Goal: Task Accomplishment & Management: Manage account settings

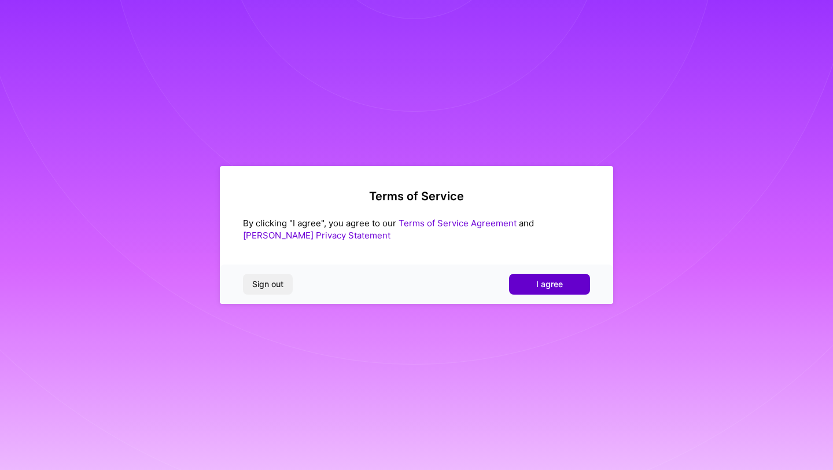
click at [543, 287] on span "I agree" at bounding box center [549, 284] width 27 height 12
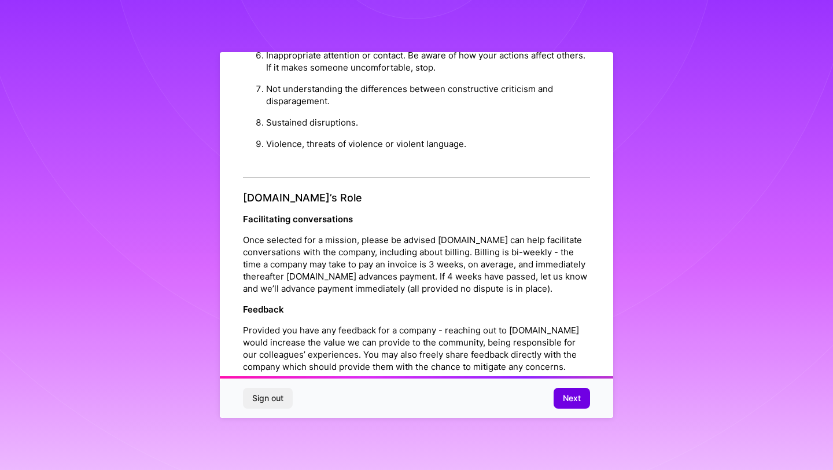
scroll to position [1226, 0]
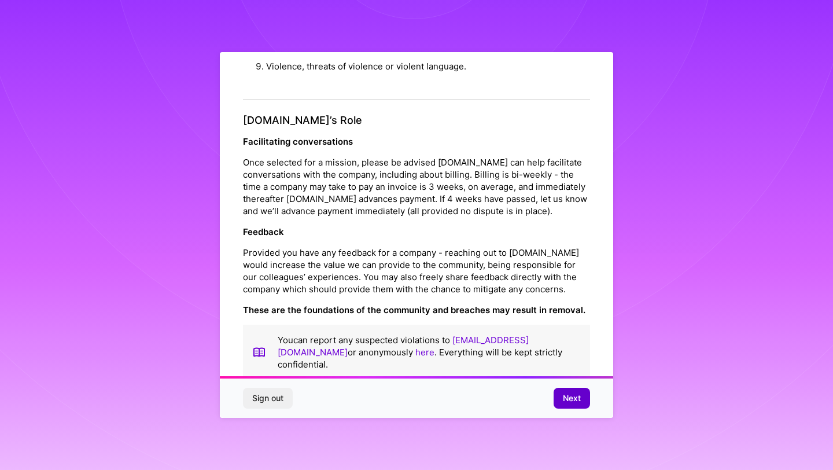
click at [566, 397] on span "Next" at bounding box center [572, 398] width 18 height 12
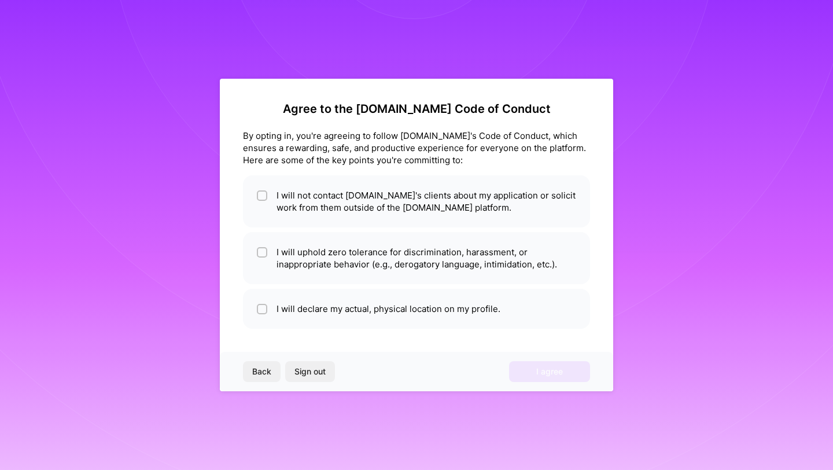
scroll to position [0, 0]
click at [262, 198] on input "checkbox" at bounding box center [263, 196] width 8 height 8
checkbox input "true"
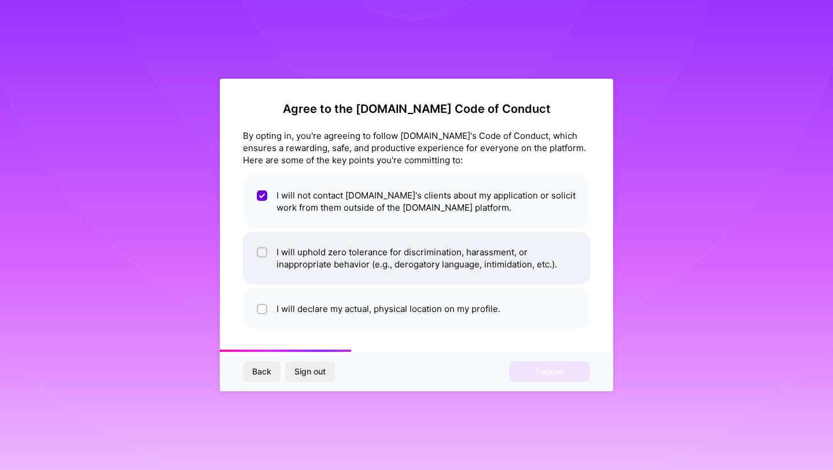
click at [261, 252] on input "checkbox" at bounding box center [263, 253] width 8 height 8
checkbox input "true"
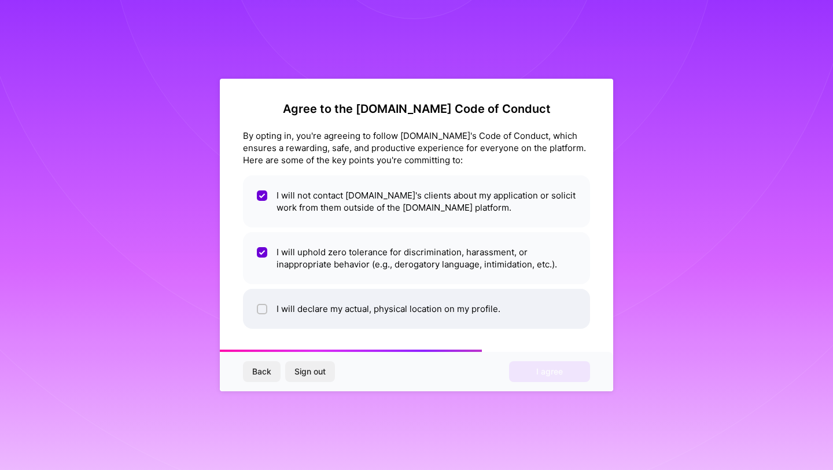
click at [259, 311] on input "checkbox" at bounding box center [263, 309] width 8 height 8
checkbox input "true"
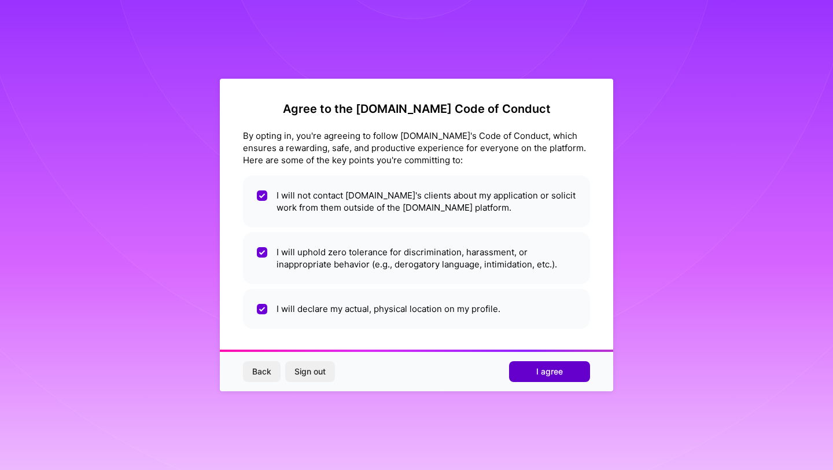
click at [529, 370] on button "I agree" at bounding box center [549, 371] width 81 height 21
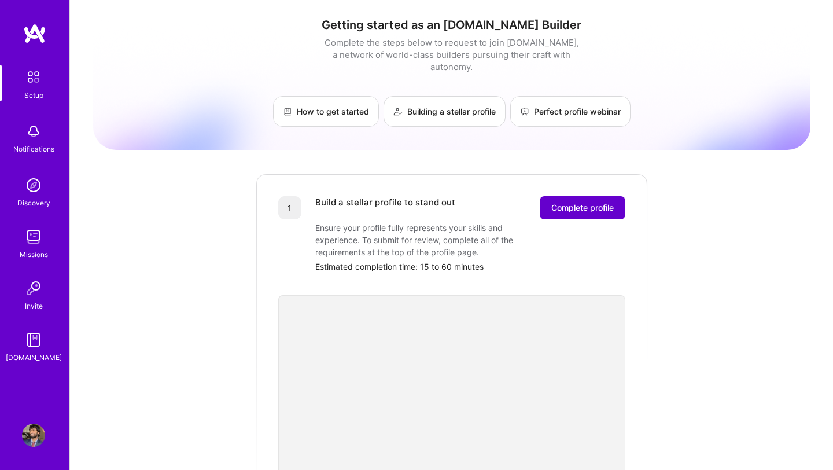
click at [579, 202] on span "Complete profile" at bounding box center [582, 208] width 62 height 12
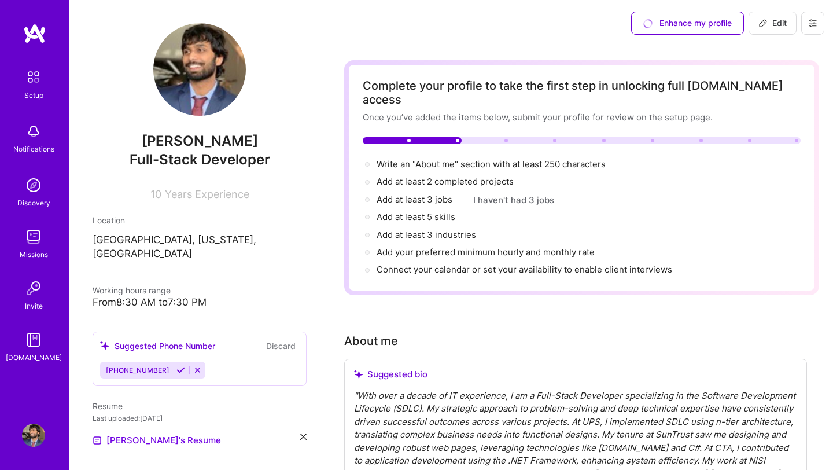
click at [213, 83] on img at bounding box center [199, 69] width 93 height 93
click at [227, 194] on span "Years Experience" at bounding box center [207, 194] width 84 height 12
click at [778, 21] on span "Edit" at bounding box center [772, 23] width 28 height 12
select select "US"
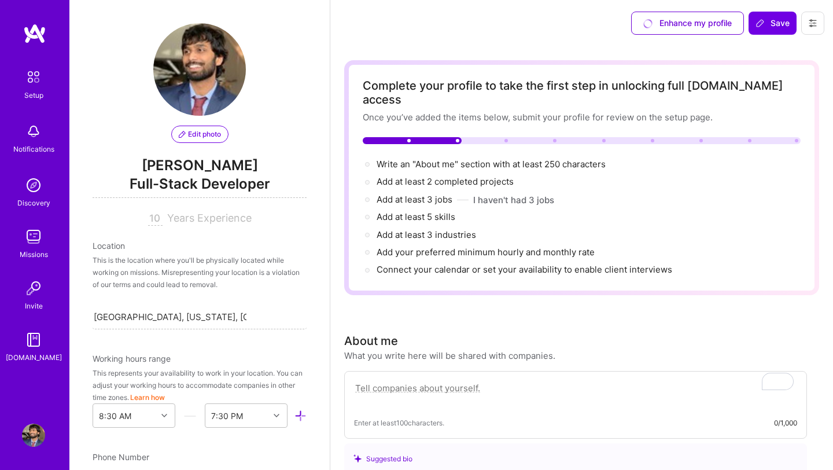
click at [200, 130] on span "Edit photo" at bounding box center [200, 134] width 42 height 10
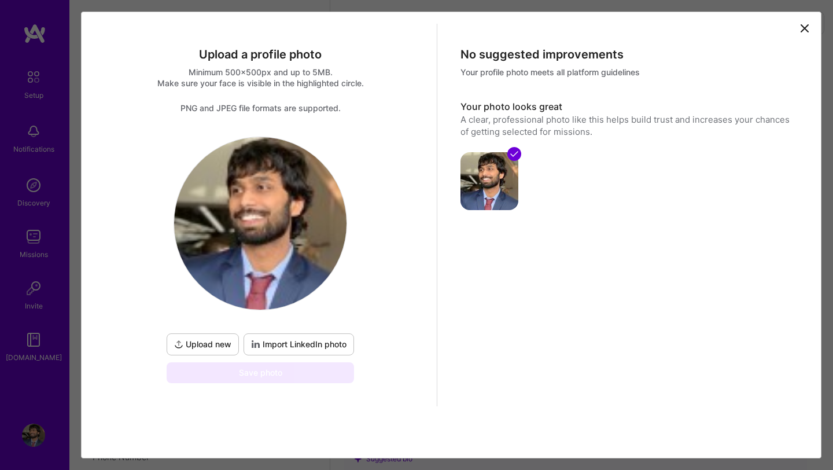
click at [226, 341] on span "Upload new" at bounding box center [202, 344] width 57 height 12
click at [515, 156] on icon at bounding box center [514, 153] width 9 height 9
click at [205, 348] on span "Upload new" at bounding box center [202, 344] width 57 height 12
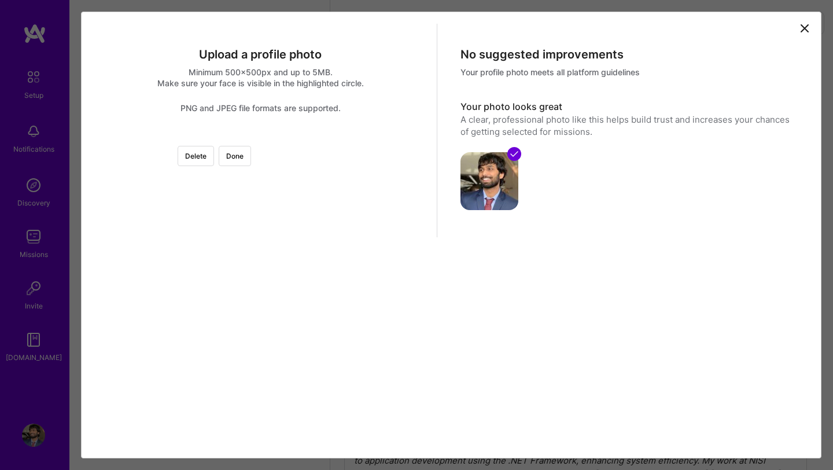
click at [315, 215] on div at bounding box center [435, 261] width 248 height 248
click at [260, 137] on div at bounding box center [260, 137] width 0 height 0
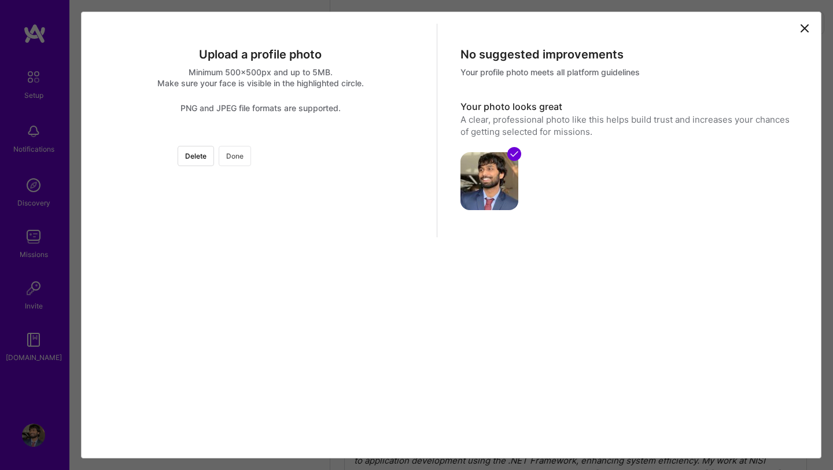
click at [251, 162] on button "Done" at bounding box center [235, 156] width 32 height 20
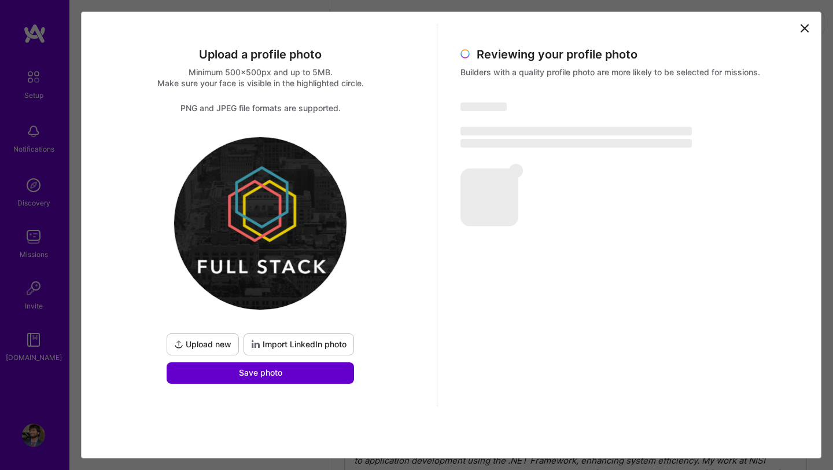
click at [298, 375] on button "Save photo" at bounding box center [260, 372] width 187 height 21
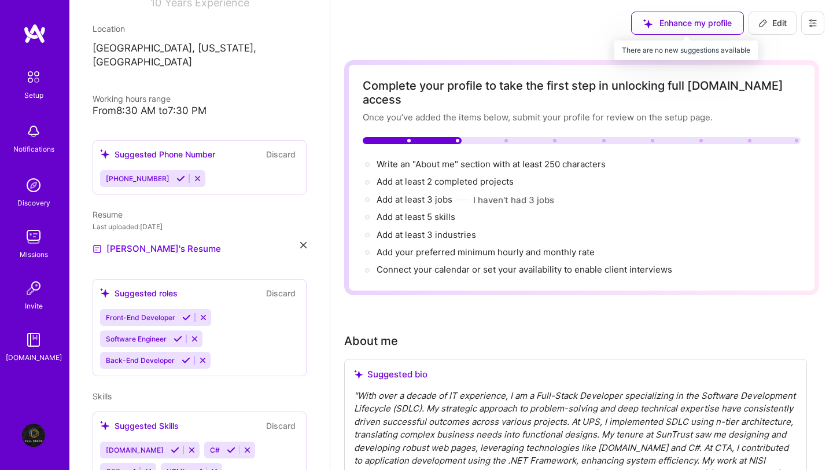
click at [668, 28] on div "Enhance my profile" at bounding box center [687, 23] width 113 height 23
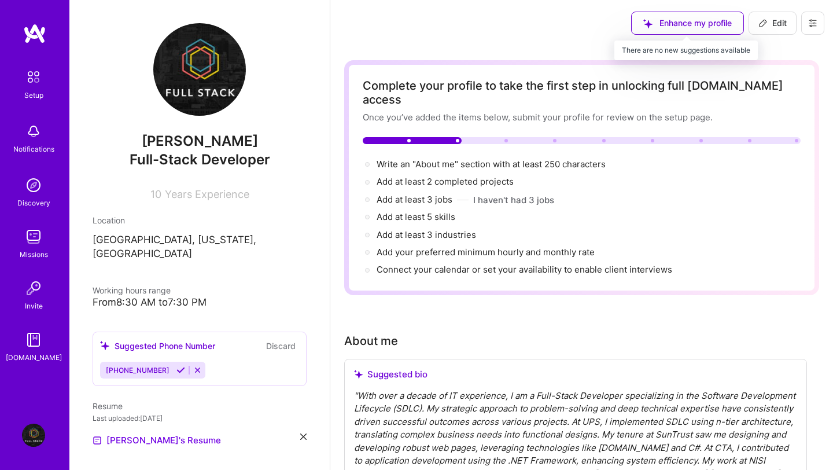
click at [651, 28] on div "Enhance my profile" at bounding box center [687, 23] width 113 height 23
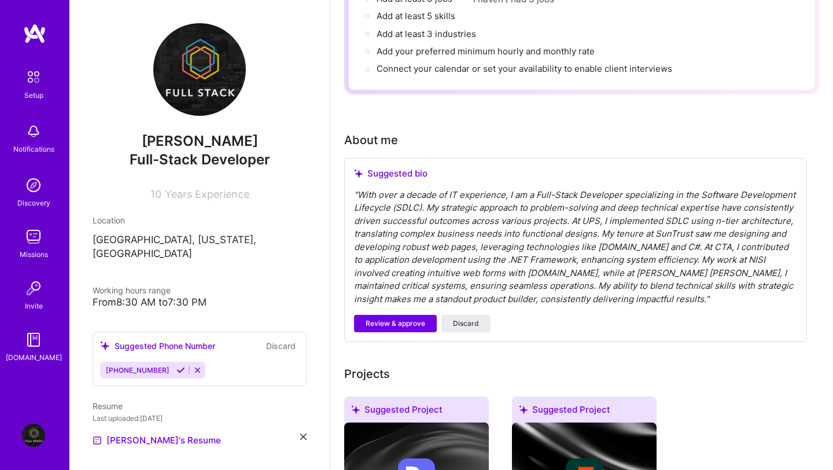
scroll to position [202, 0]
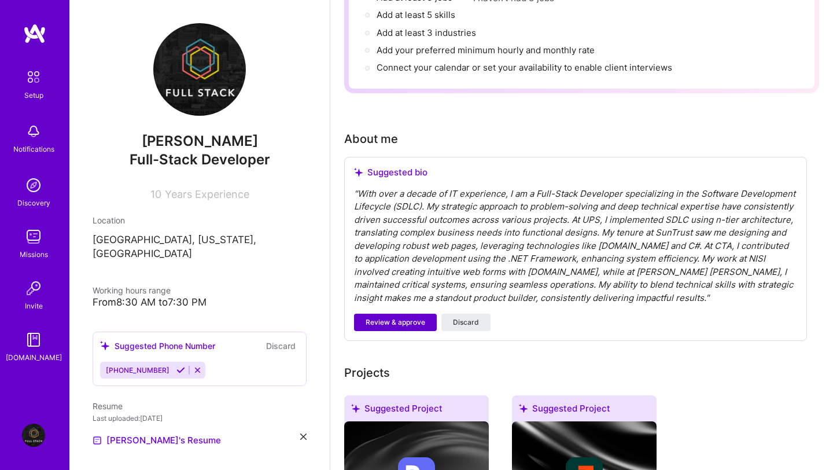
click at [391, 317] on span "Review & approve" at bounding box center [396, 322] width 60 height 10
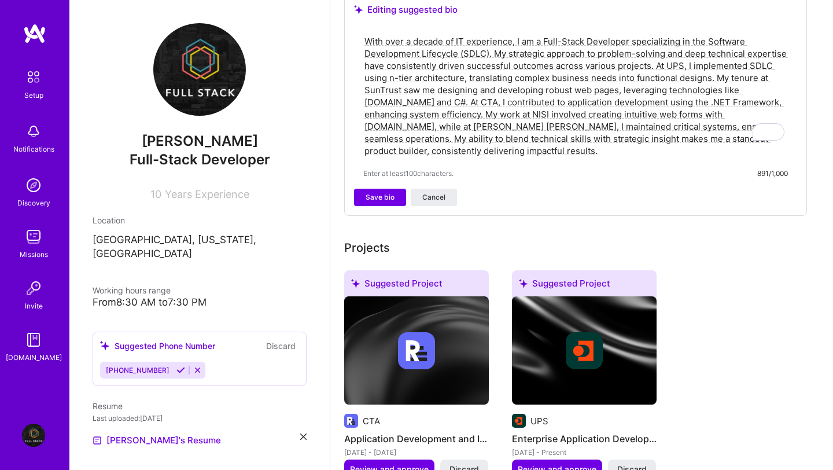
scroll to position [368, 0]
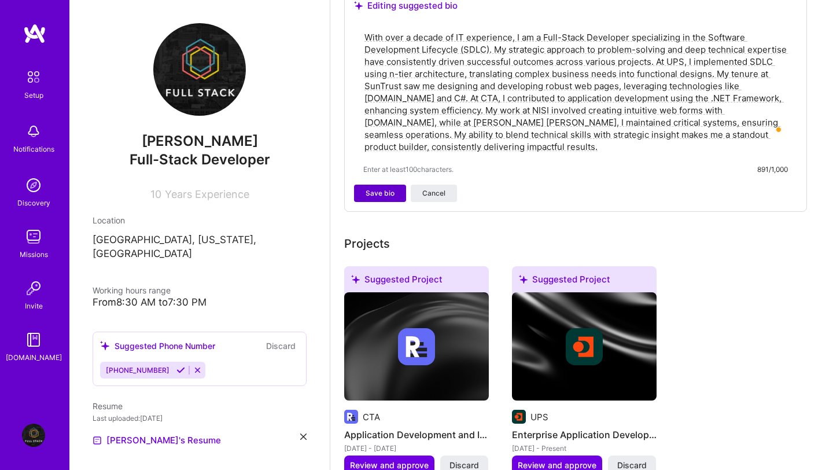
click at [375, 188] on span "Save bio" at bounding box center [380, 193] width 29 height 10
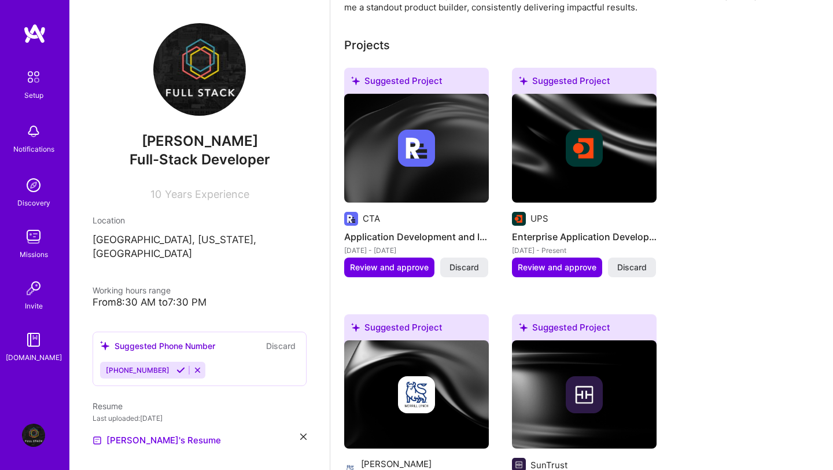
scroll to position [440, 0]
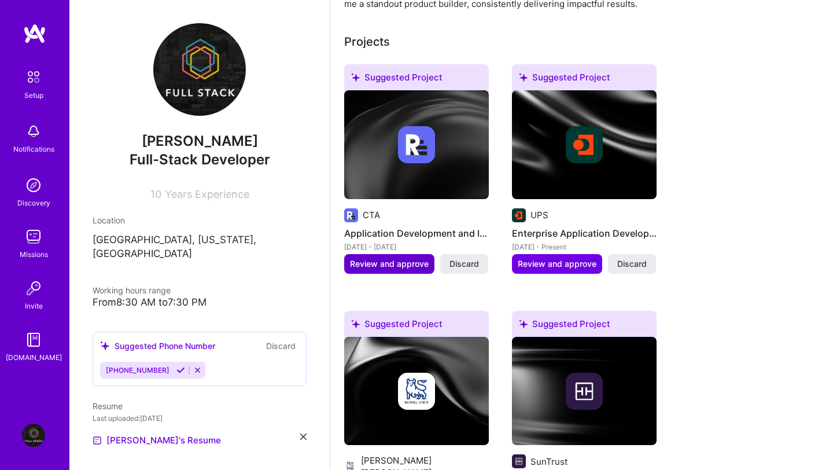
click at [396, 256] on button "Review and approve" at bounding box center [389, 264] width 90 height 20
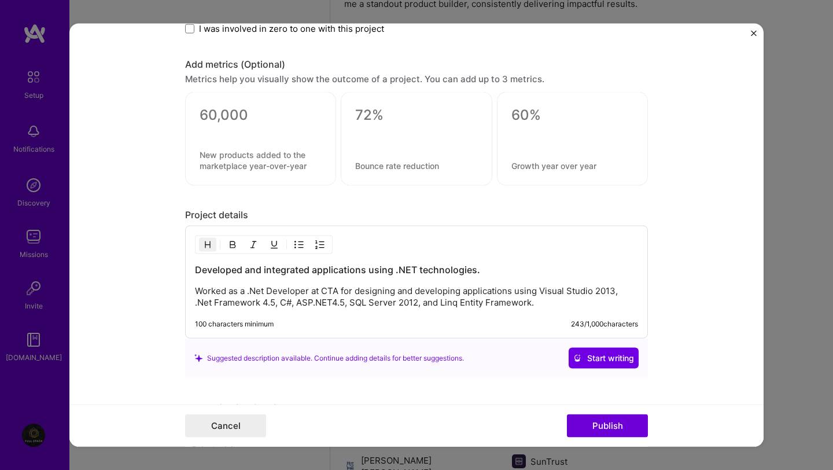
scroll to position [909, 0]
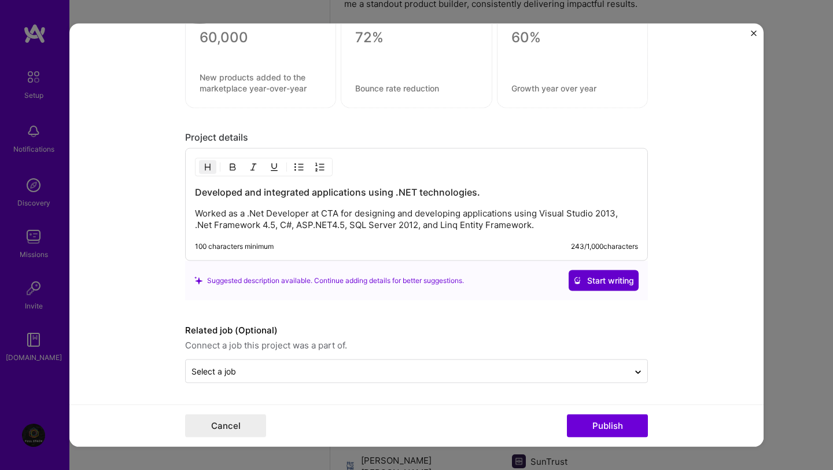
click at [592, 282] on span "Start writing" at bounding box center [603, 280] width 61 height 12
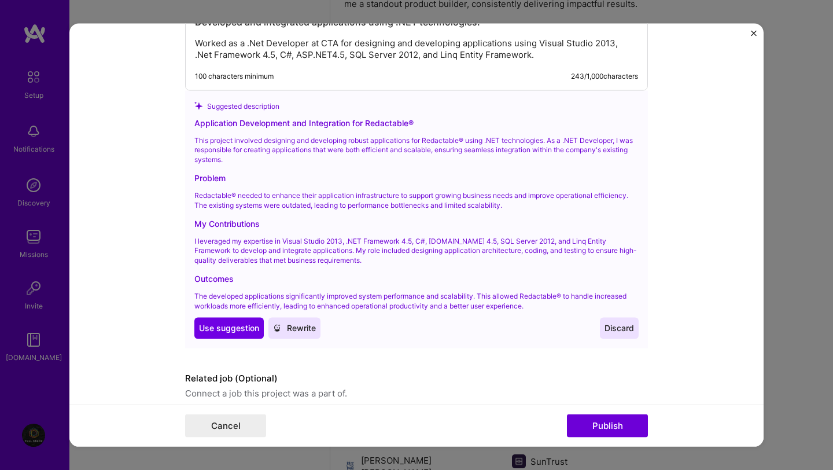
scroll to position [1127, 0]
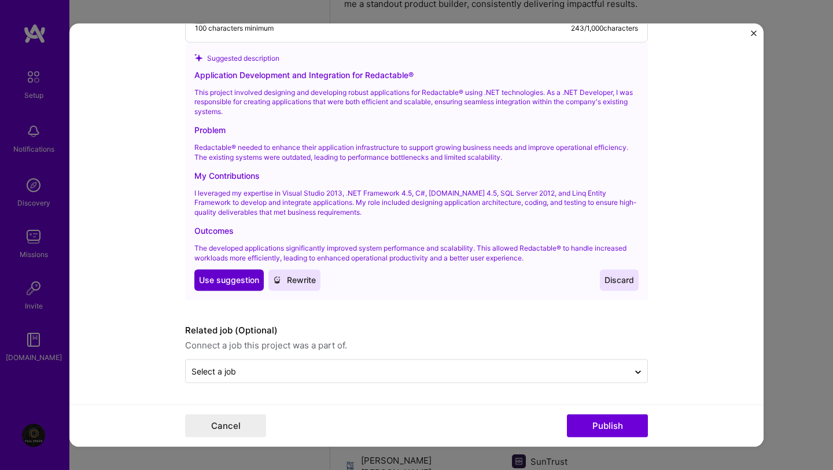
click at [252, 285] on span "Use suggestion" at bounding box center [229, 280] width 60 height 12
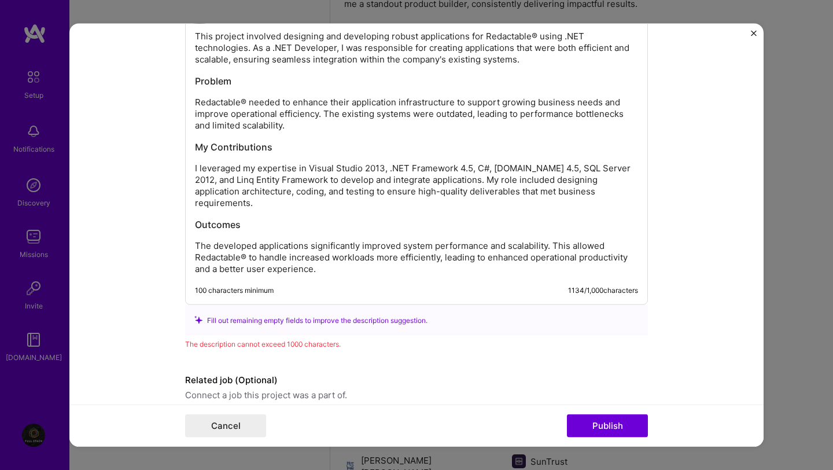
scroll to position [1088, 0]
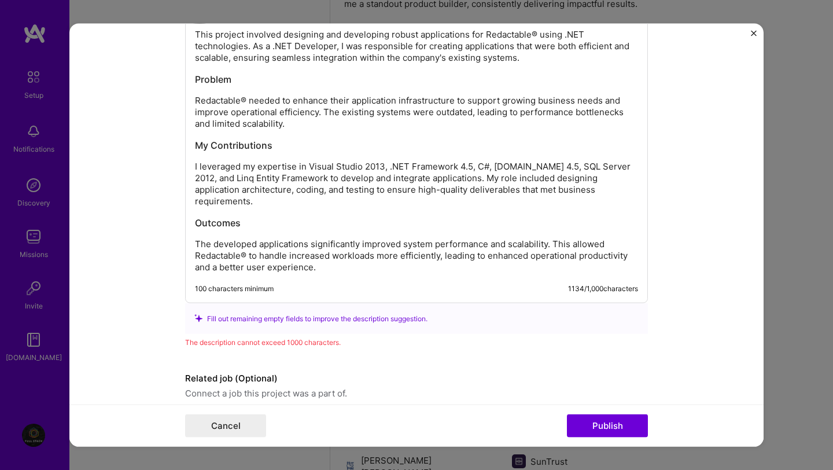
click at [261, 312] on div "Fill out remaining empty fields to improve the description suggestion." at bounding box center [416, 318] width 444 height 12
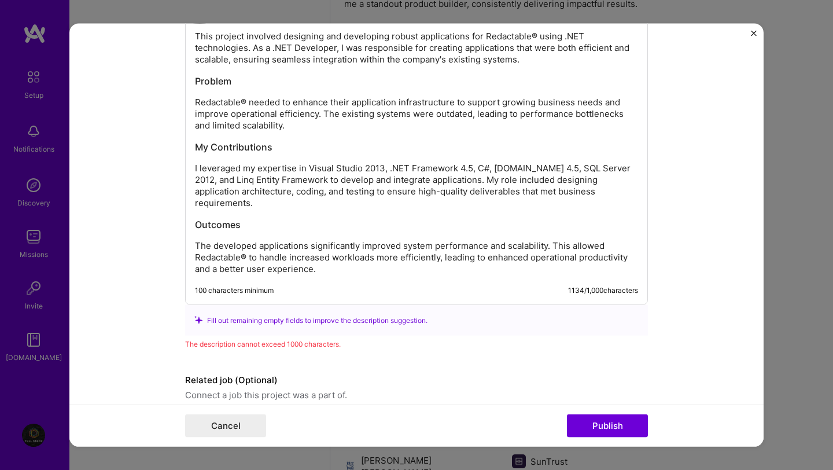
click at [195, 217] on h3 "Outcomes" at bounding box center [416, 223] width 443 height 13
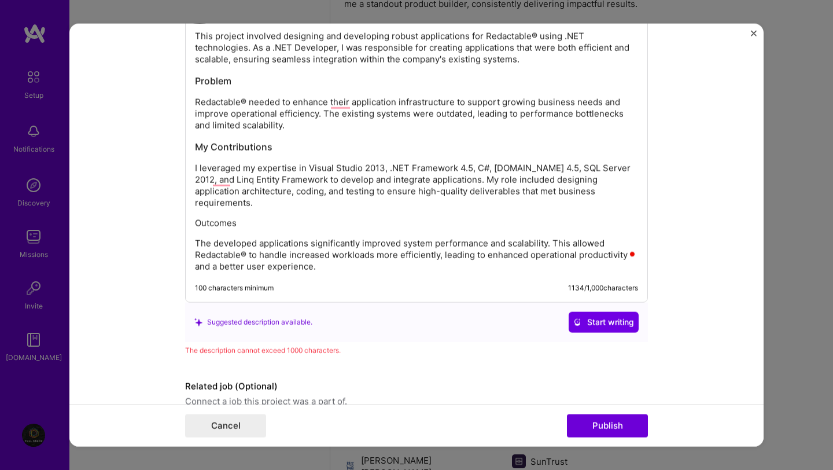
click at [223, 142] on h3 "My Contributions" at bounding box center [416, 146] width 443 height 13
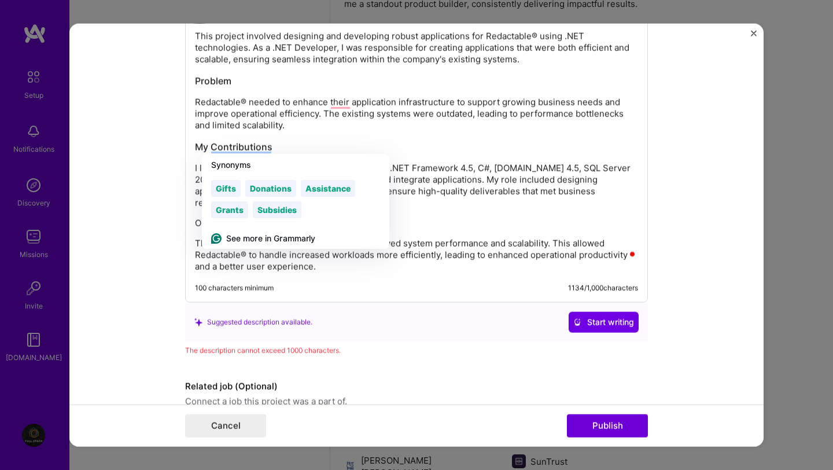
click at [458, 225] on div "Application Development and Integration for Redactable® This project involved d…" at bounding box center [416, 140] width 443 height 264
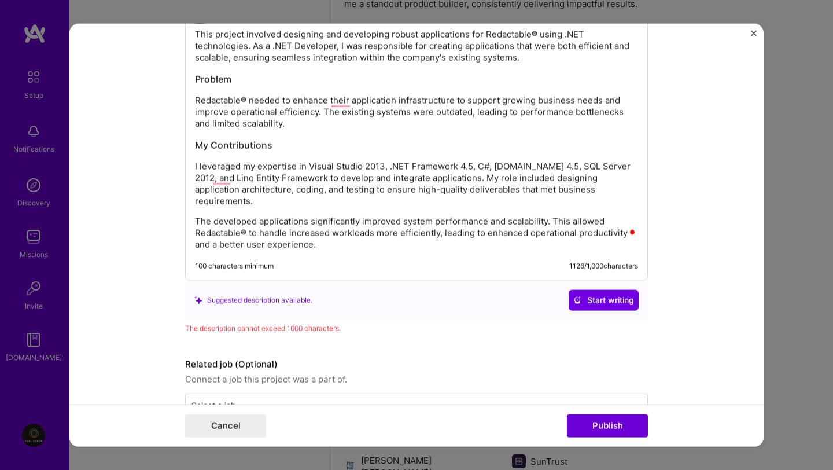
scroll to position [1025, 0]
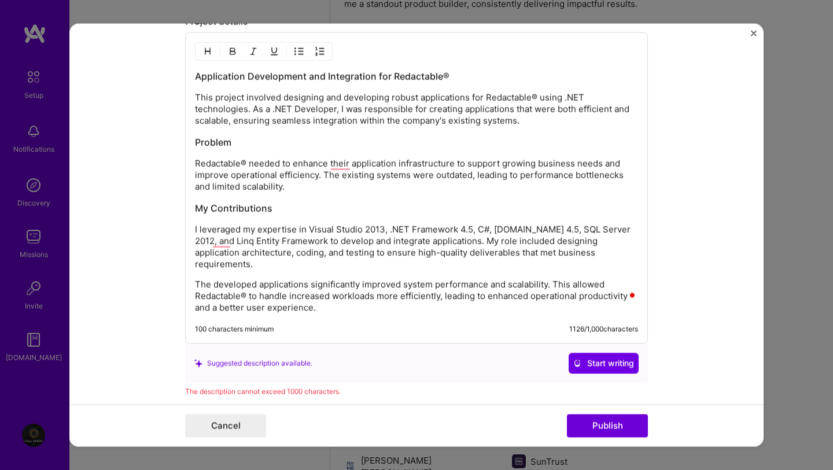
click at [196, 161] on p "Redactable® needed to enhance their application infrastructure to support growi…" at bounding box center [416, 174] width 443 height 35
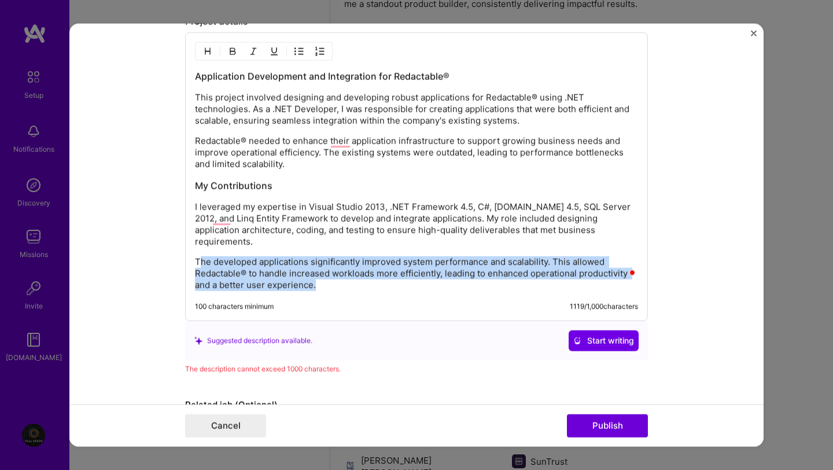
drag, startPoint x: 198, startPoint y: 250, endPoint x: 299, endPoint y: 311, distance: 118.0
click at [299, 310] on div "Project details Application Development and Integration for Redactable® This pr…" at bounding box center [416, 194] width 463 height 359
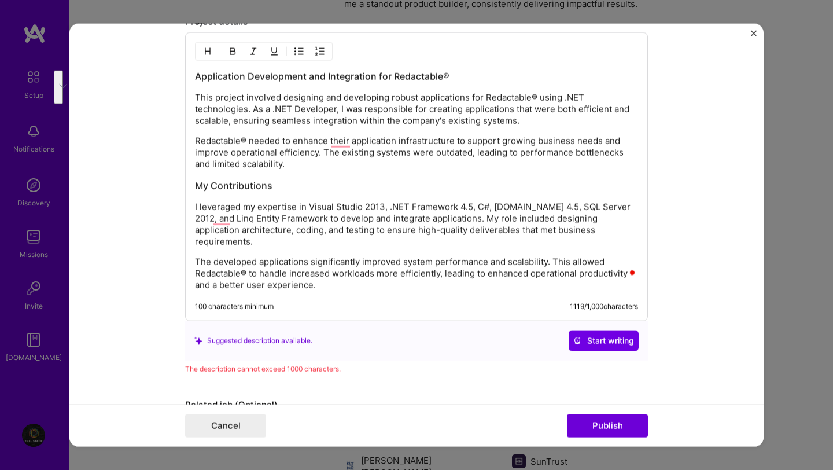
click at [299, 320] on div "Suggested description available. Start writing" at bounding box center [416, 339] width 463 height 39
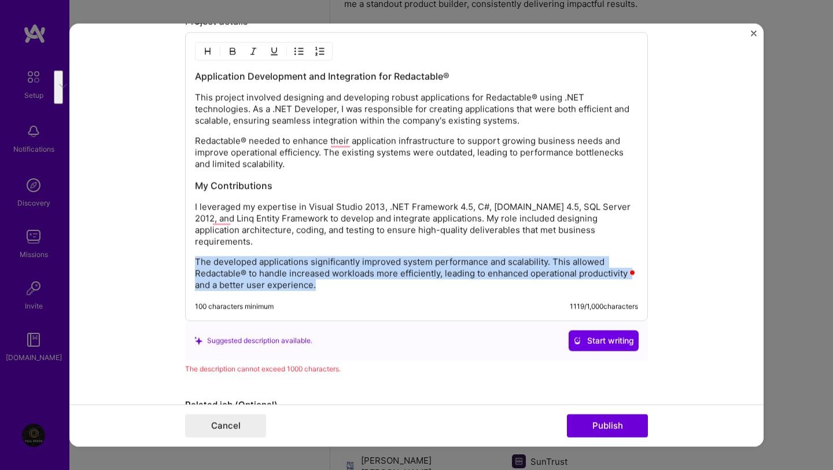
drag, startPoint x: 326, startPoint y: 276, endPoint x: 182, endPoint y: 244, distance: 147.7
click at [182, 244] on form "Editing suggested project This project is suggested based on your LinkedIn, res…" at bounding box center [416, 235] width 694 height 423
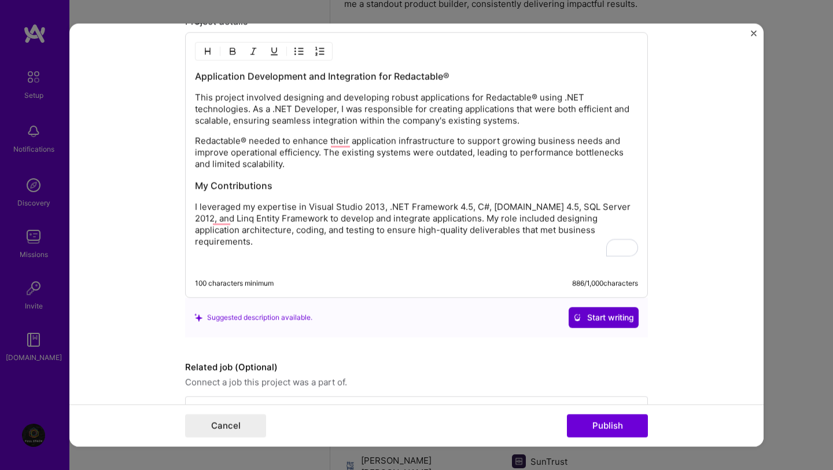
click at [604, 311] on span "Start writing" at bounding box center [603, 317] width 61 height 12
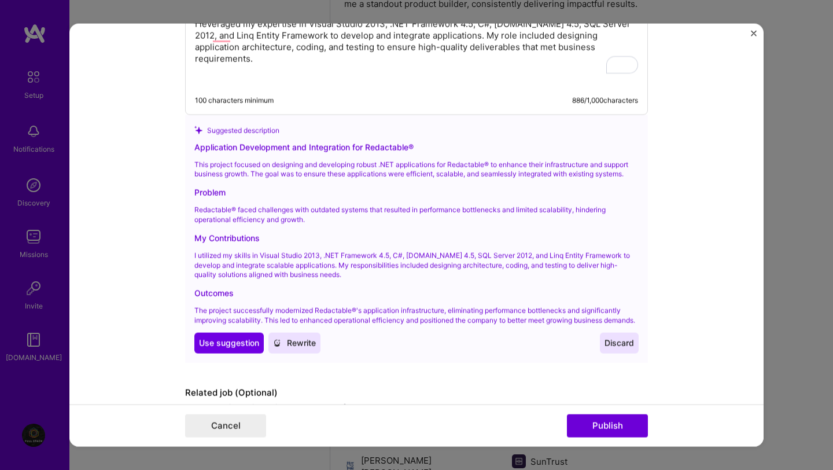
scroll to position [1229, 0]
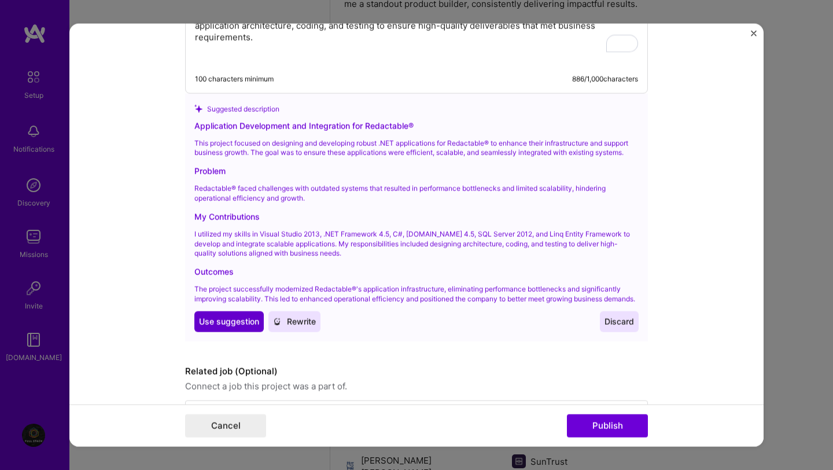
click at [232, 322] on span "Use suggestion" at bounding box center [229, 321] width 60 height 12
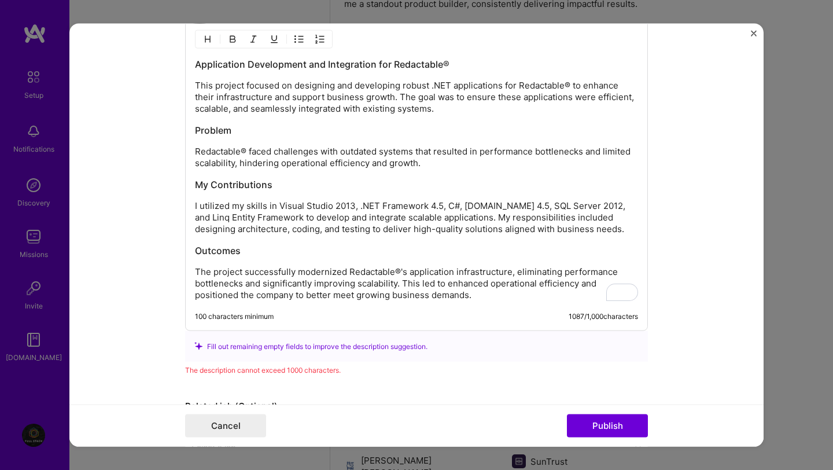
scroll to position [0, 0]
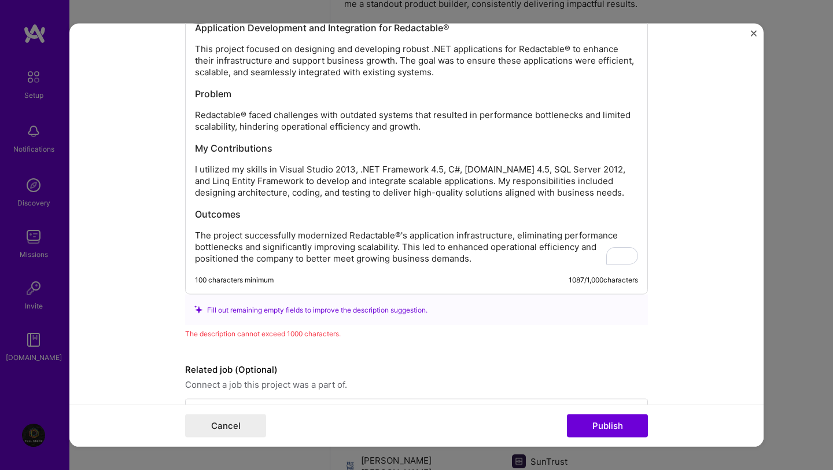
click at [198, 234] on p "The project successfully modernized Redactable®'s application infrastructure, e…" at bounding box center [416, 246] width 443 height 35
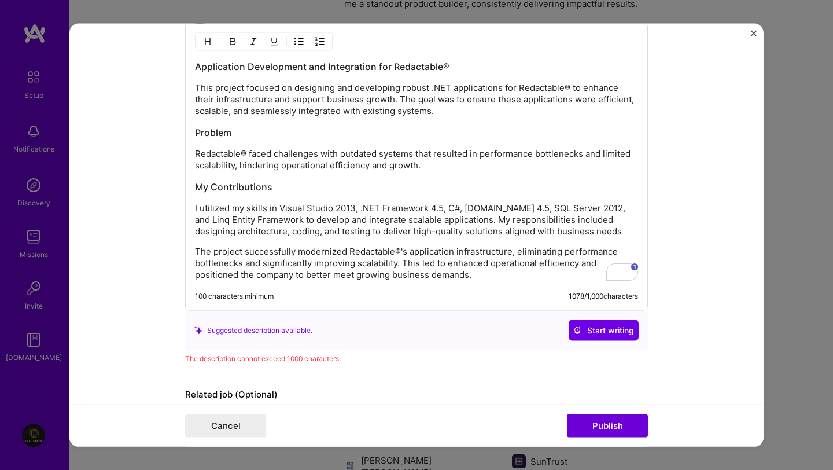
click at [196, 153] on p "Redactable® faced challenges with outdated systems that resulted in performance…" at bounding box center [416, 158] width 443 height 23
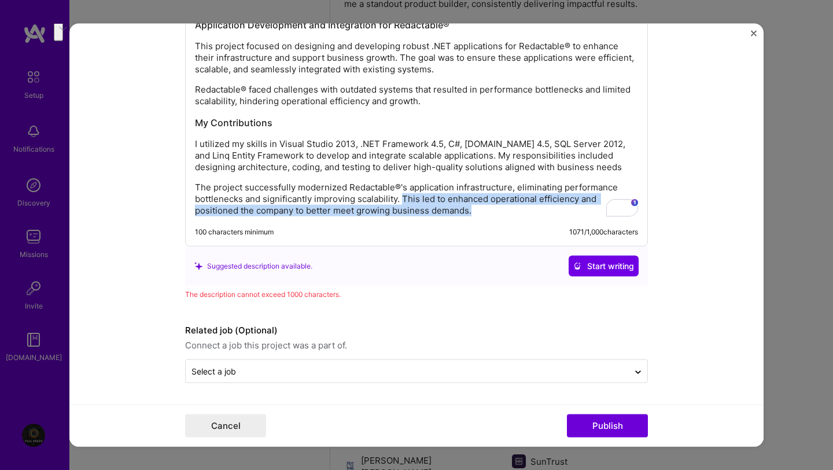
drag, startPoint x: 404, startPoint y: 198, endPoint x: 439, endPoint y: 217, distance: 40.1
click at [439, 218] on div "Application Development and Integration for Redactable® This project focused on…" at bounding box center [416, 112] width 463 height 265
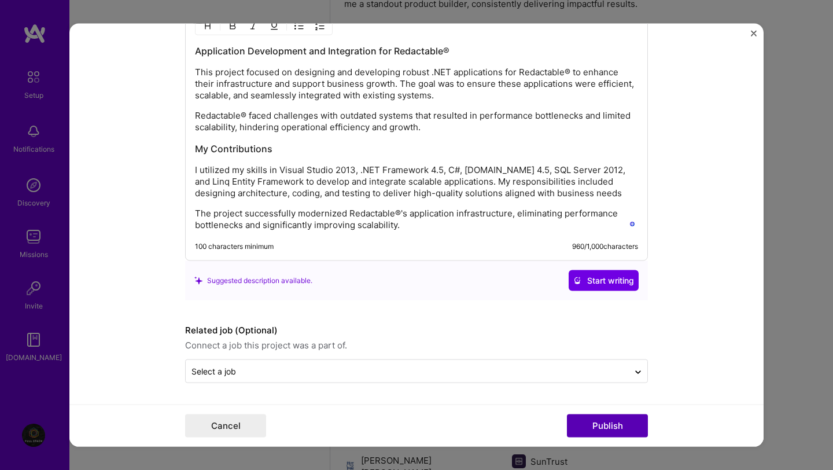
click at [596, 415] on button "Publish" at bounding box center [607, 425] width 81 height 23
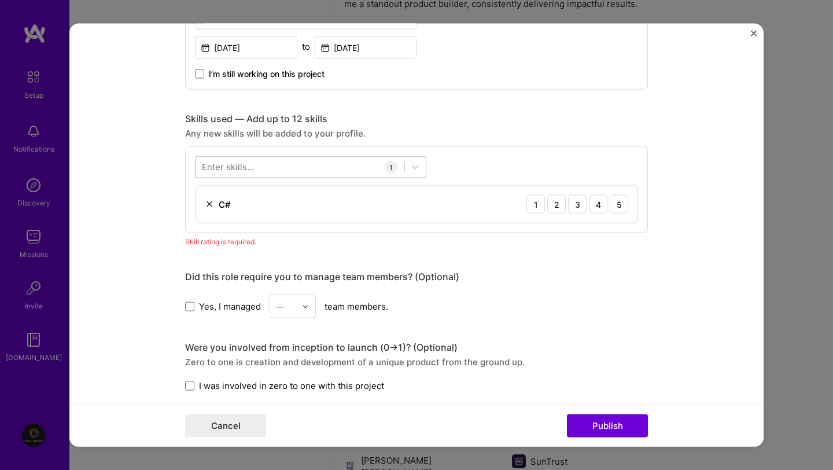
click at [281, 168] on div at bounding box center [300, 166] width 209 height 19
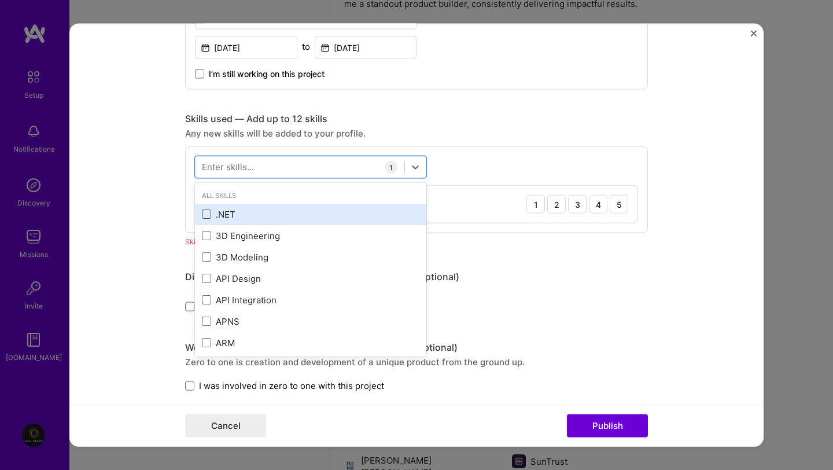
click at [208, 214] on span at bounding box center [206, 213] width 9 height 9
click at [0, 0] on input "checkbox" at bounding box center [0, 0] width 0 height 0
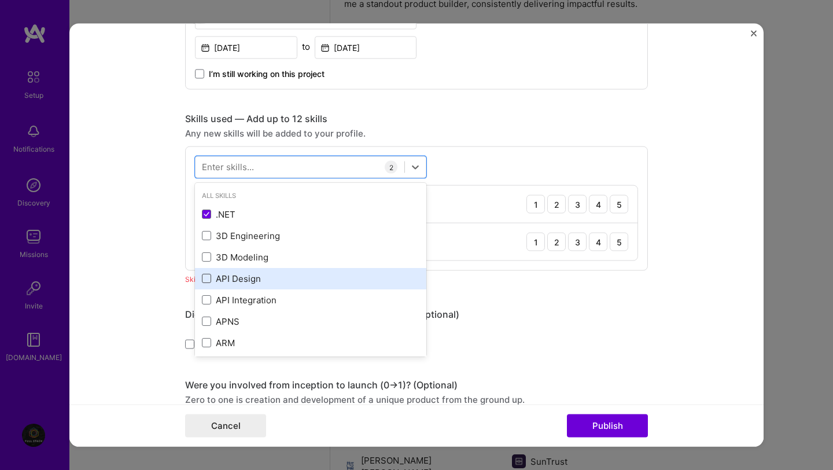
click at [208, 280] on span at bounding box center [206, 278] width 9 height 9
click at [0, 0] on input "checkbox" at bounding box center [0, 0] width 0 height 0
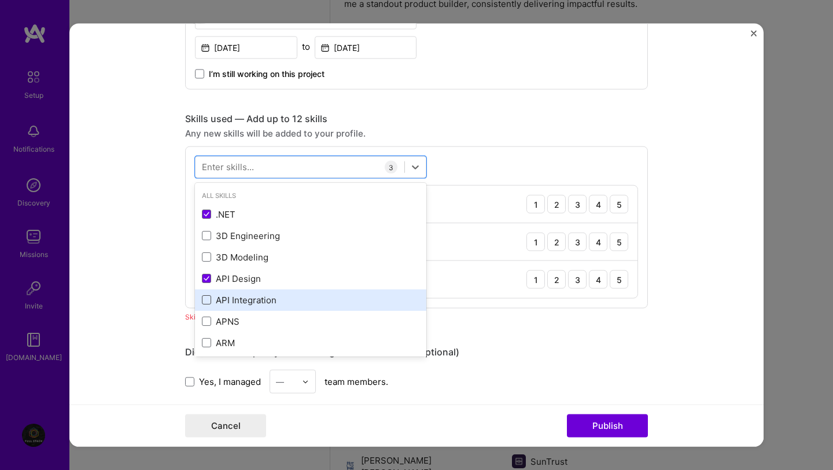
click at [206, 304] on span at bounding box center [206, 299] width 9 height 9
click at [0, 0] on input "checkbox" at bounding box center [0, 0] width 0 height 0
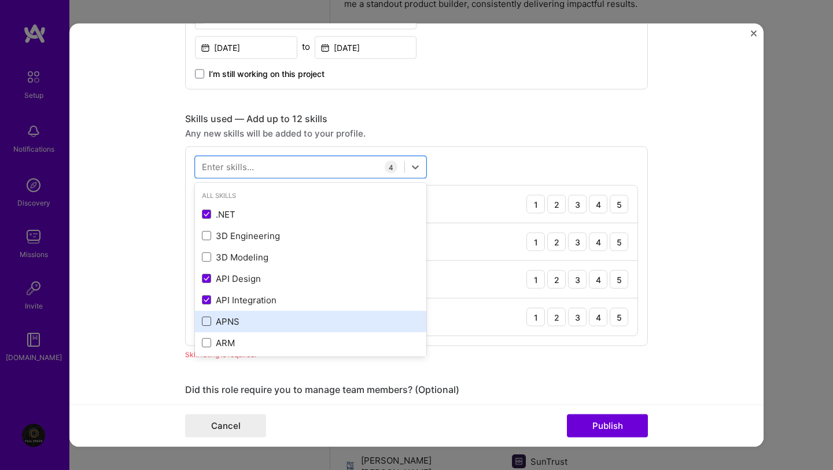
click at [206, 324] on span at bounding box center [206, 320] width 9 height 9
click at [0, 0] on input "checkbox" at bounding box center [0, 0] width 0 height 0
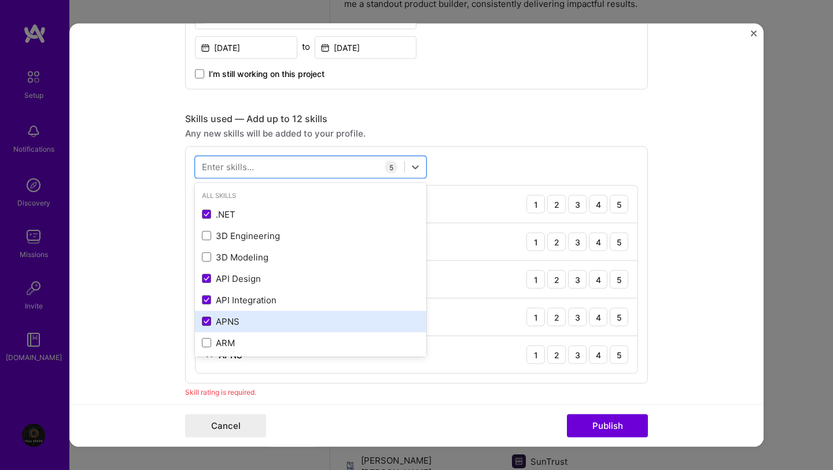
click at [206, 324] on span at bounding box center [206, 320] width 9 height 9
click at [0, 0] on input "checkbox" at bounding box center [0, 0] width 0 height 0
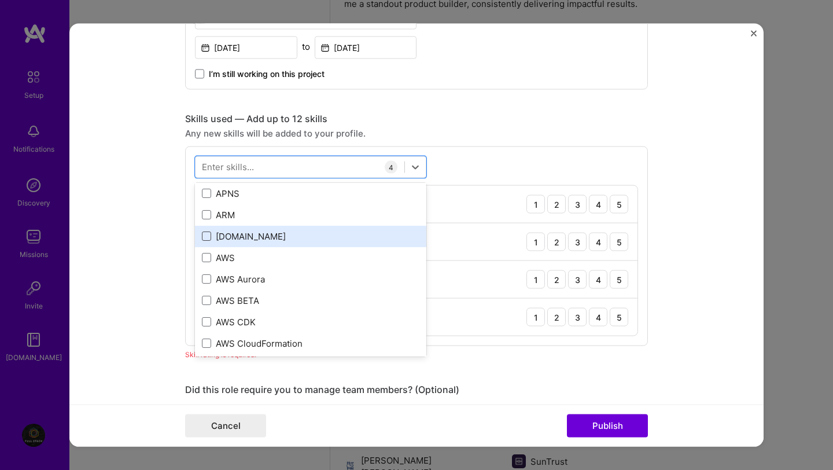
click at [208, 239] on span at bounding box center [206, 235] width 9 height 9
click at [0, 0] on input "checkbox" at bounding box center [0, 0] width 0 height 0
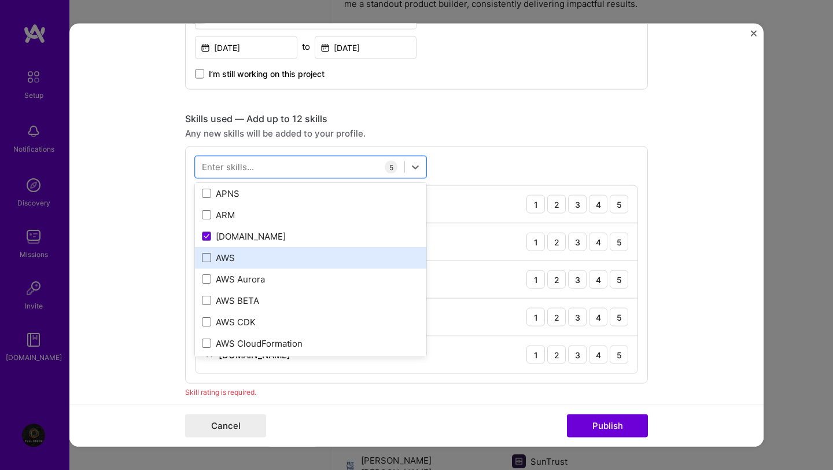
click at [208, 259] on span at bounding box center [206, 257] width 9 height 9
click at [0, 0] on input "checkbox" at bounding box center [0, 0] width 0 height 0
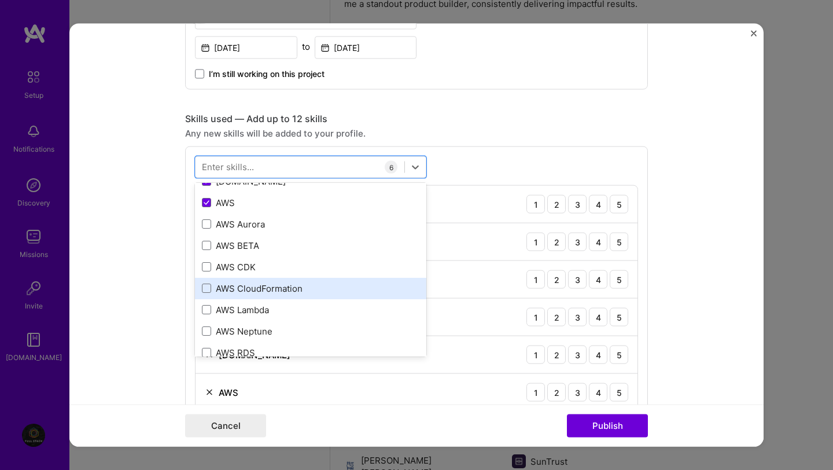
click at [206, 293] on div "AWS CloudFormation" at bounding box center [310, 288] width 217 height 12
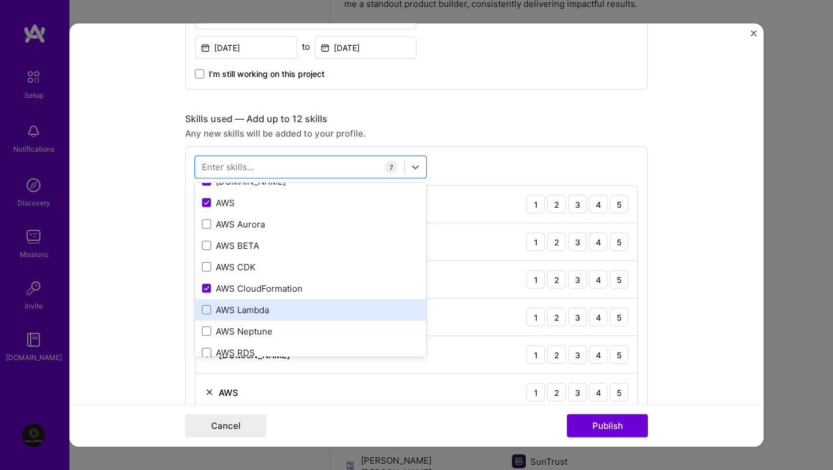
click at [206, 315] on div "AWS Lambda" at bounding box center [310, 309] width 217 height 12
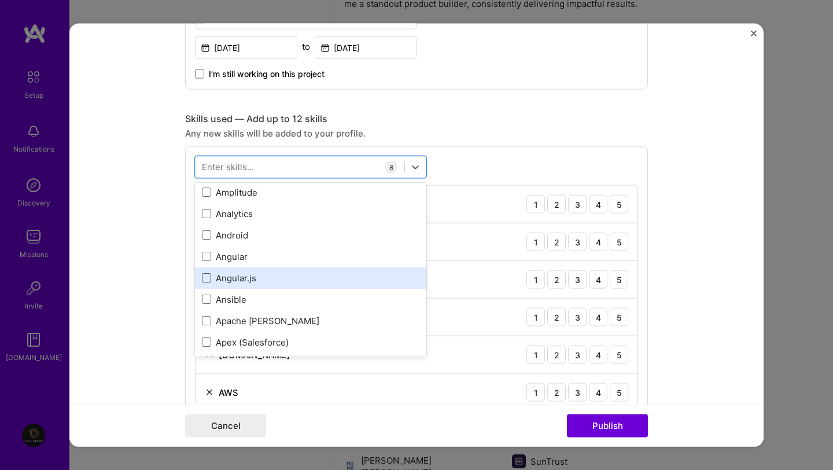
click at [206, 281] on span at bounding box center [206, 277] width 9 height 9
click at [0, 0] on input "checkbox" at bounding box center [0, 0] width 0 height 0
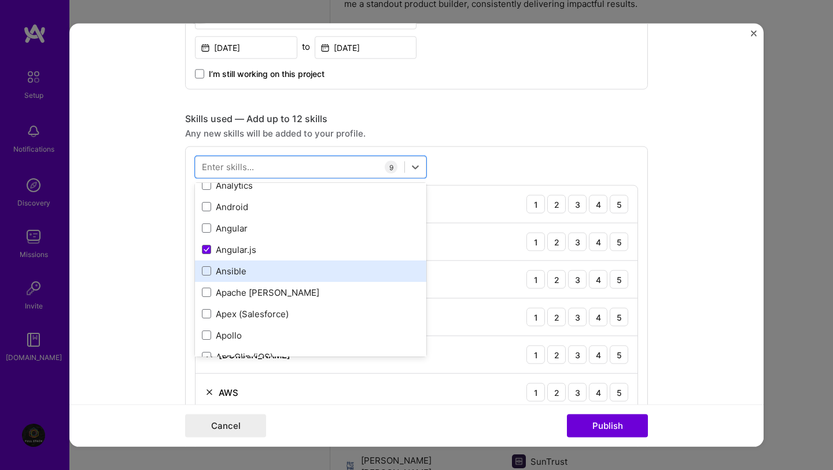
scroll to position [617, 0]
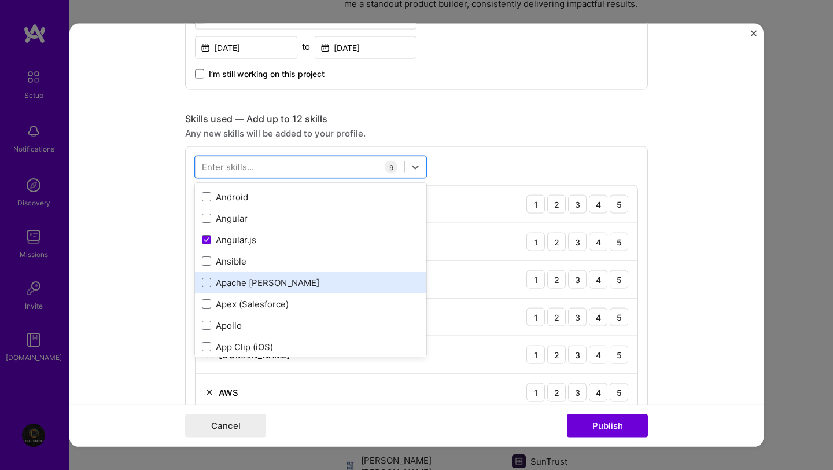
click at [206, 284] on span at bounding box center [206, 282] width 9 height 9
click at [0, 0] on input "checkbox" at bounding box center [0, 0] width 0 height 0
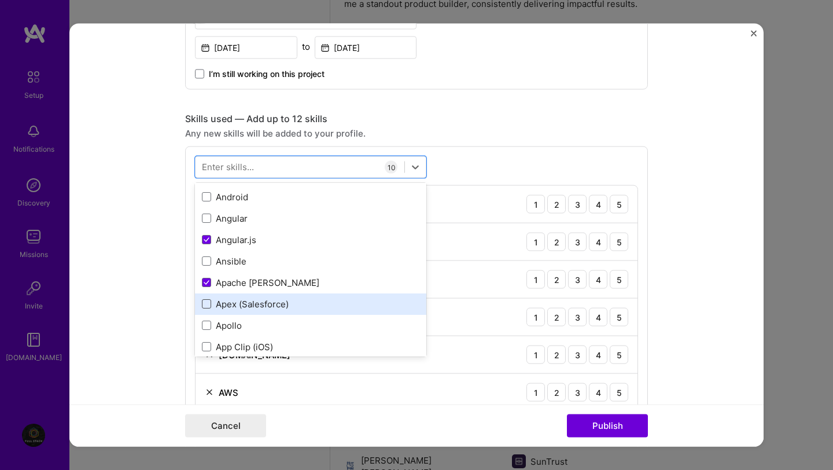
click at [206, 300] on span at bounding box center [206, 303] width 9 height 9
click at [0, 0] on input "checkbox" at bounding box center [0, 0] width 0 height 0
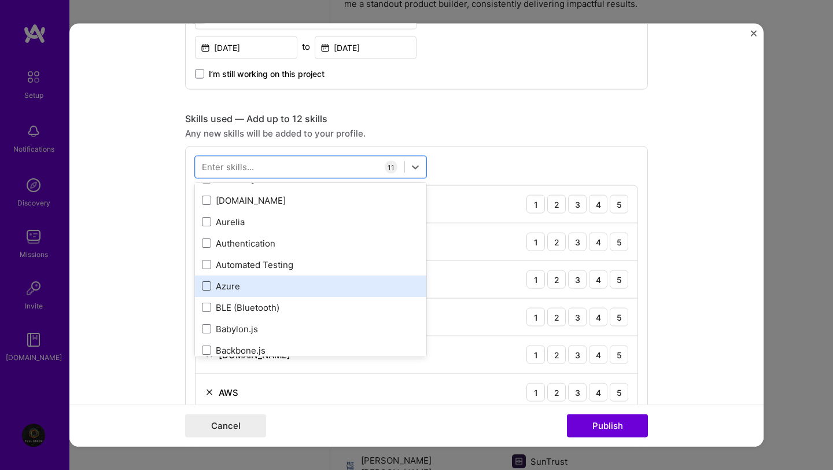
click at [209, 287] on span at bounding box center [206, 285] width 9 height 9
click at [0, 0] on input "checkbox" at bounding box center [0, 0] width 0 height 0
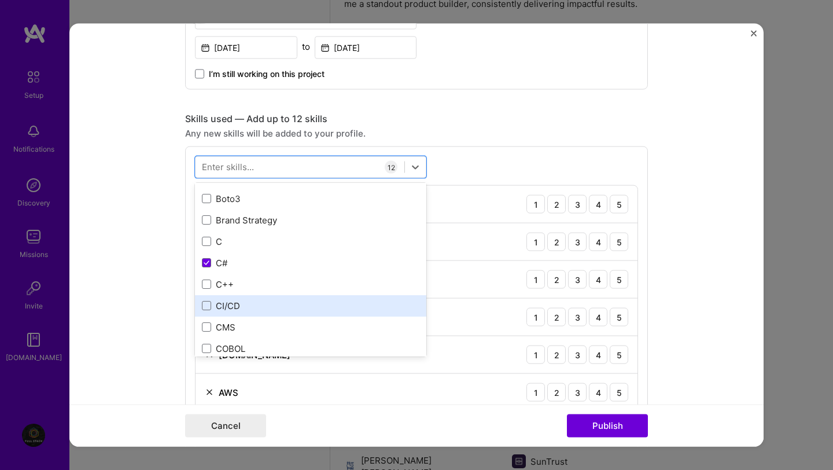
click at [212, 308] on div "CI/CD" at bounding box center [310, 305] width 217 height 12
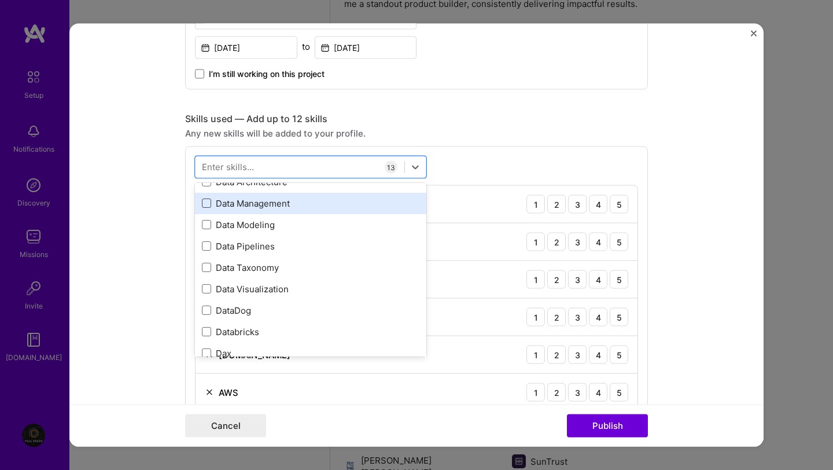
click at [204, 207] on span at bounding box center [206, 202] width 9 height 9
click at [0, 0] on input "checkbox" at bounding box center [0, 0] width 0 height 0
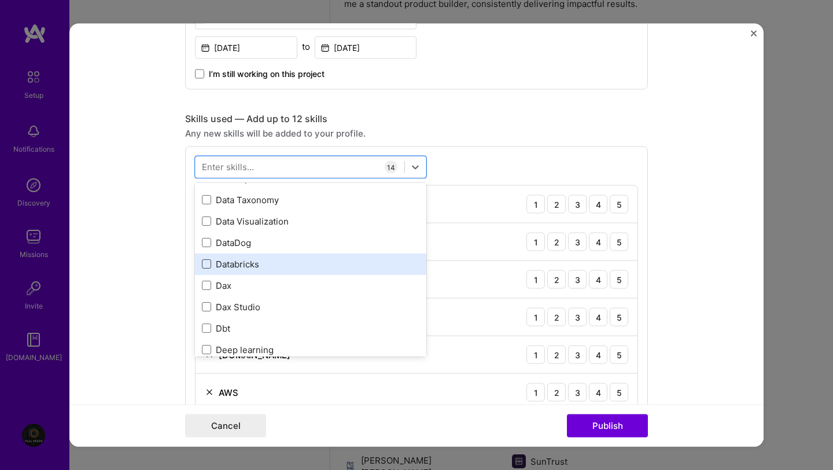
click at [202, 263] on span at bounding box center [206, 263] width 9 height 9
click at [0, 0] on input "checkbox" at bounding box center [0, 0] width 0 height 0
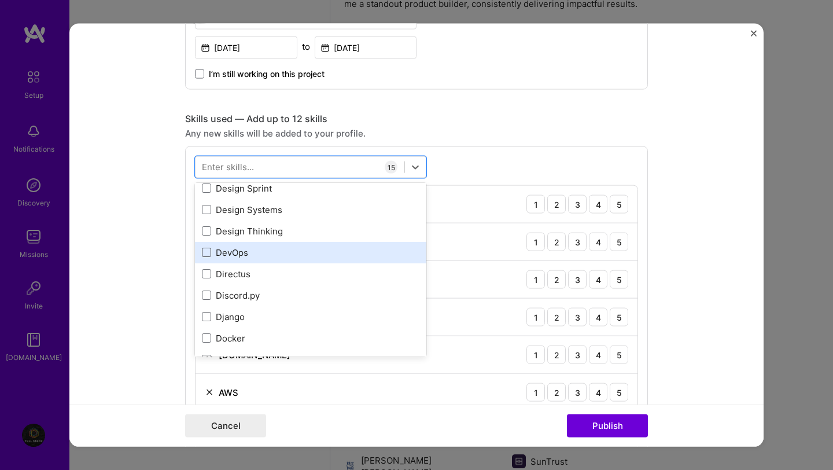
click at [208, 250] on span at bounding box center [206, 252] width 9 height 9
click at [0, 0] on input "checkbox" at bounding box center [0, 0] width 0 height 0
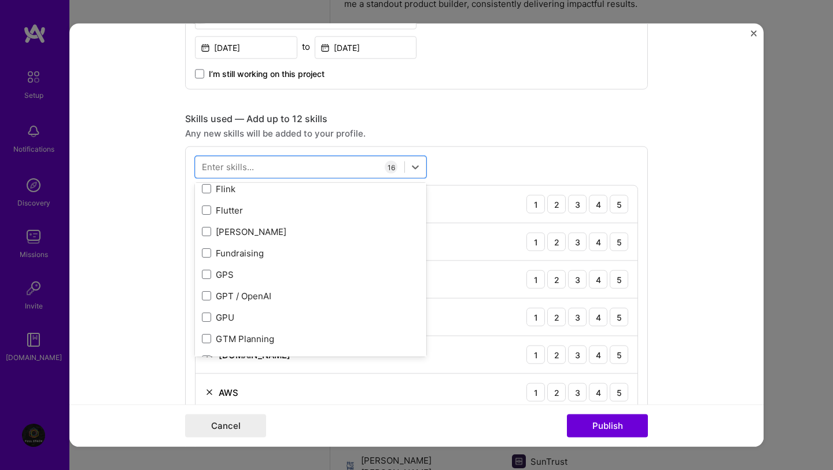
scroll to position [2911, 0]
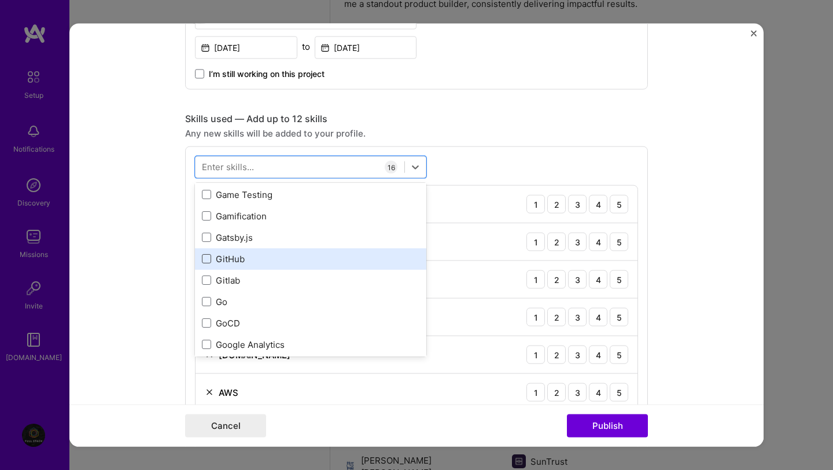
click at [205, 256] on span at bounding box center [206, 258] width 9 height 9
click at [0, 0] on input "checkbox" at bounding box center [0, 0] width 0 height 0
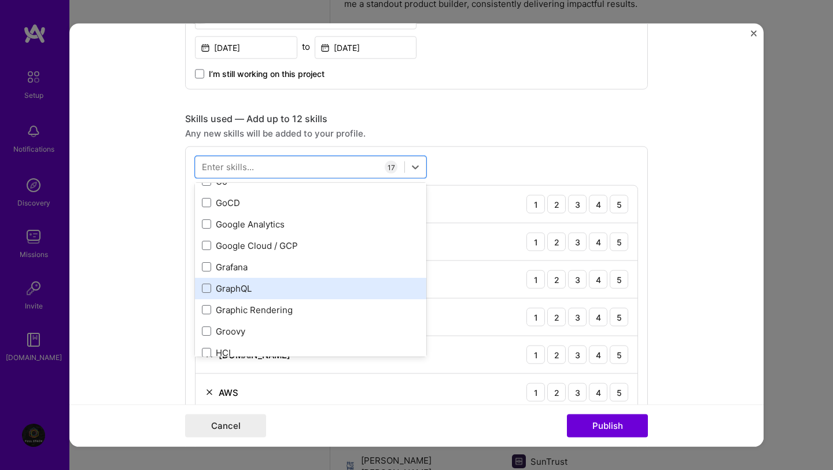
scroll to position [3210, 0]
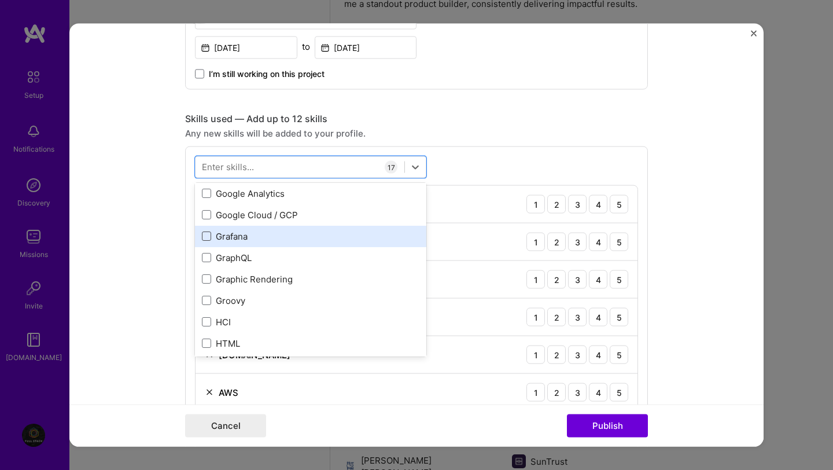
click at [210, 234] on span at bounding box center [206, 235] width 9 height 9
click at [0, 0] on input "checkbox" at bounding box center [0, 0] width 0 height 0
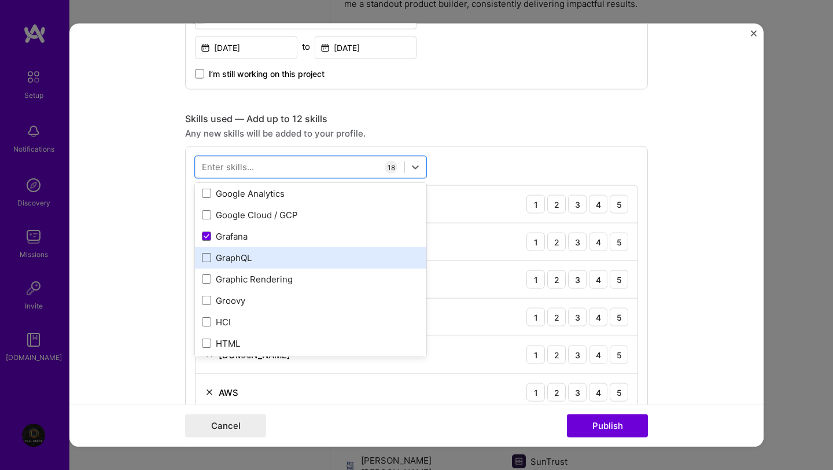
click at [209, 254] on span at bounding box center [206, 257] width 9 height 9
click at [0, 0] on input "checkbox" at bounding box center [0, 0] width 0 height 0
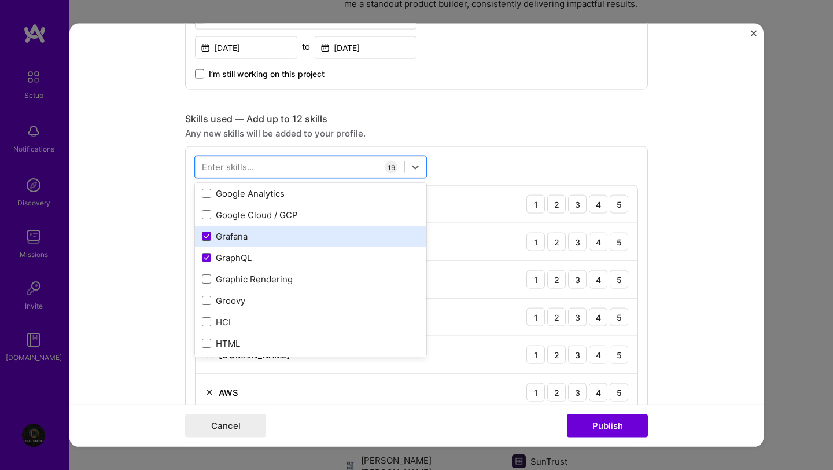
click at [207, 237] on icon at bounding box center [206, 235] width 5 height 3
click at [0, 0] on input "checkbox" at bounding box center [0, 0] width 0 height 0
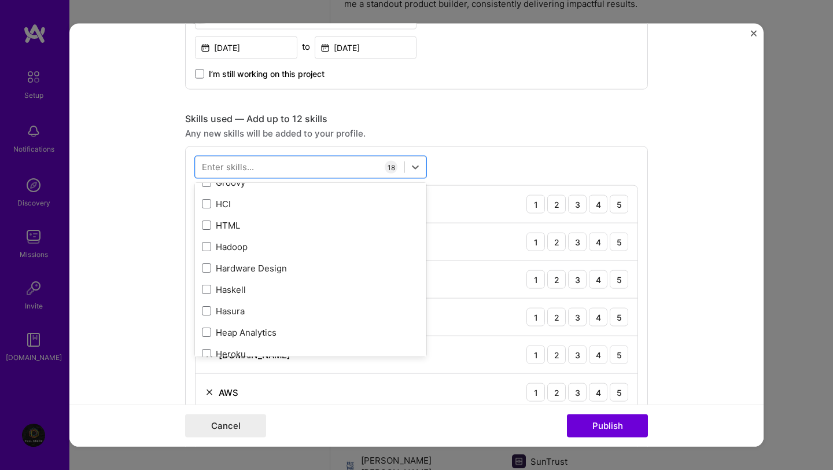
scroll to position [3327, 0]
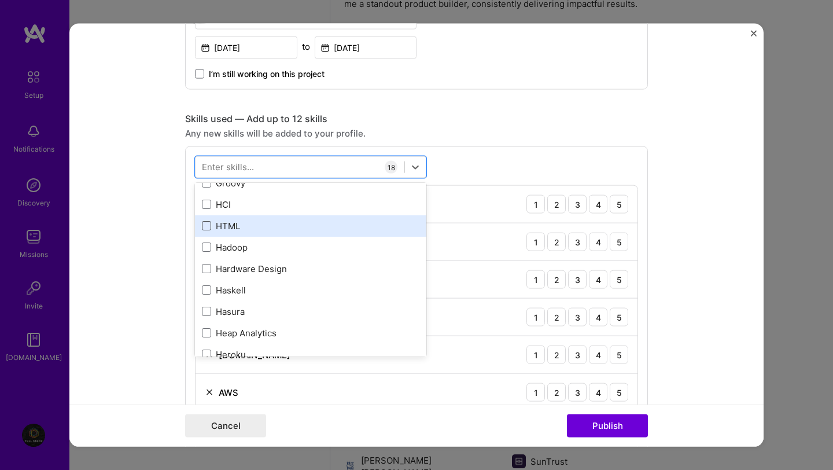
click at [206, 226] on span at bounding box center [206, 225] width 9 height 9
click at [0, 0] on input "checkbox" at bounding box center [0, 0] width 0 height 0
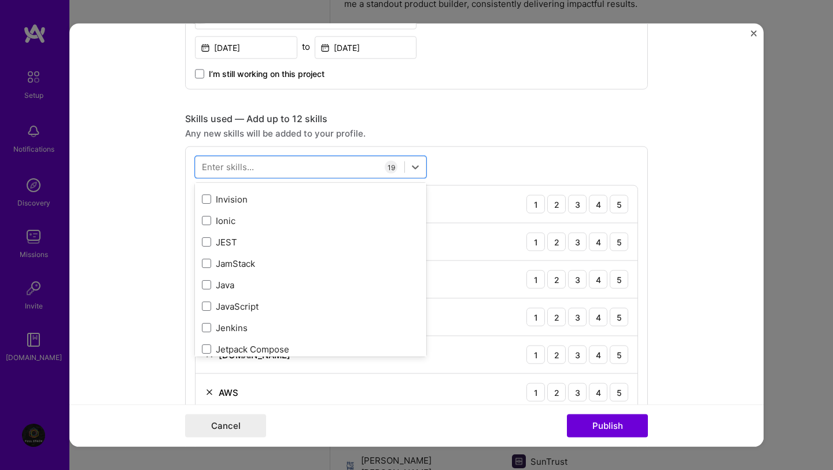
scroll to position [3640, 0]
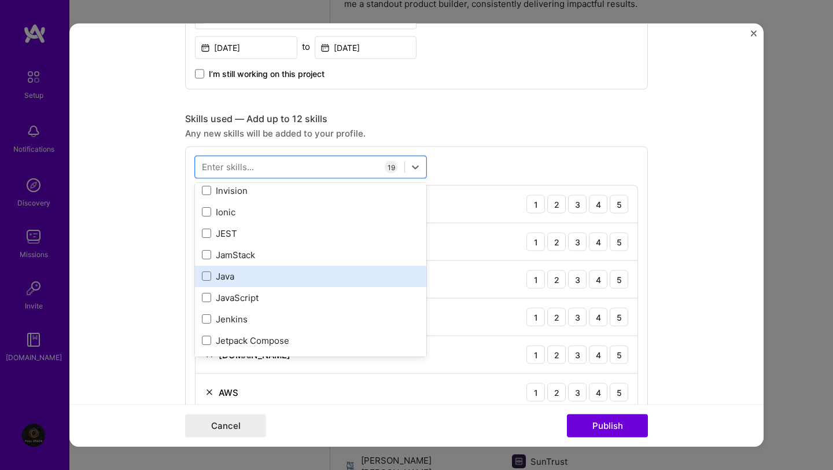
click at [222, 276] on div "Java" at bounding box center [310, 276] width 217 height 12
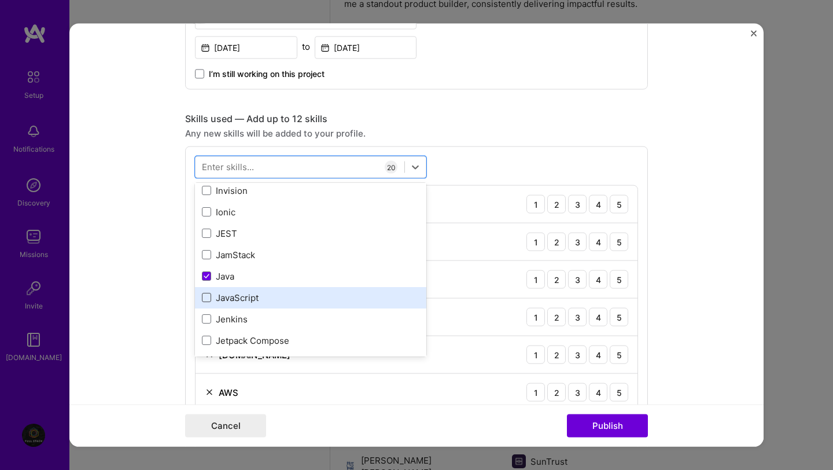
click at [208, 300] on span at bounding box center [206, 297] width 9 height 9
click at [0, 0] on input "checkbox" at bounding box center [0, 0] width 0 height 0
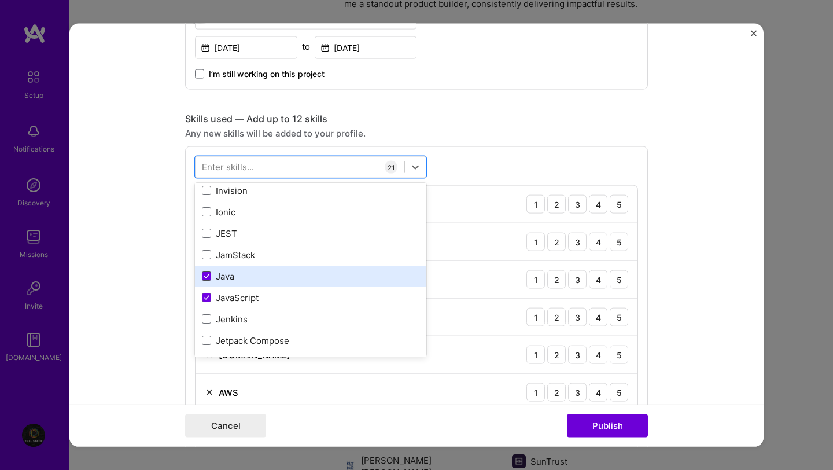
click at [208, 280] on span at bounding box center [206, 275] width 9 height 9
click at [0, 0] on input "checkbox" at bounding box center [0, 0] width 0 height 0
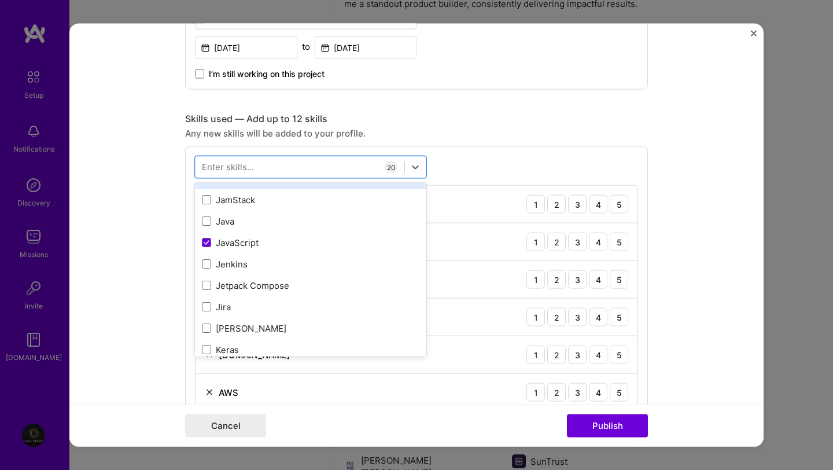
scroll to position [3698, 0]
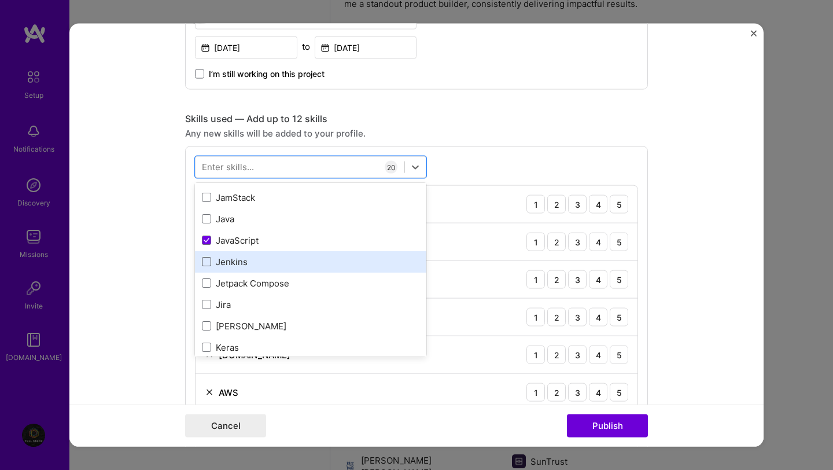
click at [208, 261] on span at bounding box center [206, 261] width 9 height 9
click at [0, 0] on input "checkbox" at bounding box center [0, 0] width 0 height 0
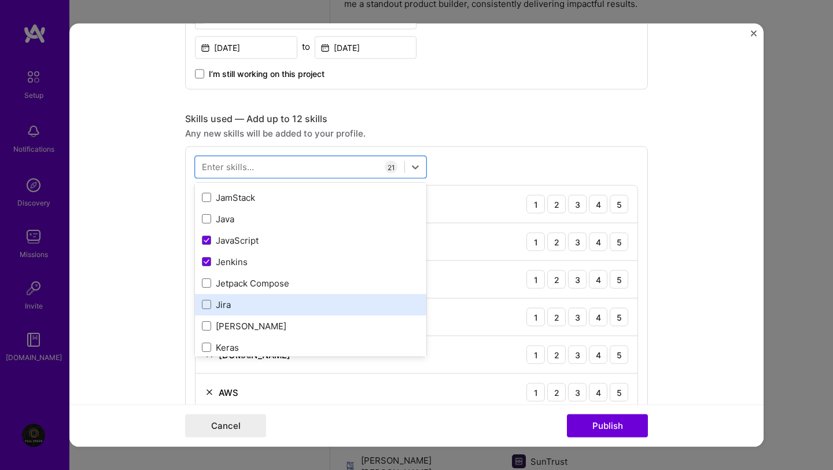
scroll to position [3734, 0]
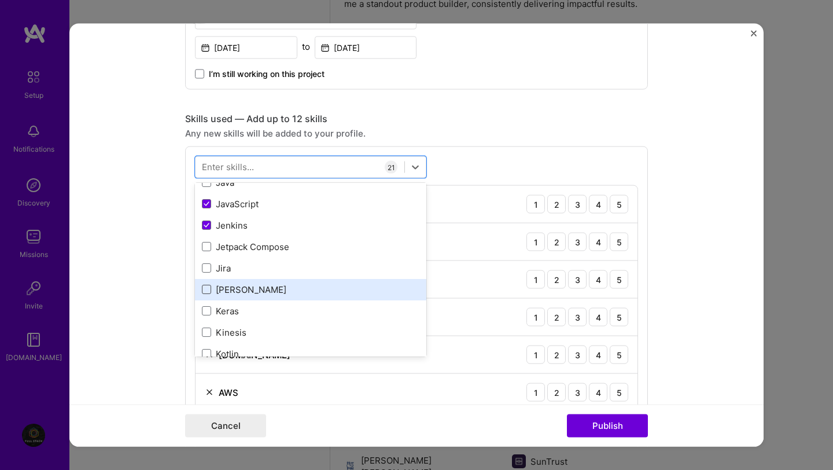
click at [211, 289] on span at bounding box center [206, 289] width 9 height 9
click at [0, 0] on input "checkbox" at bounding box center [0, 0] width 0 height 0
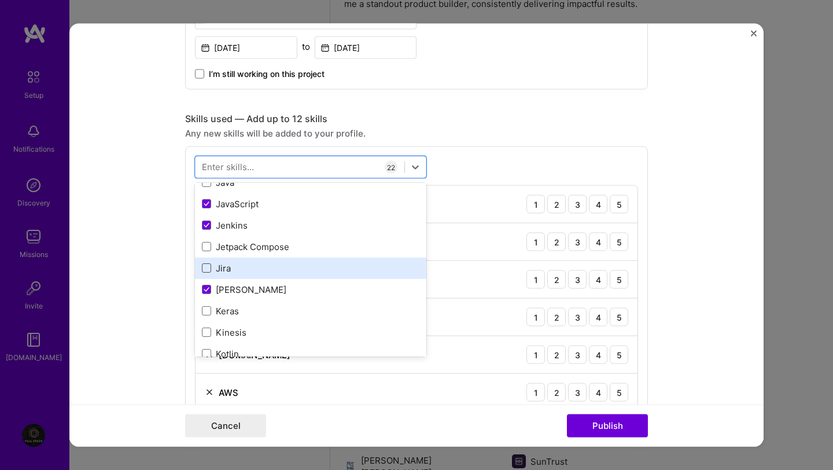
click at [206, 270] on span at bounding box center [206, 267] width 9 height 9
click at [0, 0] on input "checkbox" at bounding box center [0, 0] width 0 height 0
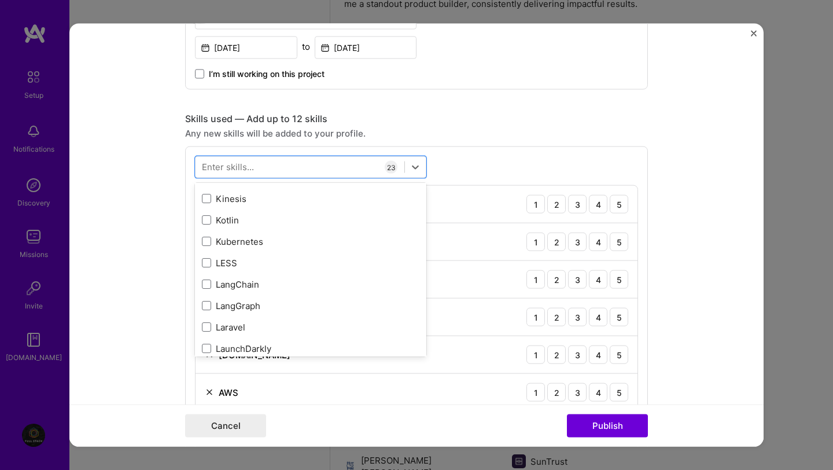
scroll to position [3883, 0]
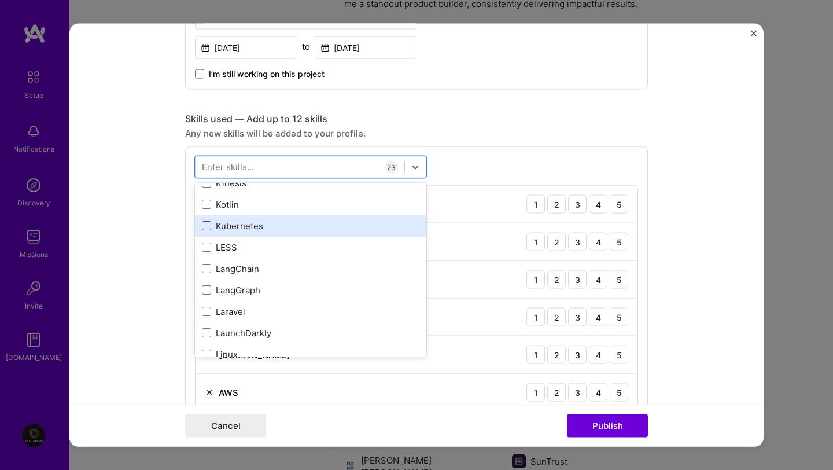
click at [204, 227] on span at bounding box center [206, 225] width 9 height 9
click at [0, 0] on input "checkbox" at bounding box center [0, 0] width 0 height 0
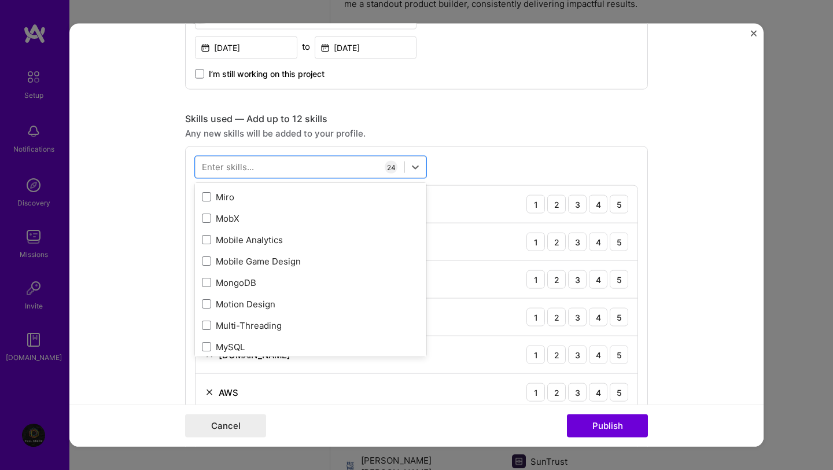
scroll to position [4448, 0]
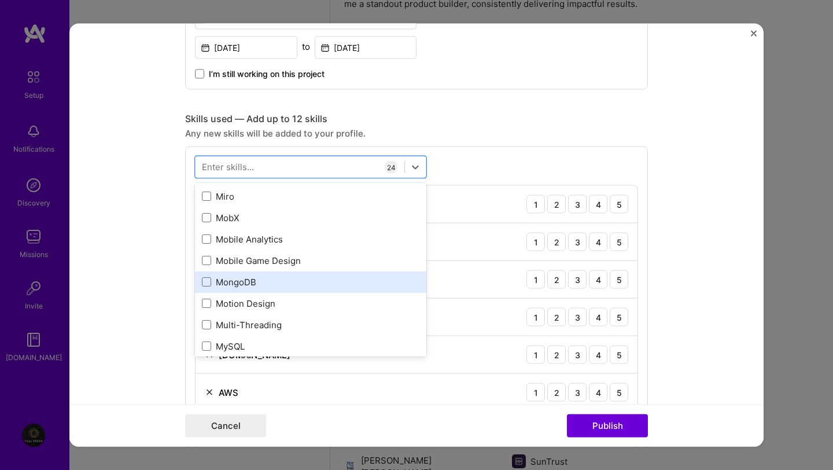
click at [219, 280] on div "MongoDB" at bounding box center [310, 281] width 217 height 12
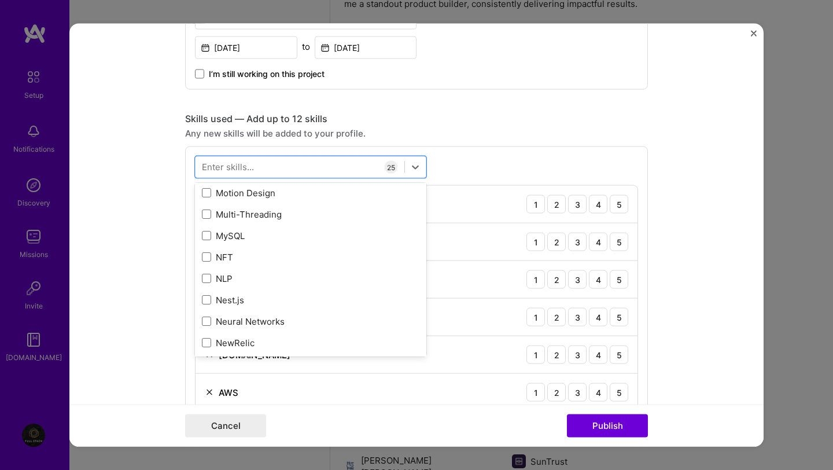
scroll to position [4559, 0]
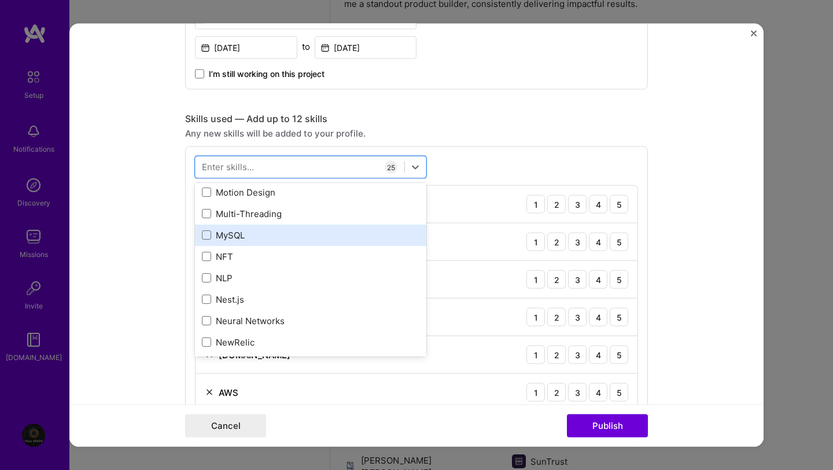
click at [235, 235] on div "MySQL" at bounding box center [310, 234] width 217 height 12
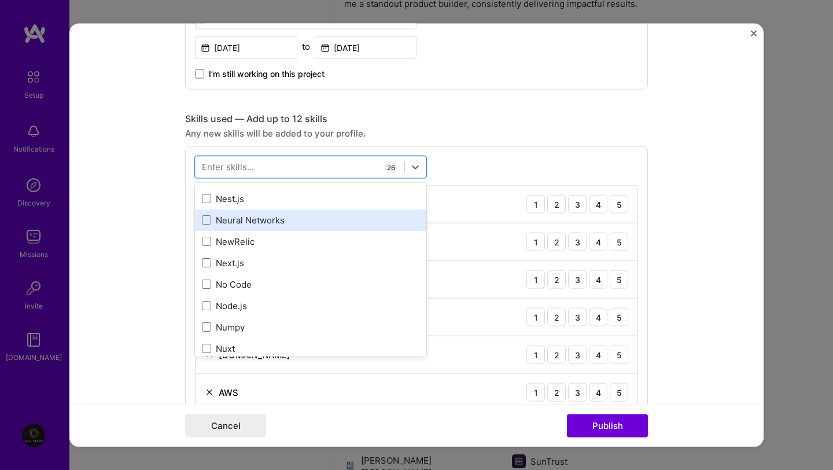
scroll to position [4669, 0]
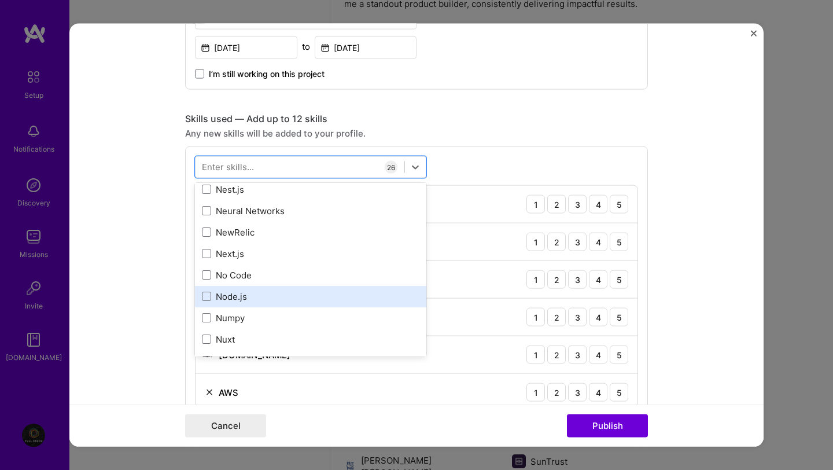
click at [244, 305] on div "Node.js" at bounding box center [310, 295] width 231 height 21
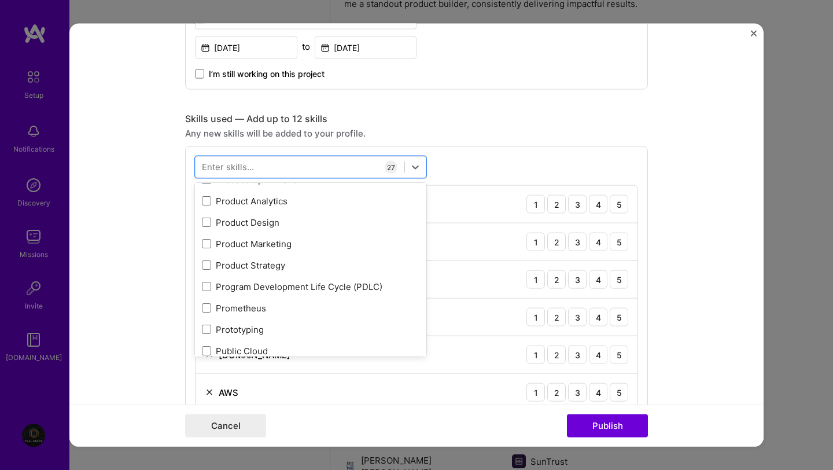
scroll to position [5322, 0]
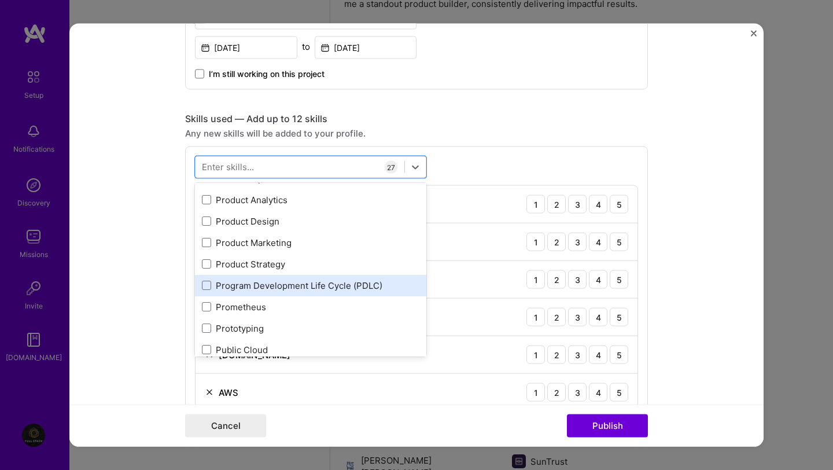
click at [257, 291] on div "Program Development Life Cycle (PDLC)" at bounding box center [310, 285] width 217 height 12
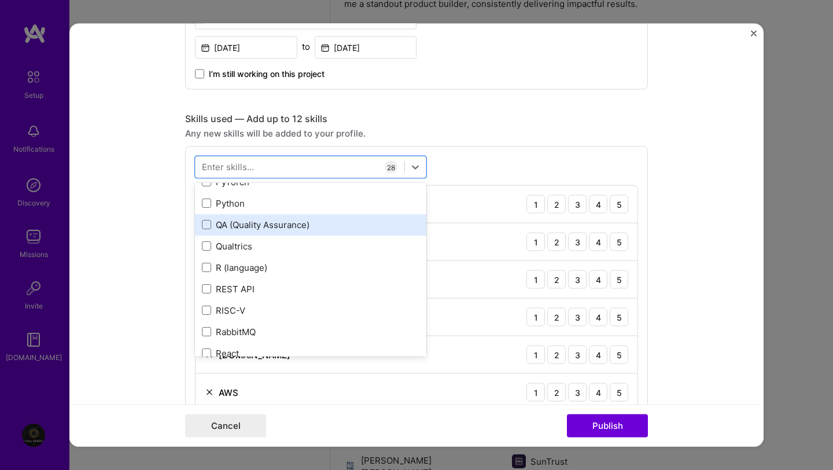
scroll to position [5578, 0]
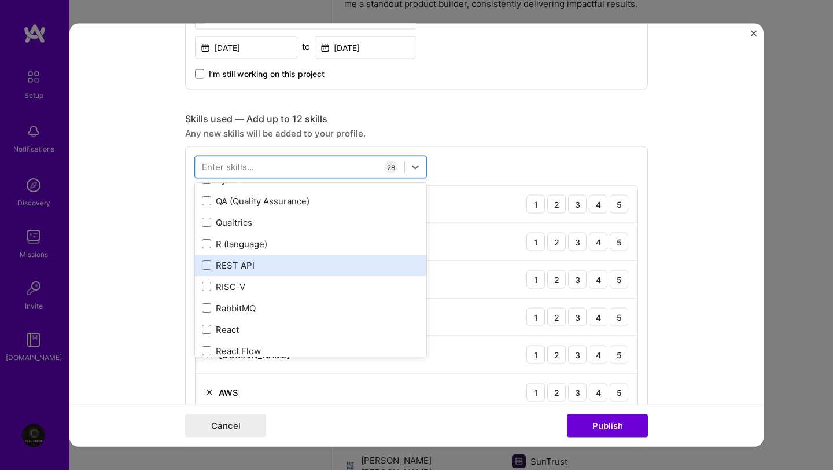
click at [261, 268] on div "REST API" at bounding box center [310, 265] width 217 height 12
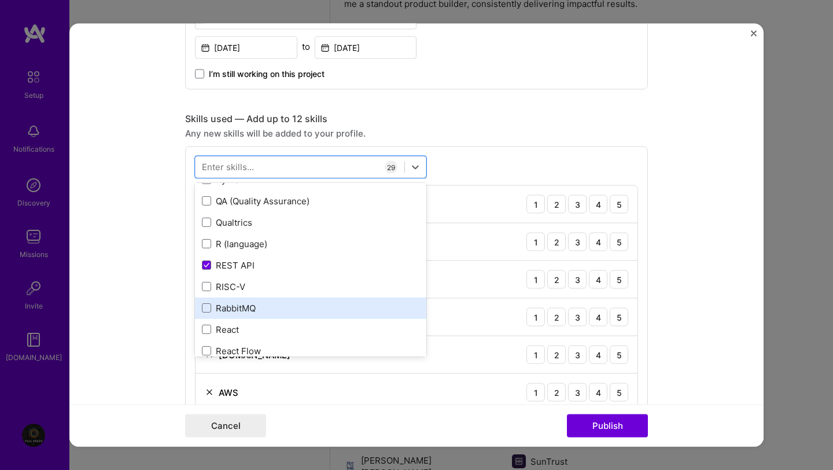
click at [261, 315] on div "RabbitMQ" at bounding box center [310, 307] width 231 height 21
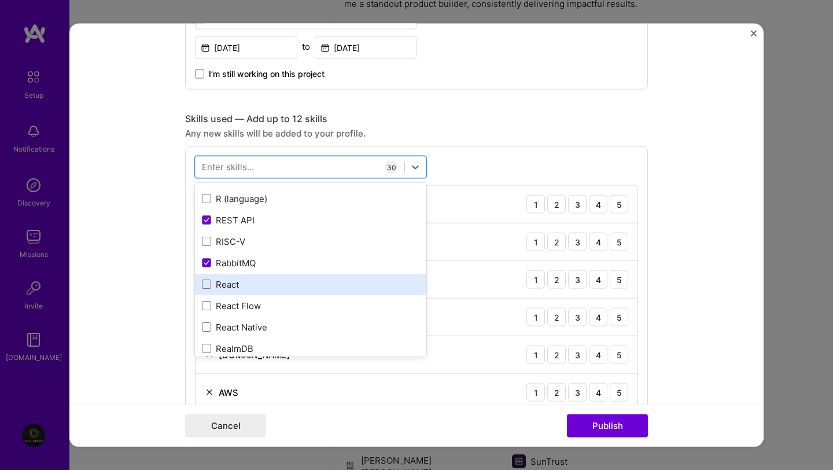
click at [256, 285] on div "React" at bounding box center [310, 284] width 217 height 12
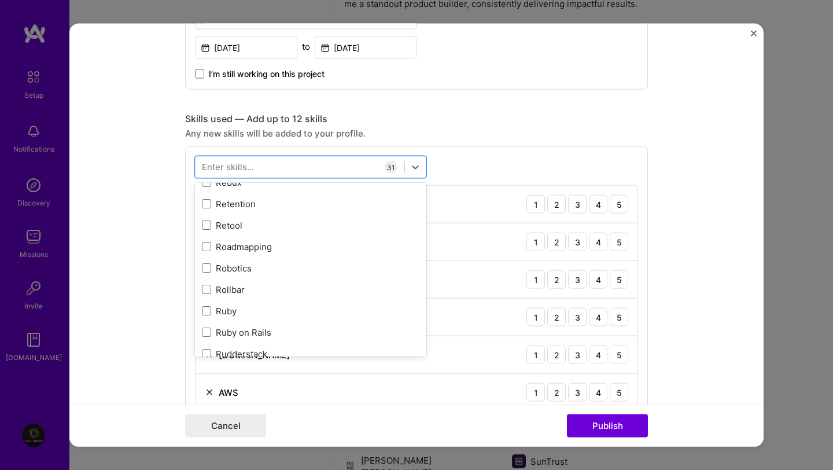
scroll to position [5850, 0]
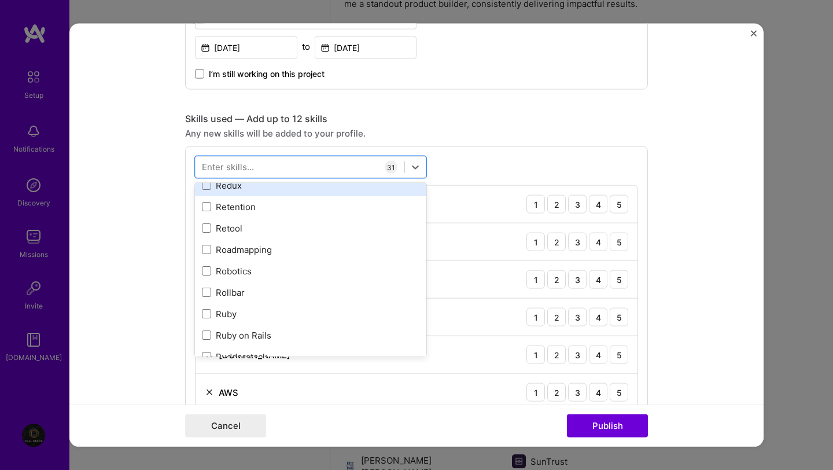
click at [257, 191] on div "Redux" at bounding box center [310, 185] width 217 height 12
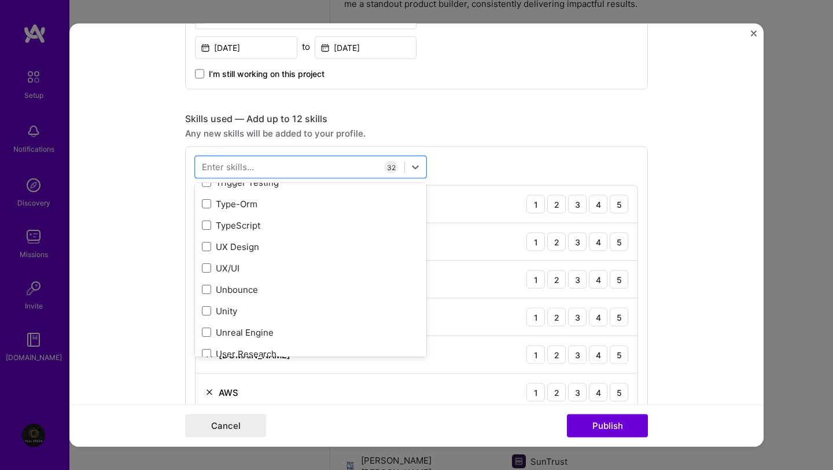
scroll to position [7288, 0]
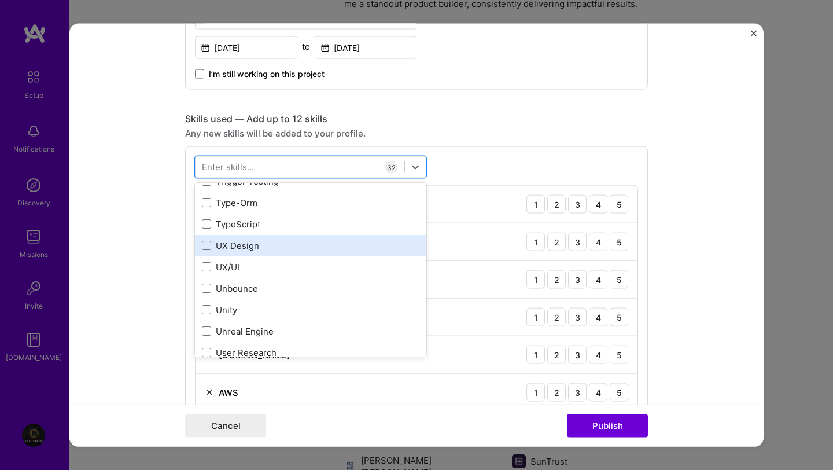
click at [267, 249] on div "UX Design" at bounding box center [310, 245] width 217 height 12
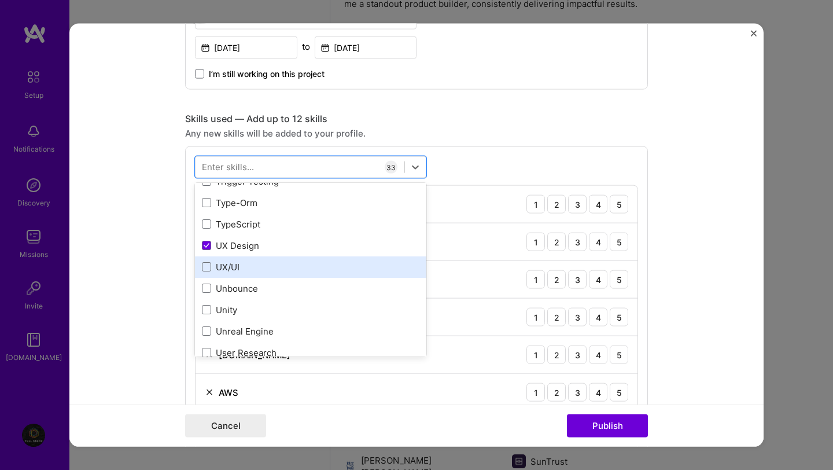
click at [263, 262] on div "UX/UI" at bounding box center [310, 266] width 217 height 12
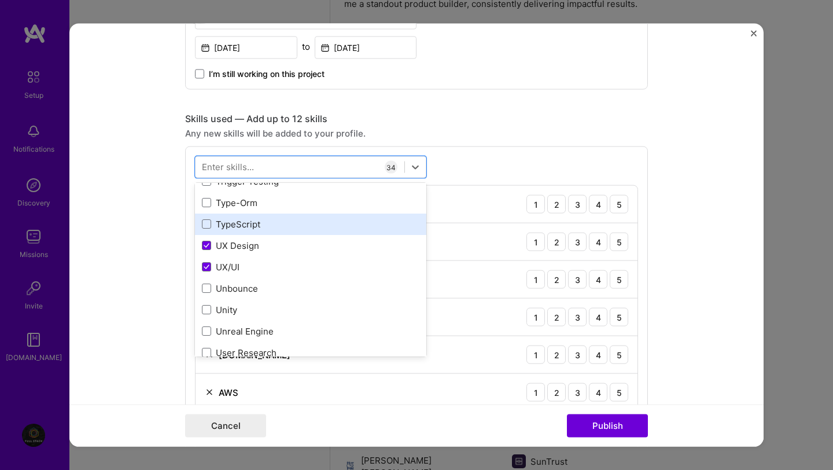
click at [261, 224] on div "TypeScript" at bounding box center [310, 223] width 217 height 12
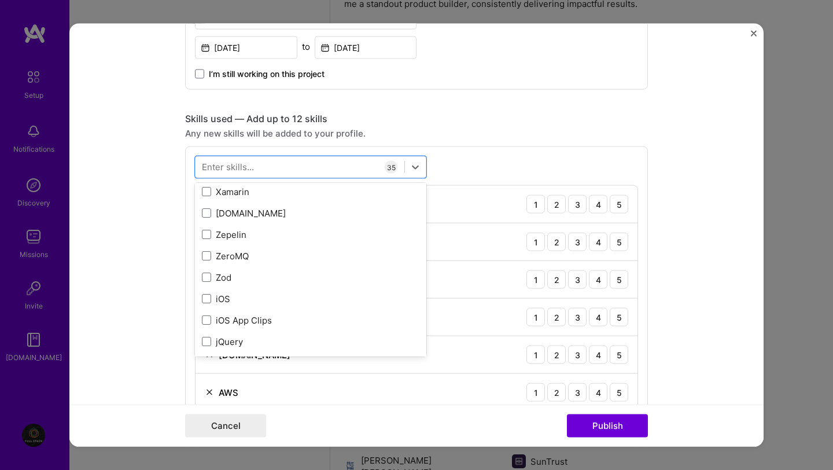
scroll to position [7944, 0]
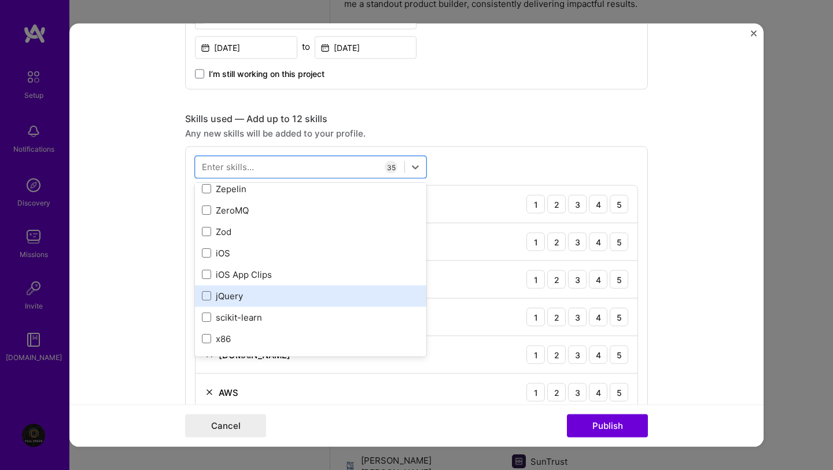
click at [249, 301] on div "jQuery" at bounding box center [310, 295] width 217 height 12
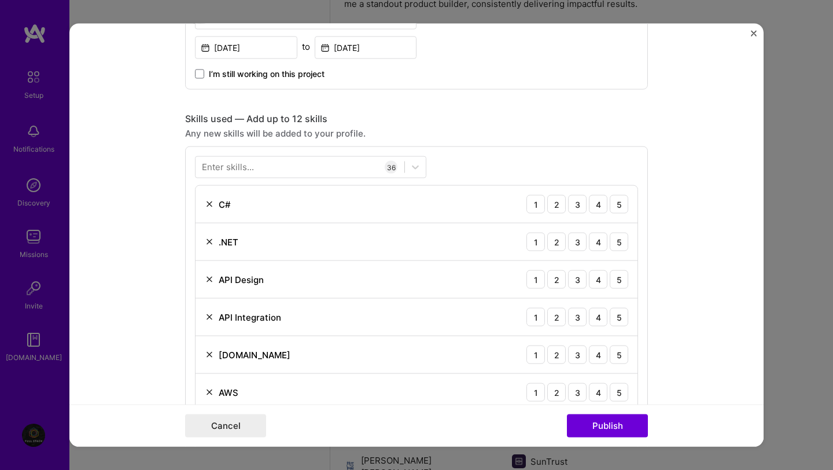
click at [485, 388] on div "AWS 1 2 3 4 5" at bounding box center [417, 393] width 442 height 38
click at [606, 422] on button "Publish" at bounding box center [607, 425] width 81 height 23
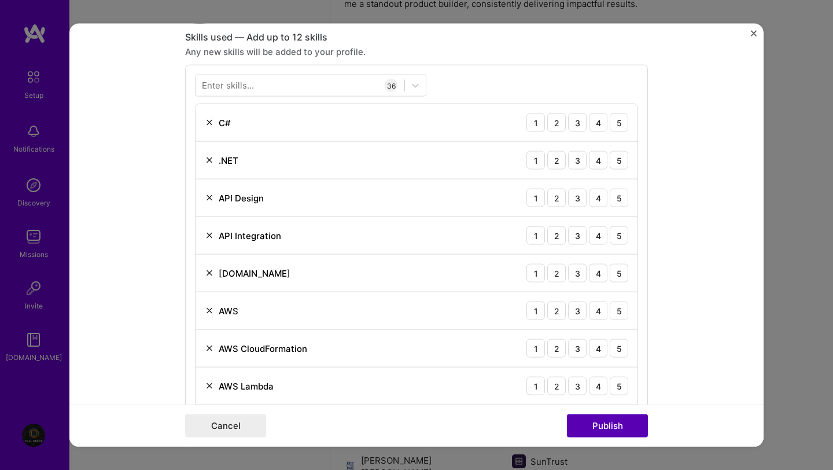
scroll to position [579, 0]
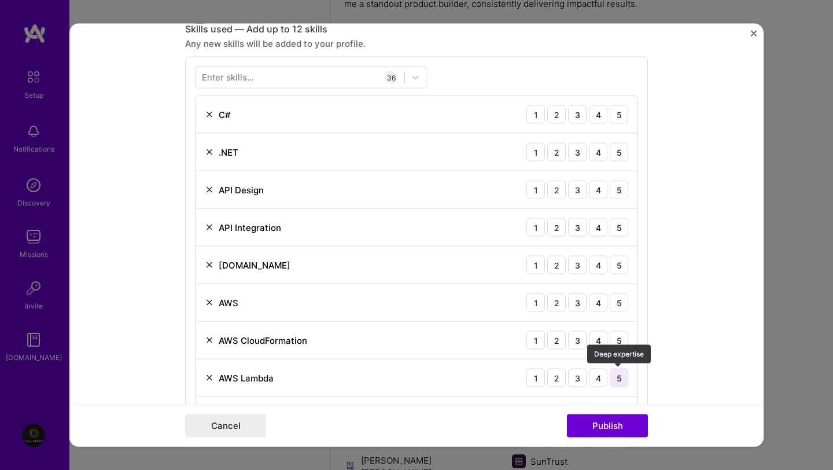
click at [626, 377] on div "5" at bounding box center [619, 377] width 19 height 19
click at [621, 341] on div "5" at bounding box center [619, 340] width 19 height 19
click at [621, 312] on div "1 2 3 4 5" at bounding box center [577, 302] width 102 height 19
click at [618, 301] on div "5" at bounding box center [619, 302] width 19 height 19
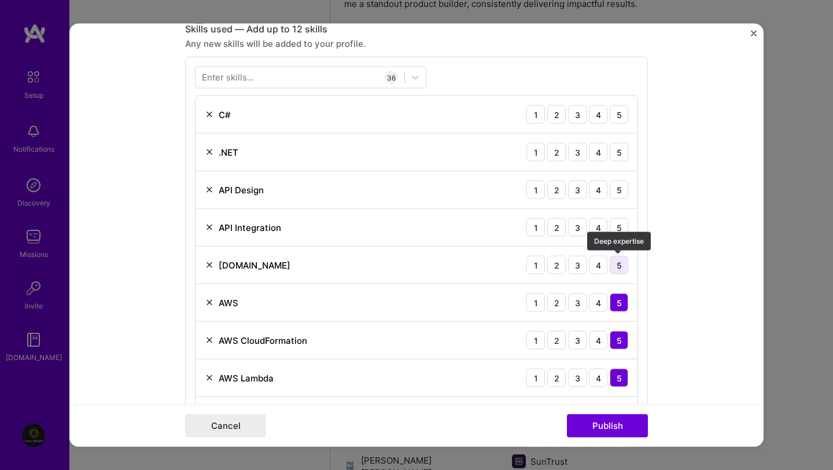
click at [618, 272] on div "5" at bounding box center [619, 265] width 19 height 19
click at [620, 228] on div "5" at bounding box center [619, 227] width 19 height 19
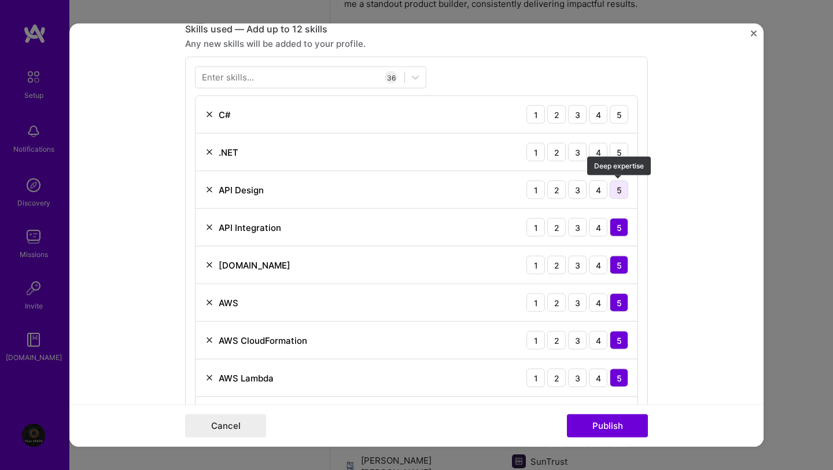
click at [620, 193] on div "5" at bounding box center [619, 189] width 19 height 19
click at [620, 158] on div "5" at bounding box center [619, 152] width 19 height 19
click at [619, 117] on div "5" at bounding box center [619, 114] width 19 height 19
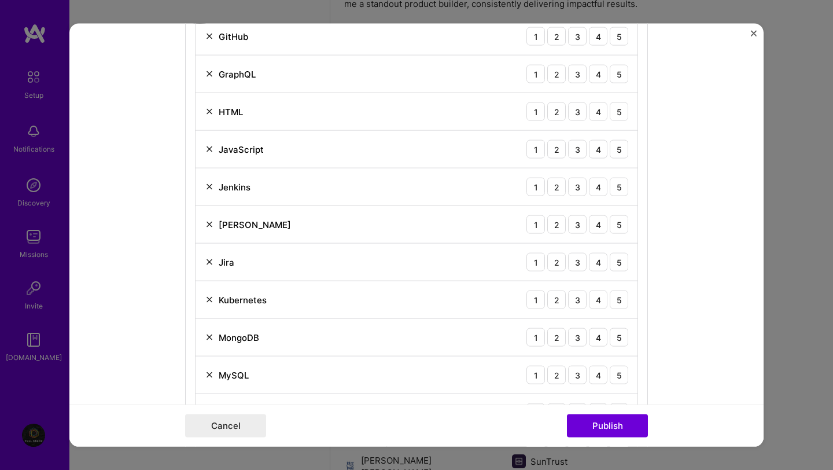
scroll to position [1261, 0]
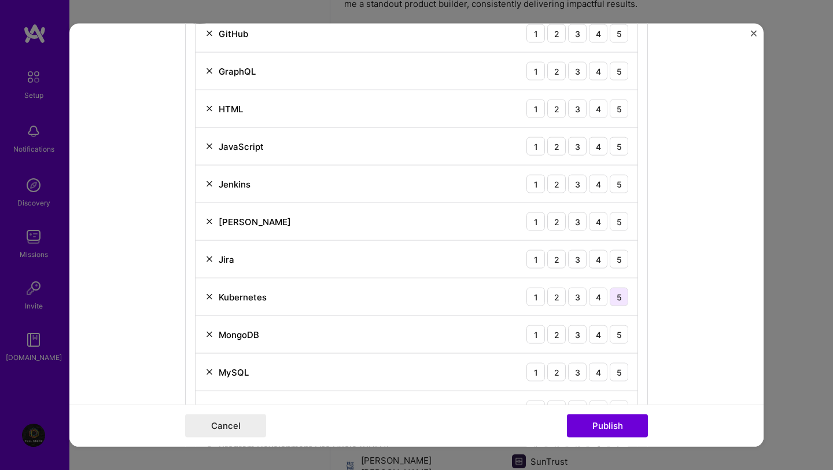
click at [624, 294] on div "5" at bounding box center [619, 296] width 19 height 19
click at [621, 268] on div "5" at bounding box center [619, 259] width 19 height 19
click at [618, 223] on div "5" at bounding box center [619, 221] width 19 height 19
click at [616, 185] on div "5" at bounding box center [619, 184] width 19 height 19
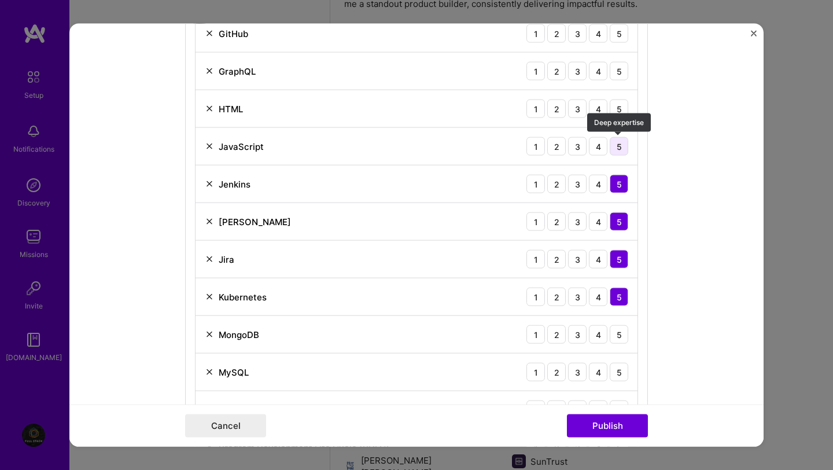
click at [617, 154] on div "5" at bounding box center [619, 146] width 19 height 19
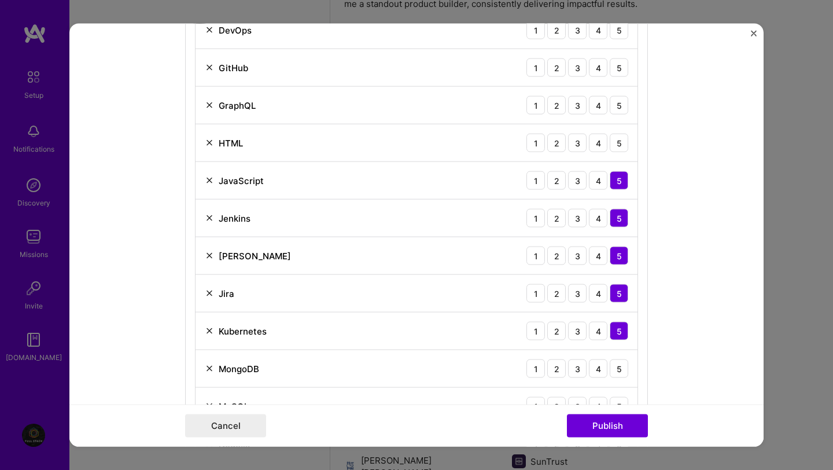
scroll to position [1176, 0]
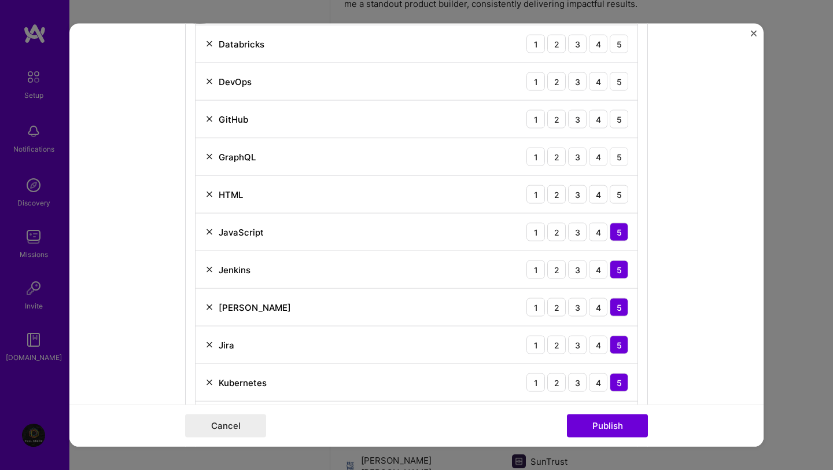
click at [617, 154] on div "5" at bounding box center [619, 156] width 19 height 19
click at [619, 191] on div "5" at bounding box center [619, 194] width 19 height 19
click at [618, 124] on div "5" at bounding box center [619, 119] width 19 height 19
click at [618, 73] on div "5" at bounding box center [619, 81] width 19 height 19
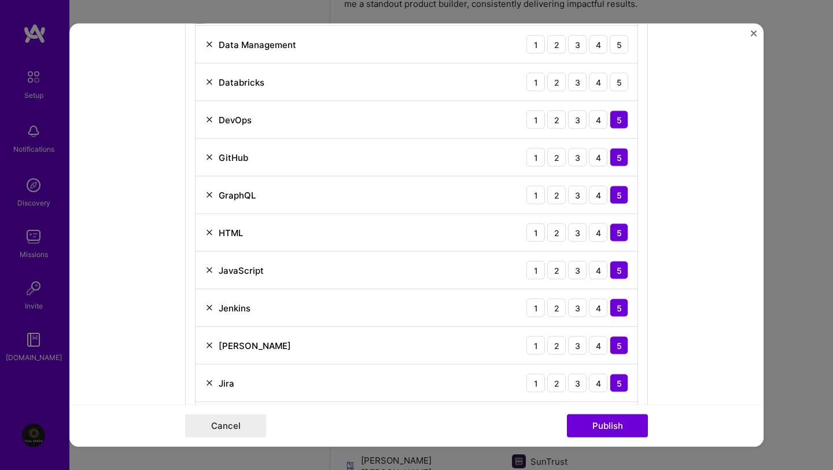
scroll to position [1116, 0]
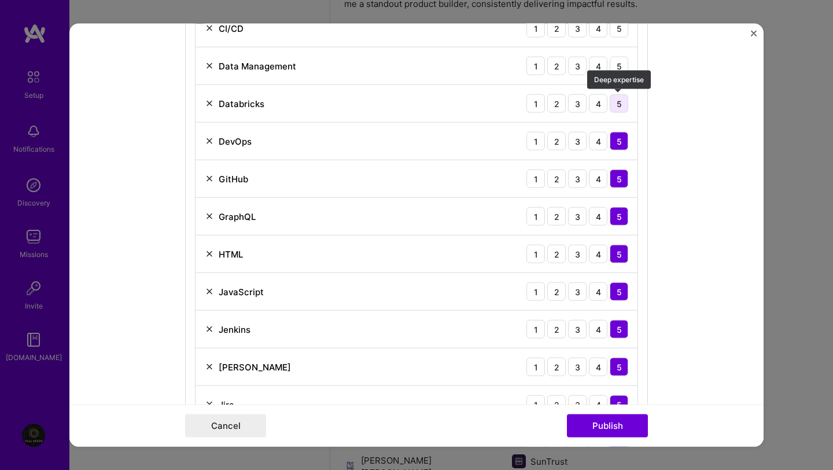
click at [618, 104] on div "5" at bounding box center [619, 103] width 19 height 19
click at [618, 68] on div "5" at bounding box center [619, 66] width 19 height 19
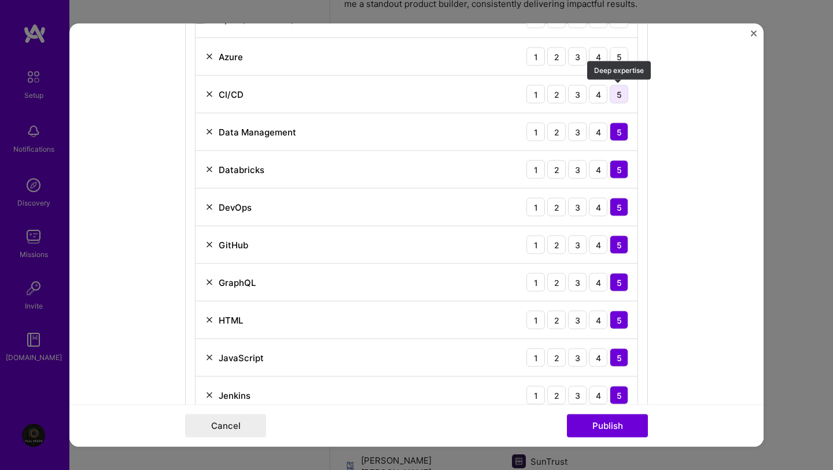
click at [618, 99] on div "5" at bounding box center [619, 94] width 19 height 19
click at [618, 67] on div "Azure 1 2 3 4 5" at bounding box center [417, 57] width 442 height 38
click at [618, 63] on div "5" at bounding box center [619, 56] width 19 height 19
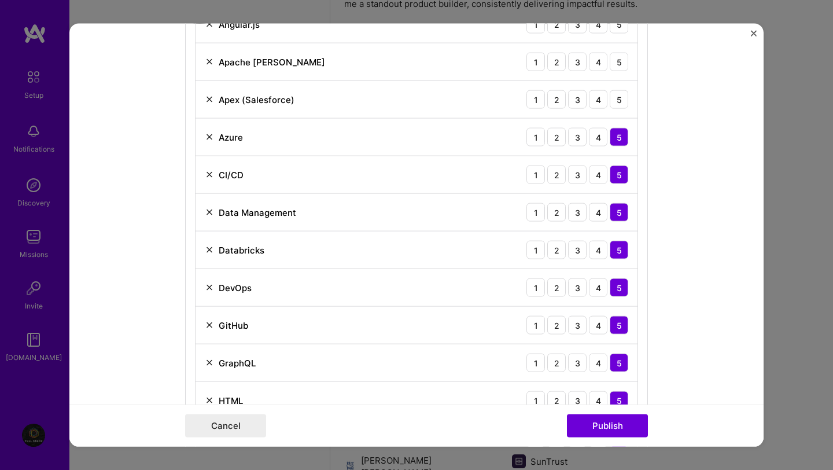
click at [619, 72] on div "Apache [PERSON_NAME] 1 2 3 4 5" at bounding box center [417, 62] width 442 height 38
click at [619, 64] on div "5" at bounding box center [619, 62] width 19 height 19
click at [618, 95] on div "5" at bounding box center [619, 99] width 19 height 19
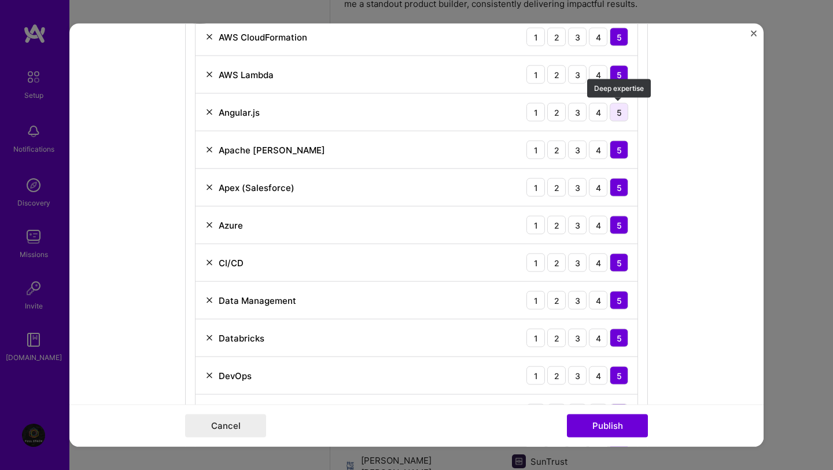
click at [619, 112] on div "5" at bounding box center [619, 112] width 19 height 19
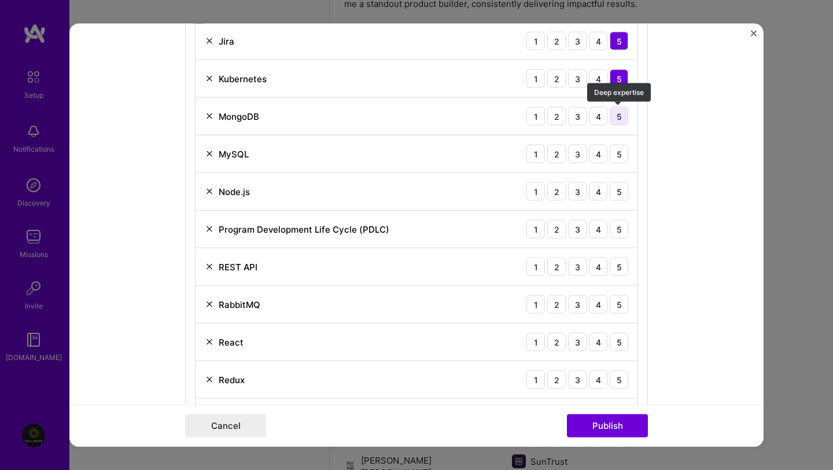
click at [619, 110] on div "5" at bounding box center [619, 116] width 19 height 19
click at [622, 149] on div "5" at bounding box center [619, 154] width 19 height 19
click at [622, 180] on div "Node.js 1 2 3 4 5" at bounding box center [417, 192] width 442 height 38
click at [621, 192] on div "5" at bounding box center [619, 191] width 19 height 19
click at [623, 237] on div "5" at bounding box center [619, 229] width 19 height 19
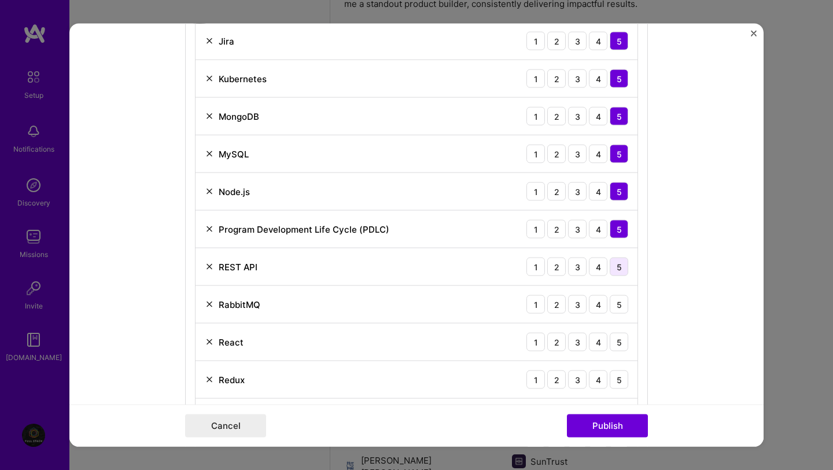
click at [622, 262] on div "5" at bounding box center [619, 266] width 19 height 19
click at [622, 301] on div "5" at bounding box center [619, 304] width 19 height 19
click at [619, 340] on div "5" at bounding box center [619, 342] width 19 height 19
click at [617, 373] on div "5" at bounding box center [619, 379] width 19 height 19
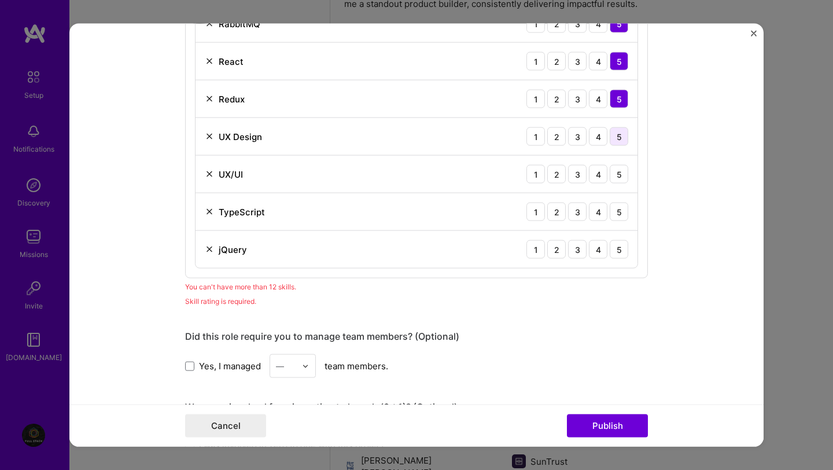
click at [618, 132] on div "5" at bounding box center [619, 136] width 19 height 19
click at [619, 171] on div "5" at bounding box center [619, 174] width 19 height 19
click at [623, 208] on div "5" at bounding box center [619, 211] width 19 height 19
click at [624, 253] on div "5" at bounding box center [619, 249] width 19 height 19
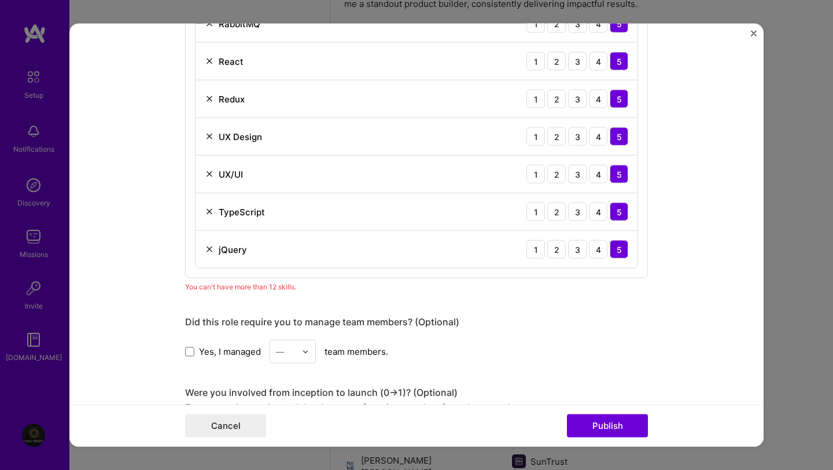
click at [209, 246] on img at bounding box center [209, 249] width 9 height 9
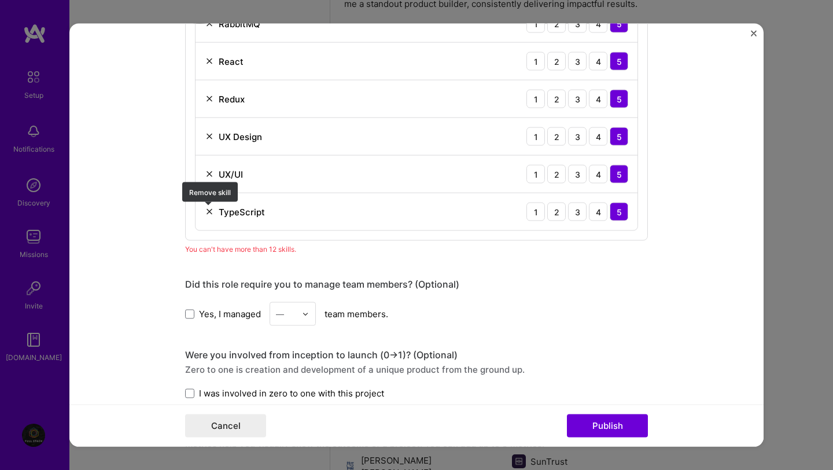
click at [208, 213] on img at bounding box center [209, 211] width 9 height 9
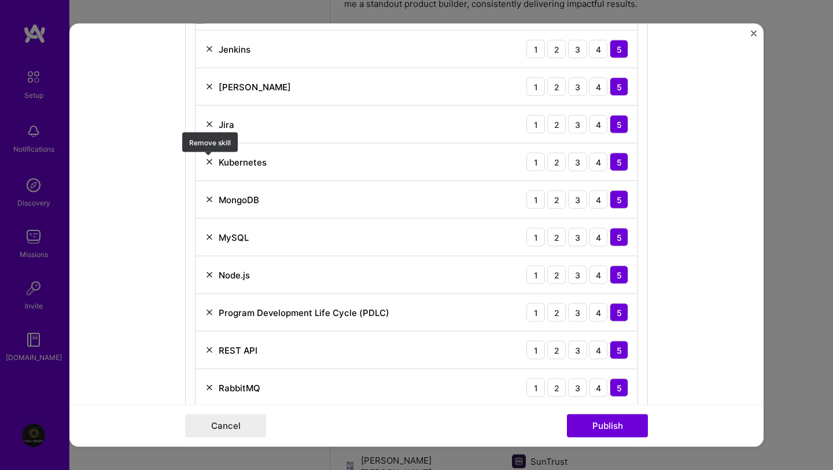
click at [210, 162] on img at bounding box center [209, 161] width 9 height 9
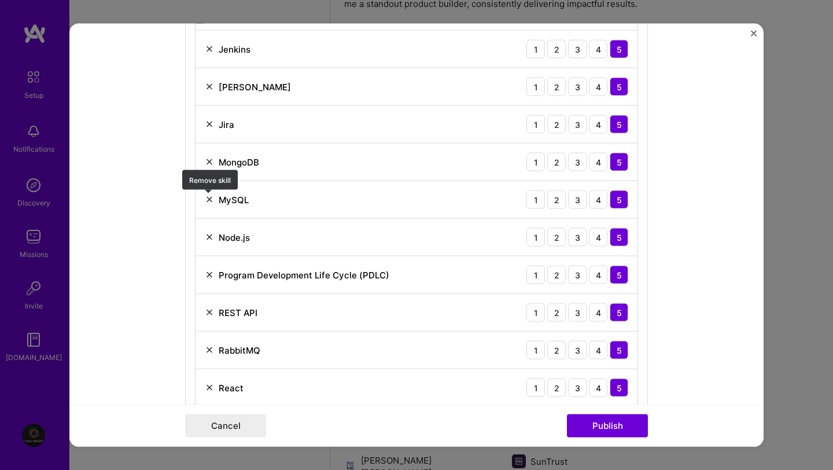
click at [211, 202] on img at bounding box center [209, 199] width 9 height 9
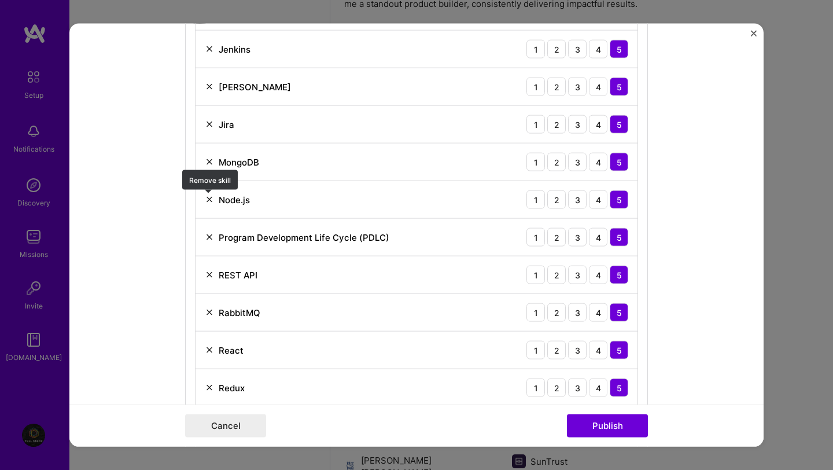
click at [211, 202] on img at bounding box center [209, 199] width 9 height 9
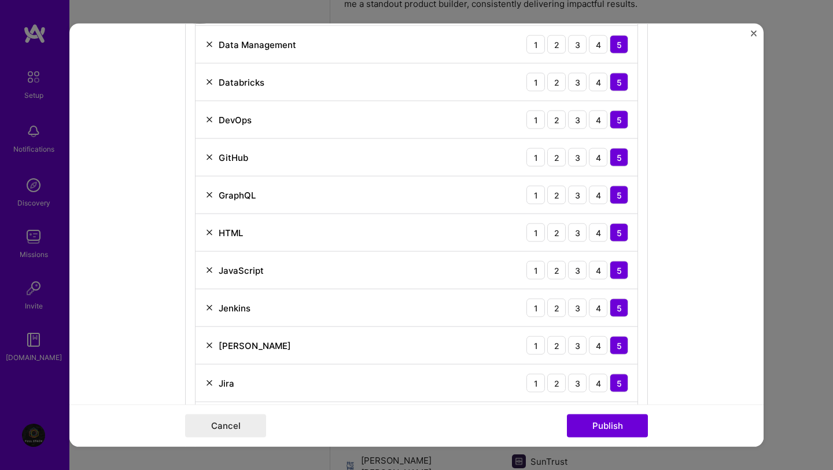
click at [207, 203] on div "GraphQL 1 2 3 4 5" at bounding box center [417, 195] width 442 height 38
click at [210, 190] on img at bounding box center [209, 194] width 9 height 9
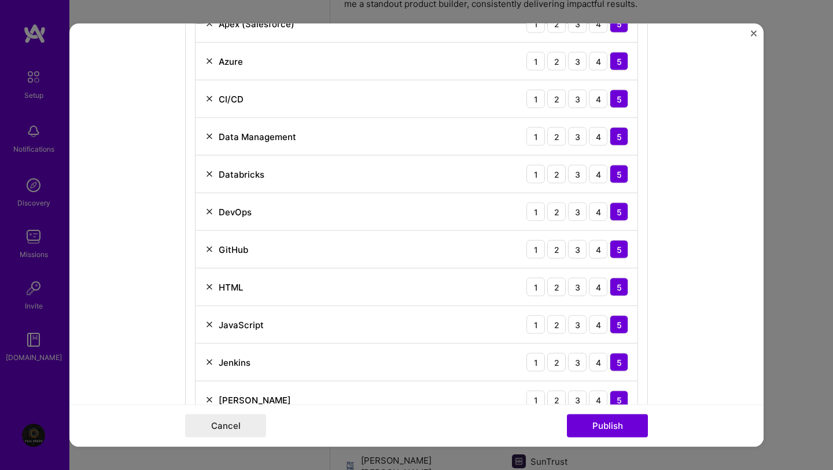
click at [211, 169] on div "Databricks" at bounding box center [235, 174] width 60 height 12
click at [211, 175] on img at bounding box center [209, 173] width 9 height 9
click at [211, 138] on img at bounding box center [209, 136] width 9 height 9
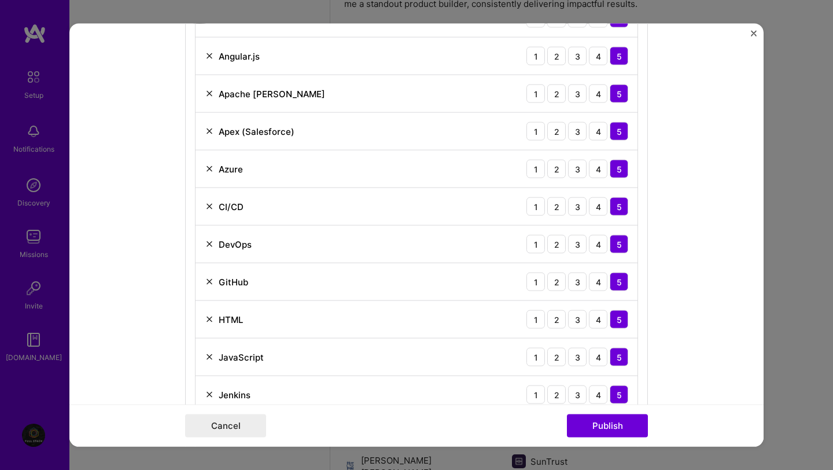
click at [208, 131] on img at bounding box center [209, 131] width 9 height 9
click at [214, 92] on div "Apache [PERSON_NAME]" at bounding box center [265, 93] width 120 height 12
click at [211, 93] on img at bounding box center [209, 93] width 9 height 9
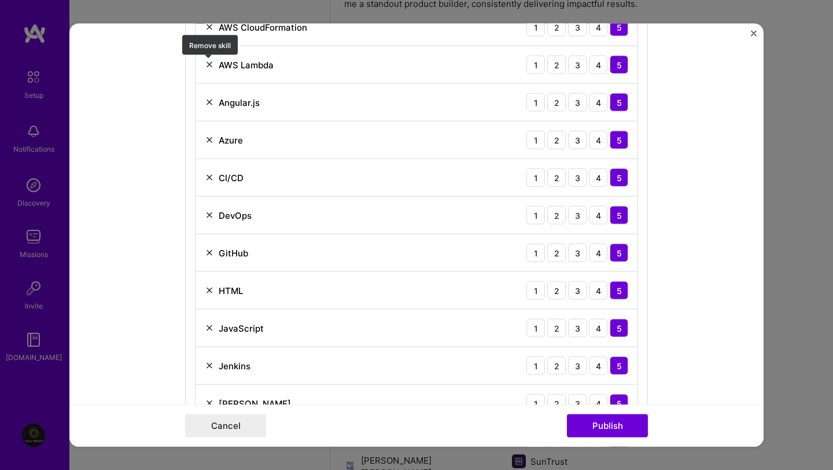
click at [209, 67] on img at bounding box center [209, 64] width 9 height 9
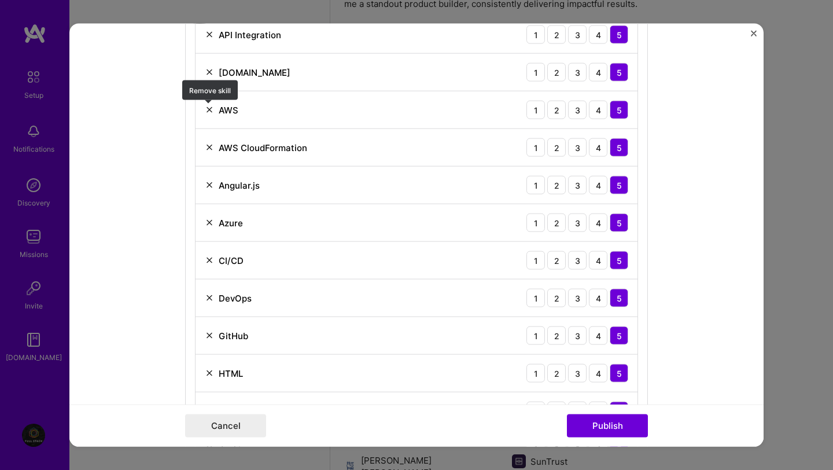
click at [210, 114] on img at bounding box center [209, 109] width 9 height 9
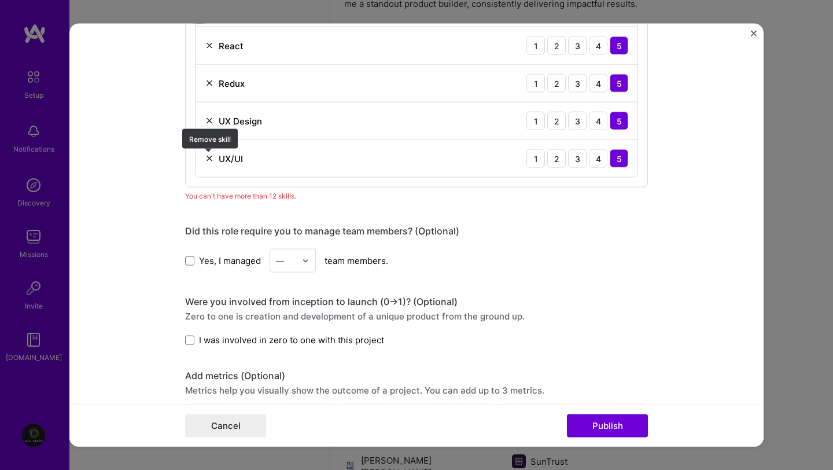
click at [209, 163] on img at bounding box center [209, 158] width 9 height 9
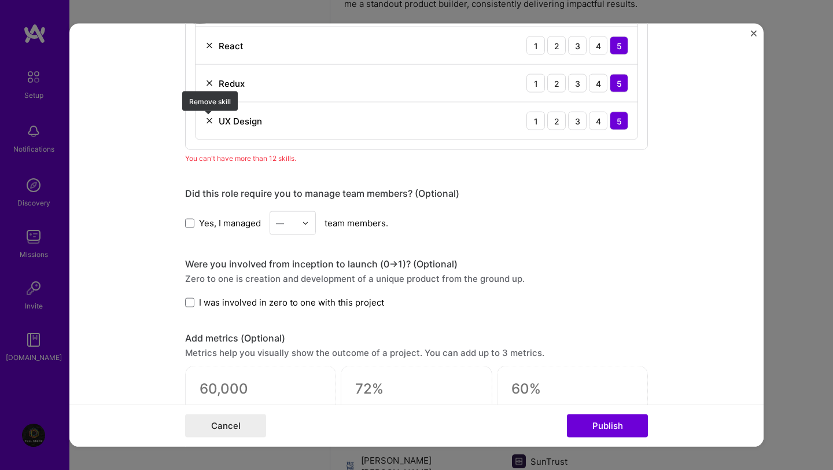
click at [209, 118] on img at bounding box center [209, 120] width 9 height 9
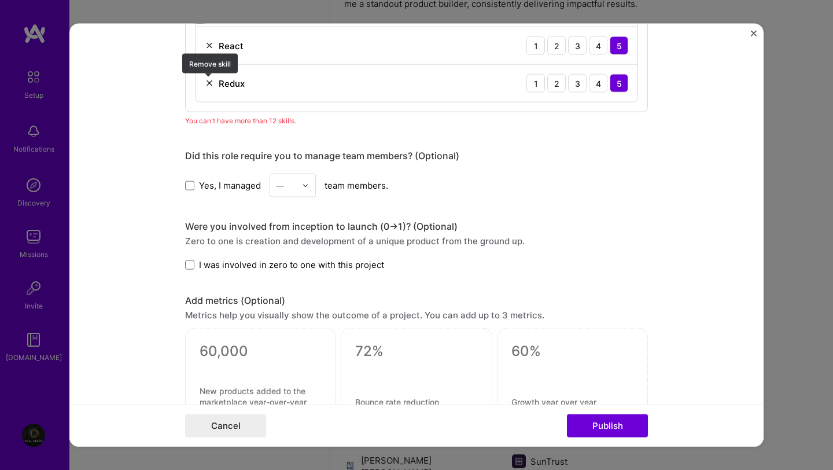
click at [211, 84] on img at bounding box center [209, 83] width 9 height 9
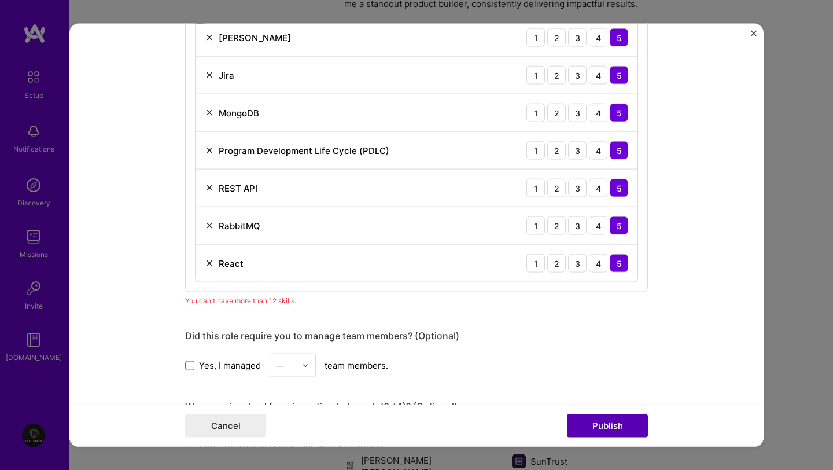
click at [581, 422] on button "Publish" at bounding box center [607, 425] width 81 height 23
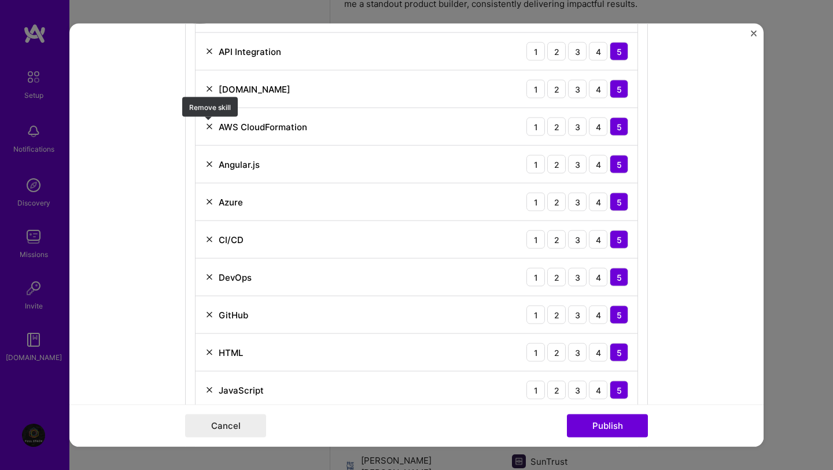
click at [212, 131] on img at bounding box center [209, 126] width 9 height 9
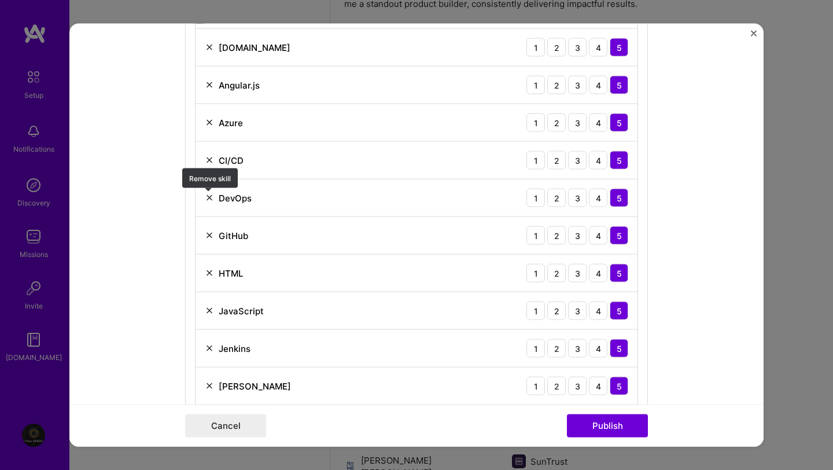
click at [211, 198] on img at bounding box center [209, 197] width 9 height 9
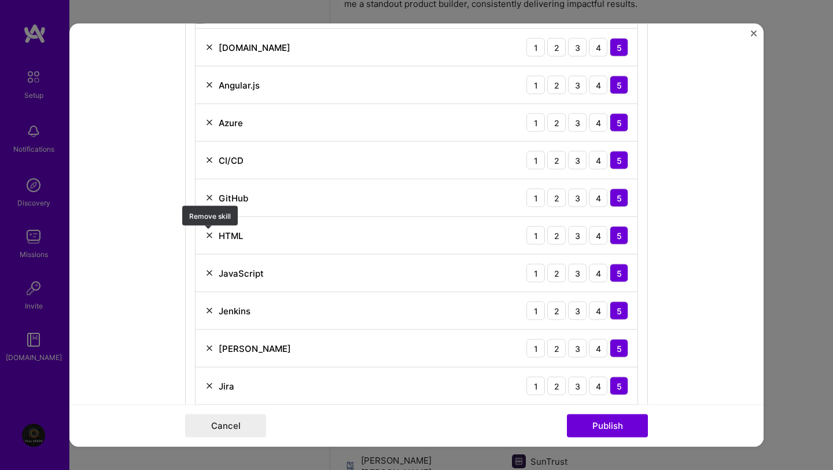
click at [211, 236] on img at bounding box center [209, 235] width 9 height 9
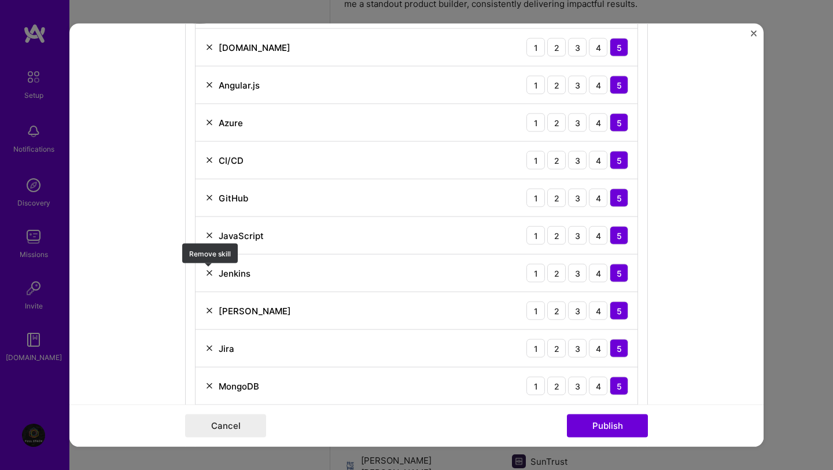
click at [209, 271] on img at bounding box center [209, 272] width 9 height 9
click at [209, 276] on img at bounding box center [209, 272] width 9 height 9
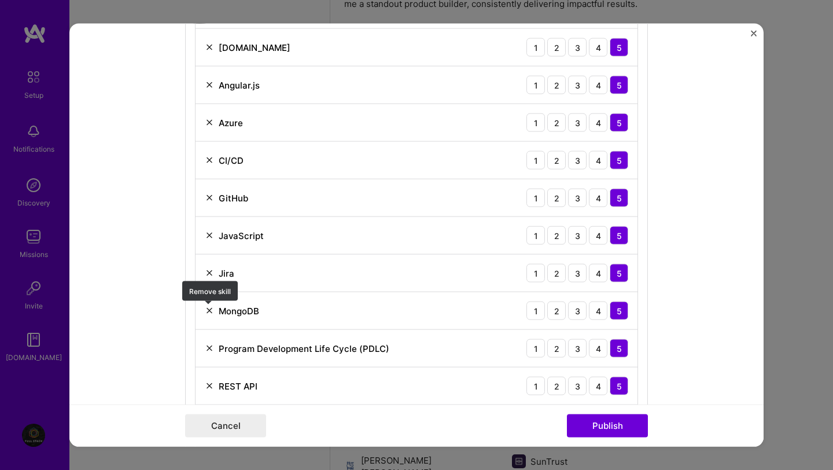
click at [212, 309] on img at bounding box center [209, 310] width 9 height 9
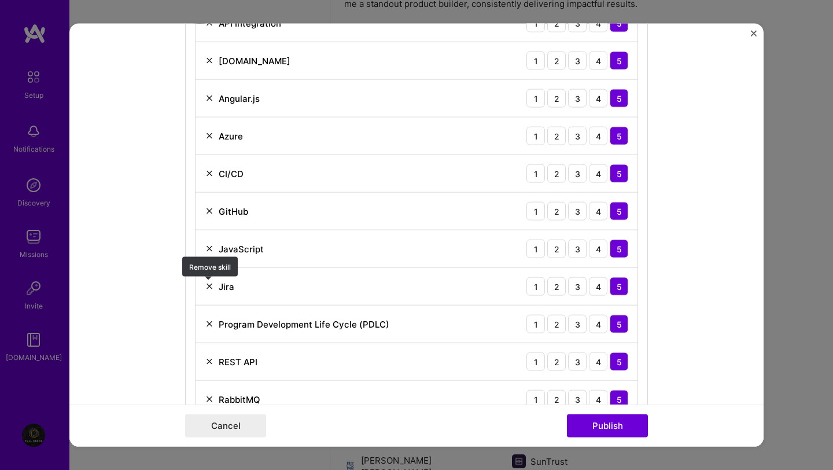
click at [210, 283] on img at bounding box center [209, 286] width 9 height 9
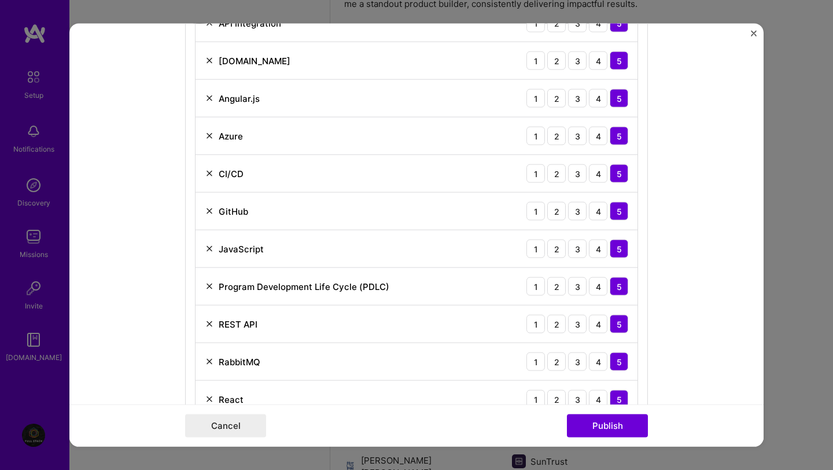
click at [212, 324] on img at bounding box center [209, 323] width 9 height 9
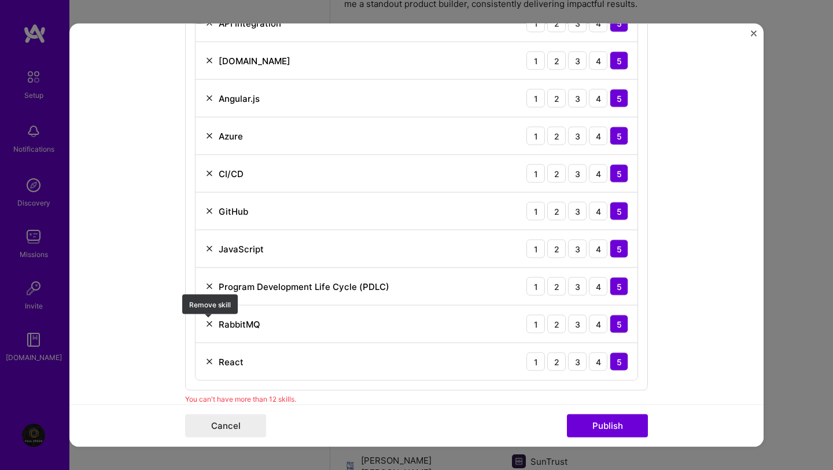
click at [209, 325] on img at bounding box center [209, 323] width 9 height 9
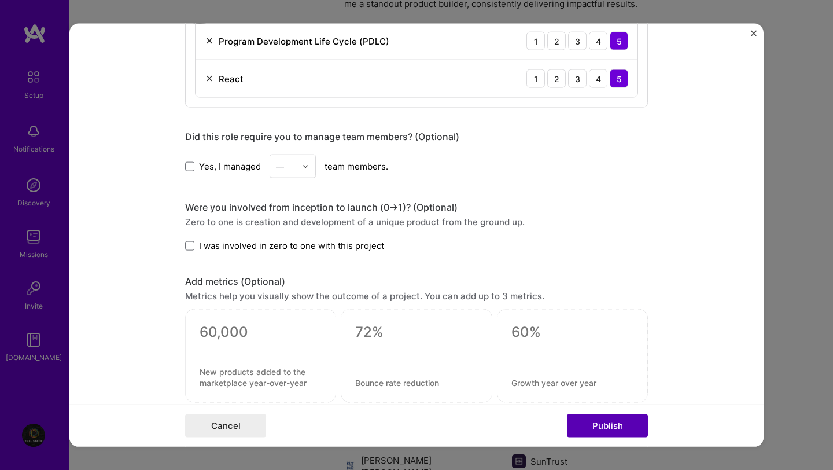
click at [604, 423] on button "Publish" at bounding box center [607, 425] width 81 height 23
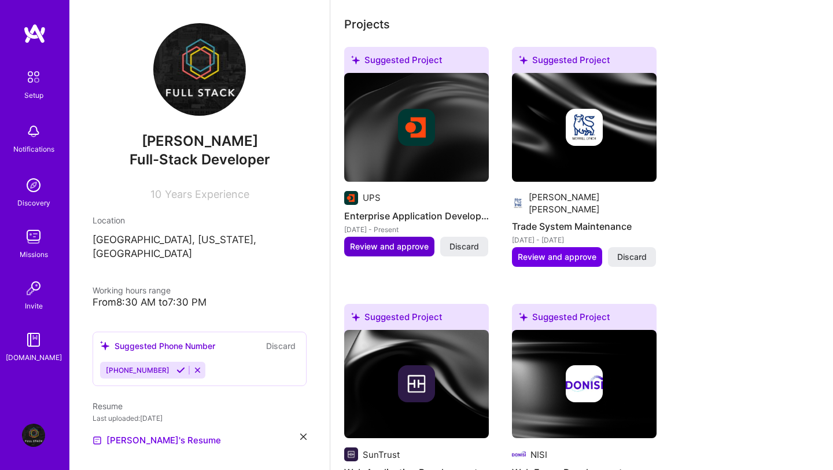
click at [376, 241] on span "Review and approve" at bounding box center [389, 247] width 79 height 12
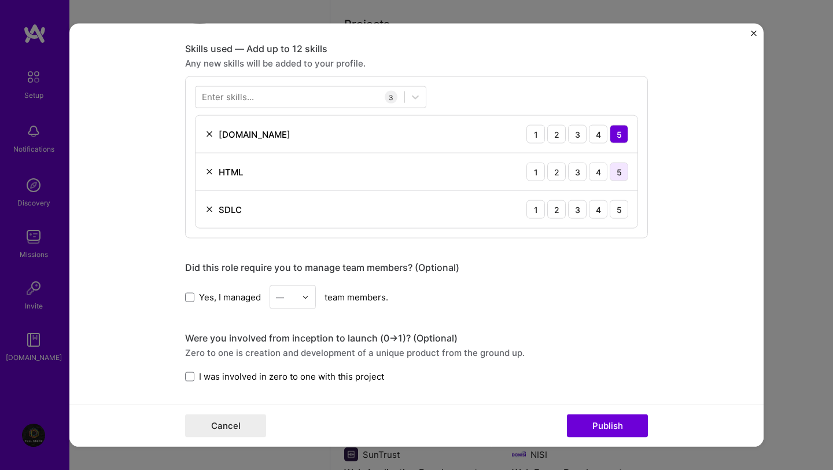
click at [619, 173] on div "5" at bounding box center [619, 172] width 19 height 19
click at [619, 211] on div "5" at bounding box center [619, 209] width 19 height 19
click at [367, 97] on div at bounding box center [300, 96] width 209 height 19
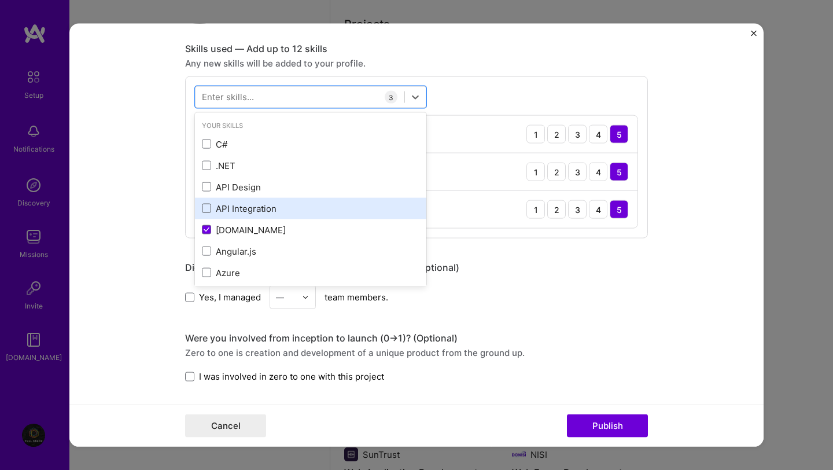
click at [209, 205] on span at bounding box center [206, 208] width 9 height 9
click at [0, 0] on input "checkbox" at bounding box center [0, 0] width 0 height 0
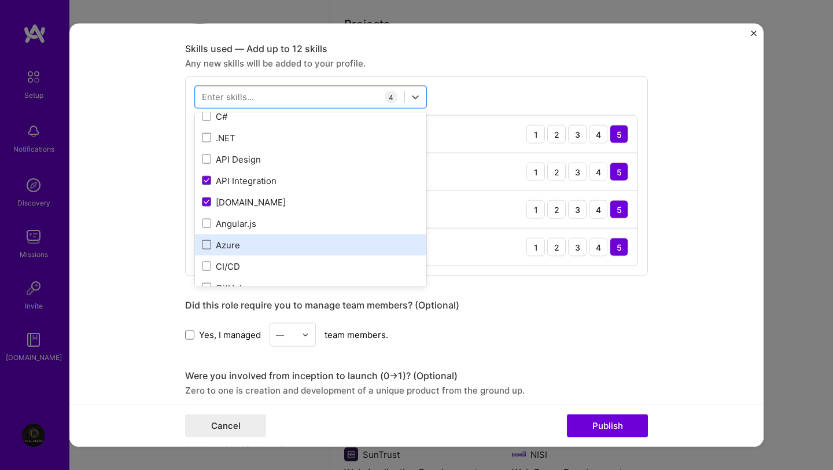
click at [207, 244] on span at bounding box center [206, 244] width 9 height 9
click at [0, 0] on input "checkbox" at bounding box center [0, 0] width 0 height 0
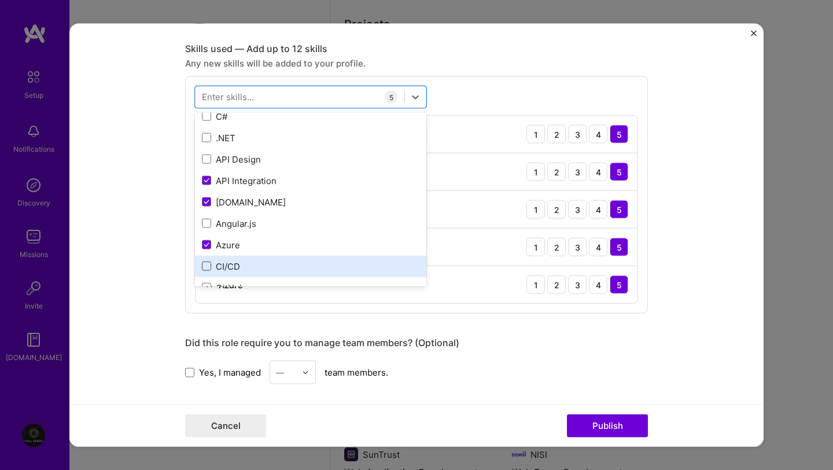
click at [208, 269] on span at bounding box center [206, 265] width 9 height 9
click at [0, 0] on input "checkbox" at bounding box center [0, 0] width 0 height 0
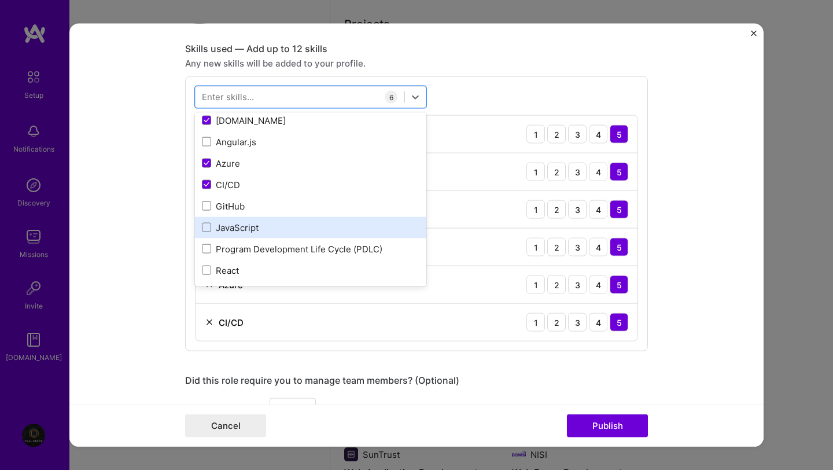
click at [211, 231] on div "JavaScript" at bounding box center [310, 227] width 217 height 12
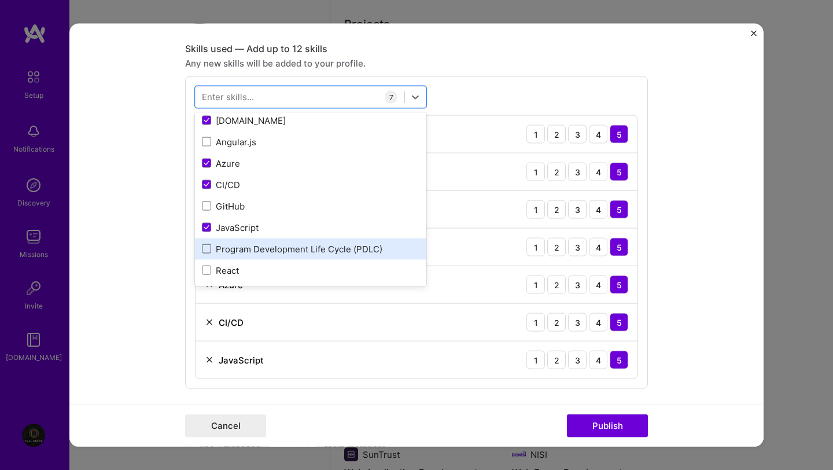
click at [206, 249] on span at bounding box center [206, 248] width 9 height 9
click at [0, 0] on input "checkbox" at bounding box center [0, 0] width 0 height 0
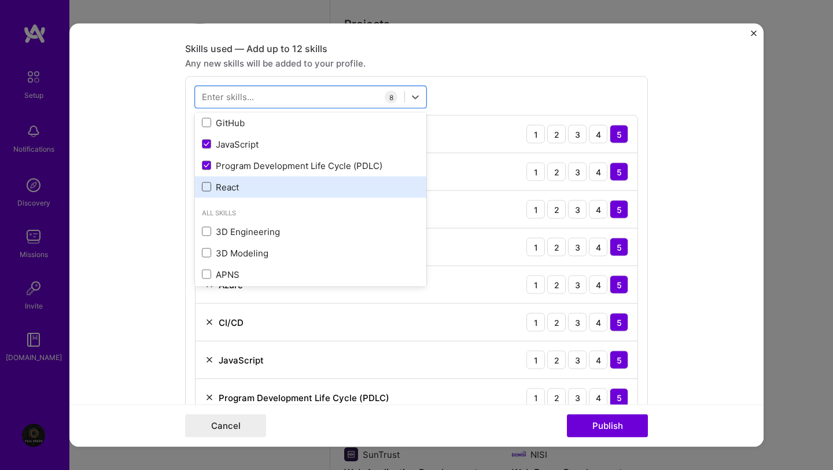
click at [209, 185] on span at bounding box center [206, 186] width 9 height 9
click at [0, 0] on input "checkbox" at bounding box center [0, 0] width 0 height 0
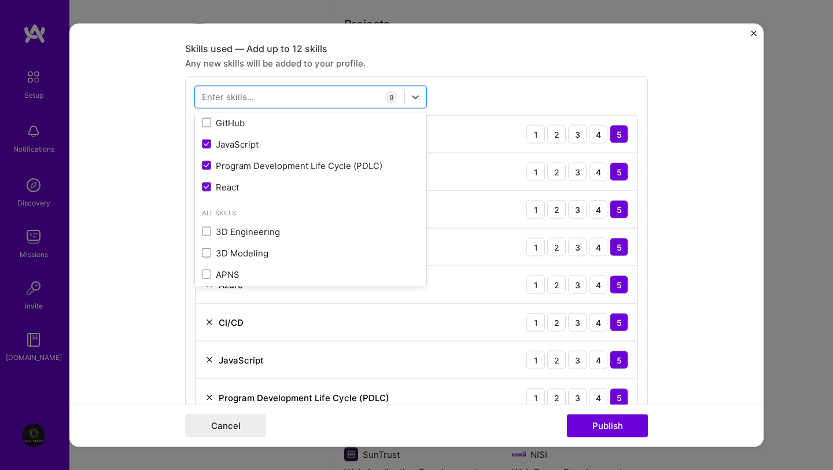
click at [685, 401] on form "Editing suggested project This project is suggested based on your LinkedIn, res…" at bounding box center [416, 235] width 694 height 423
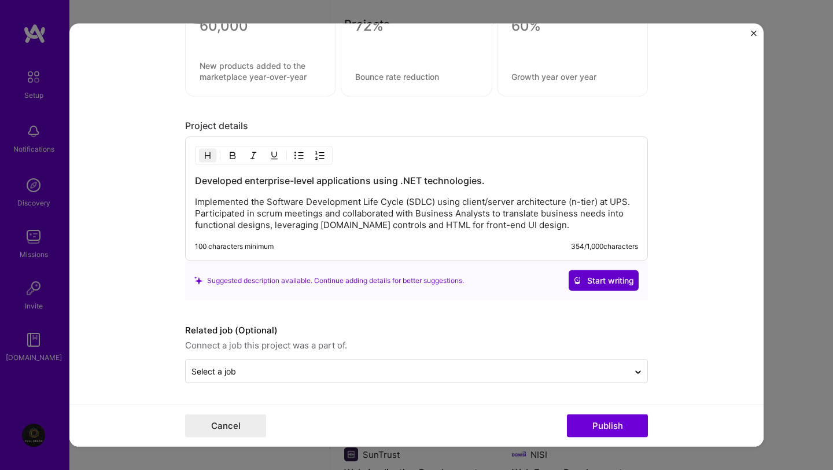
click at [594, 280] on span "Start writing" at bounding box center [603, 280] width 61 height 12
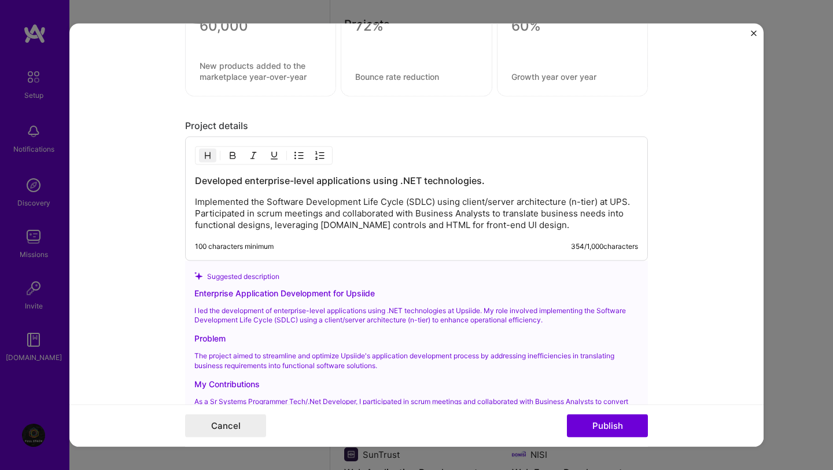
click at [372, 331] on div "Enterprise Application Development for Upsiide I led the development of enterpr…" at bounding box center [416, 392] width 444 height 212
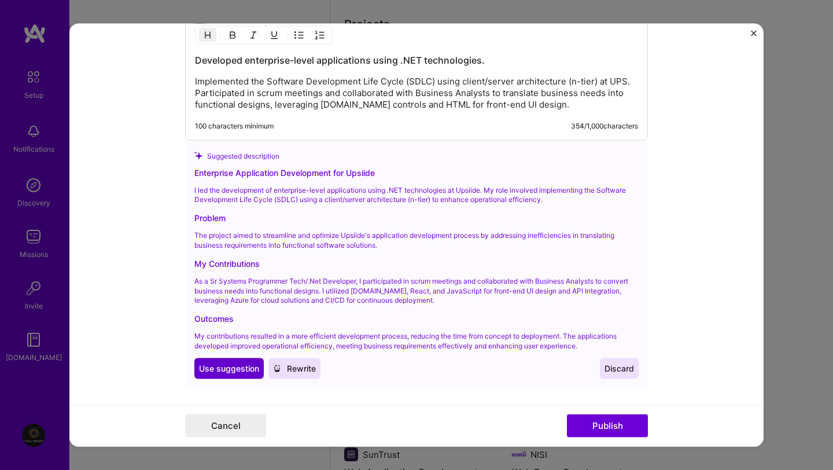
click at [220, 364] on span "Use suggestion" at bounding box center [229, 368] width 60 height 12
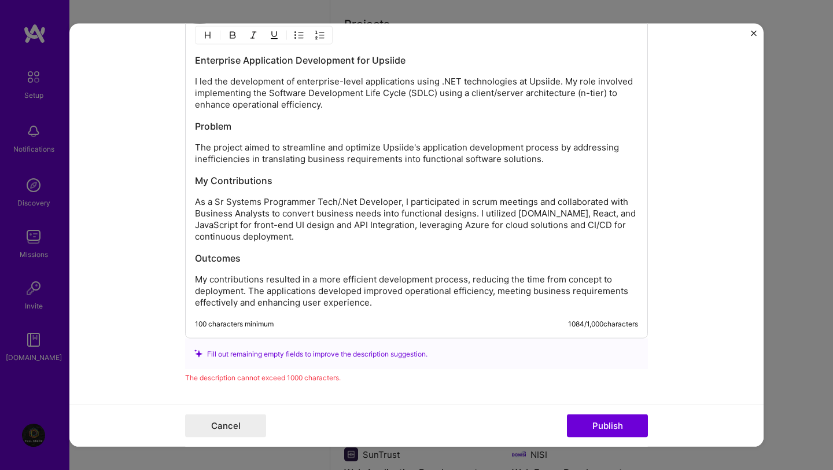
click at [197, 279] on p "My contributions resulted in a more efficient development process, reducing the…" at bounding box center [416, 290] width 443 height 35
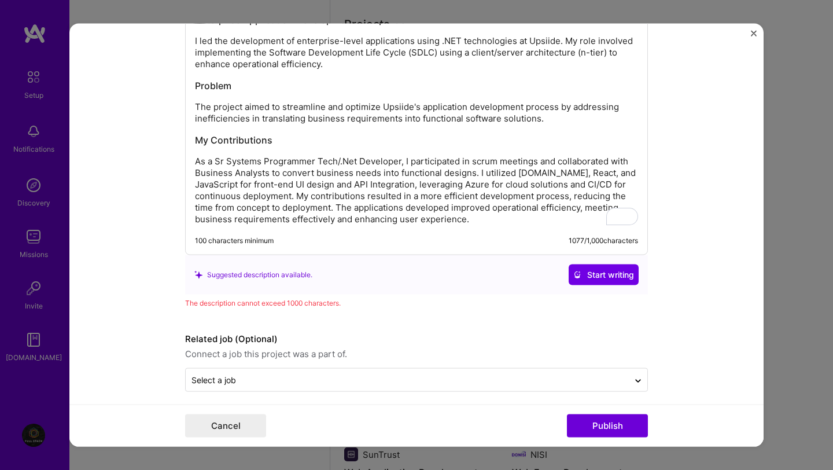
scroll to position [1383, 0]
click at [606, 268] on span "Start writing" at bounding box center [603, 274] width 61 height 12
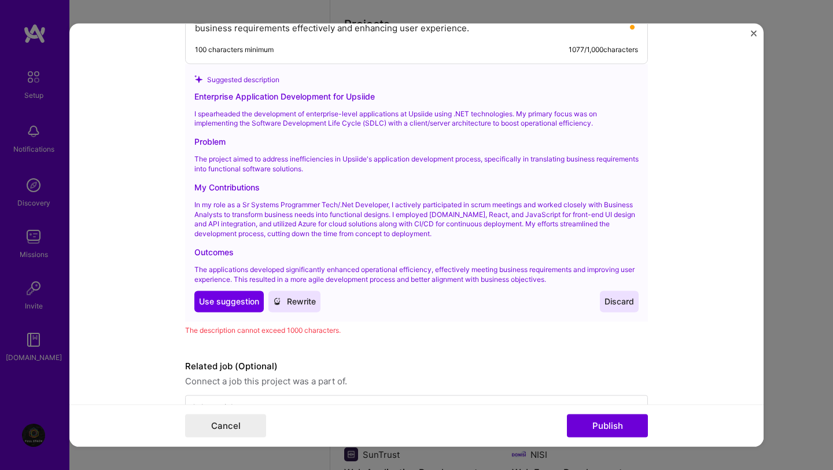
scroll to position [1576, 0]
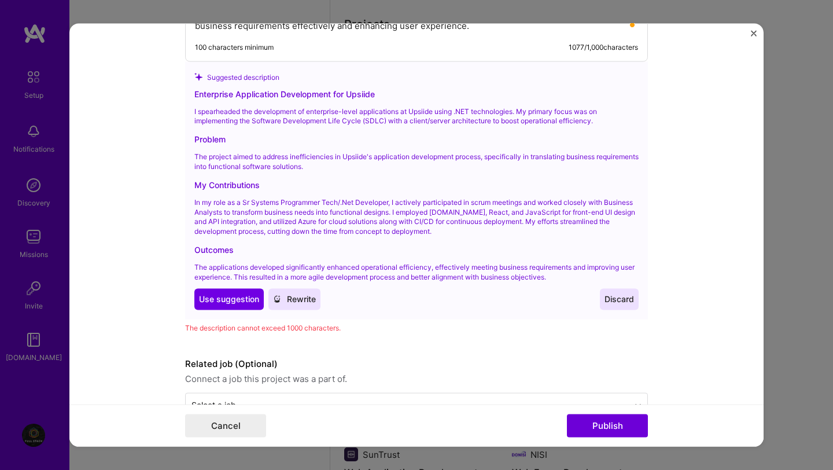
click at [226, 301] on span "Use suggestion" at bounding box center [229, 299] width 60 height 12
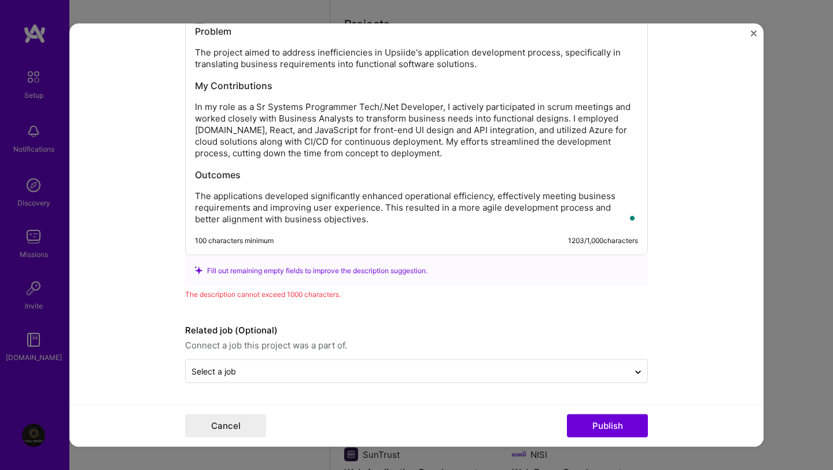
scroll to position [1437, 0]
click at [195, 194] on p "The applications developed significantly enhanced operational efficiency, effec…" at bounding box center [416, 207] width 443 height 35
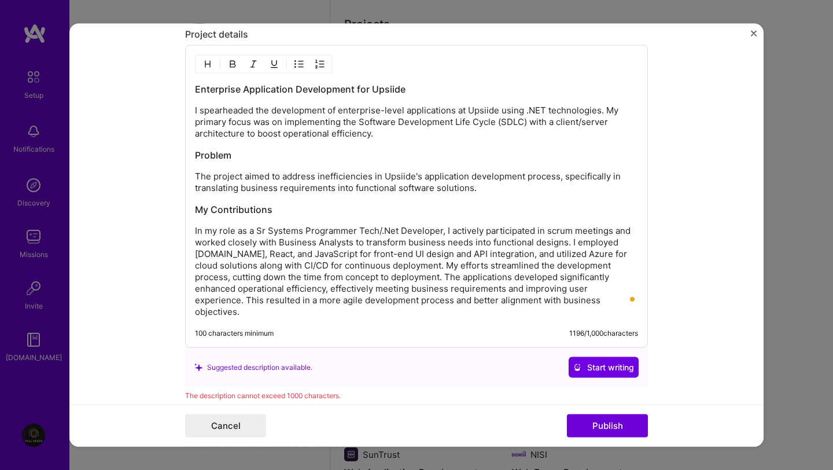
scroll to position [1313, 0]
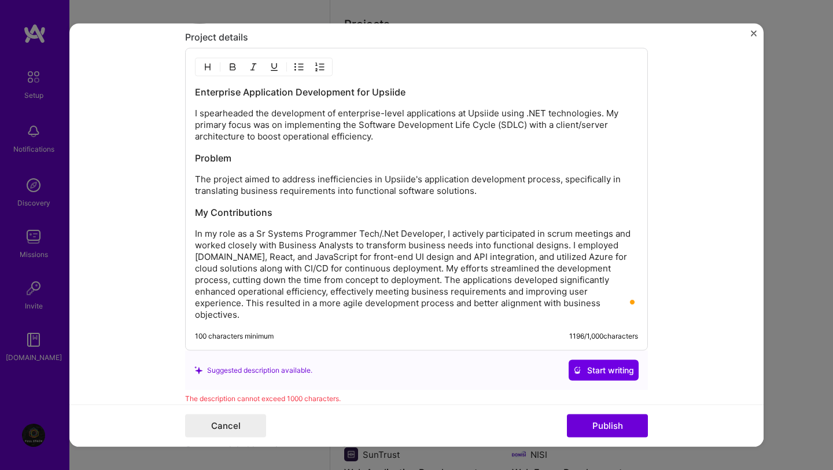
click at [195, 229] on p "In my role as a Sr Systems Programmer Tech/.Net Developer, I actively participa…" at bounding box center [416, 273] width 443 height 93
click at [196, 156] on h3 "Problem" at bounding box center [416, 157] width 443 height 13
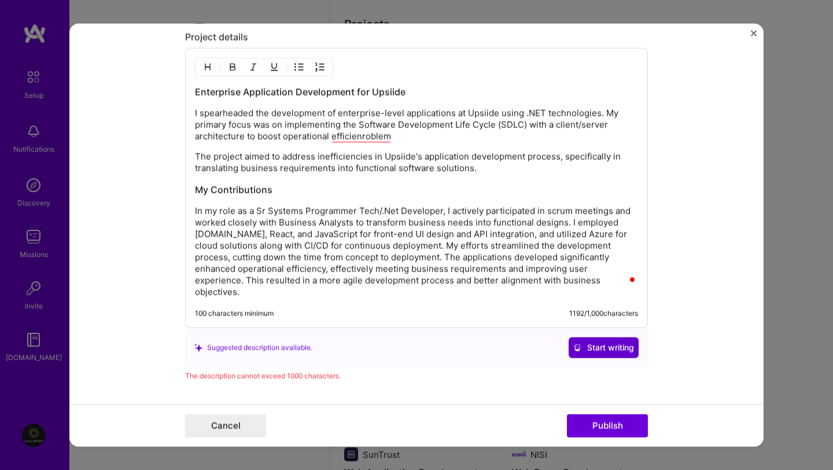
click at [591, 337] on button "Start writing" at bounding box center [604, 347] width 70 height 21
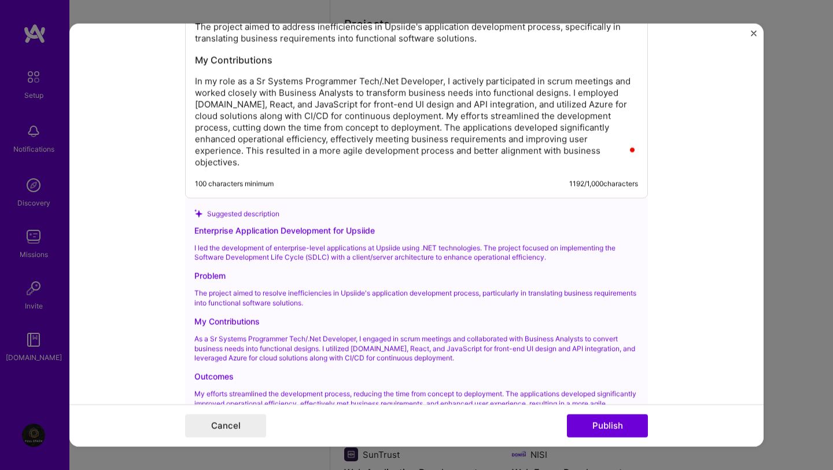
scroll to position [1478, 0]
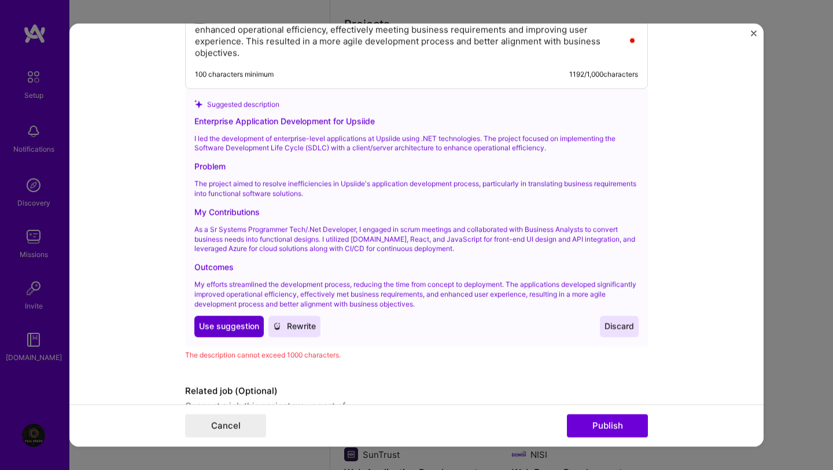
click at [244, 320] on span "Use suggestion" at bounding box center [229, 326] width 60 height 12
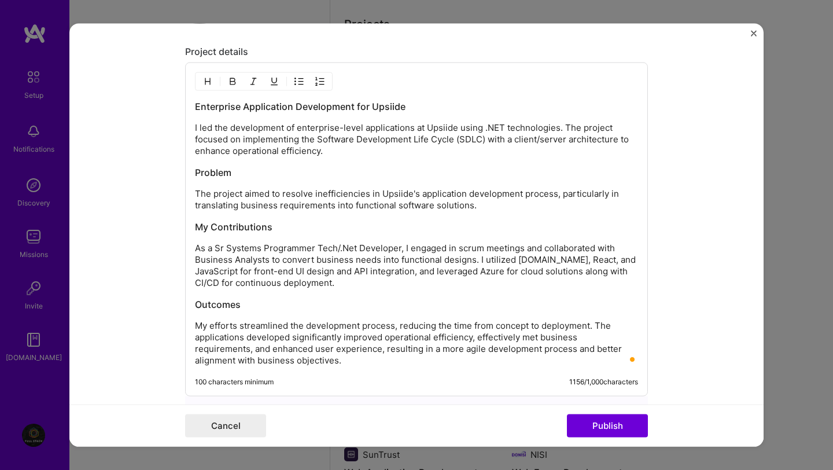
click at [197, 191] on p "The project aimed to resolve inefficiencies in Upsiide's application developmen…" at bounding box center [416, 198] width 443 height 23
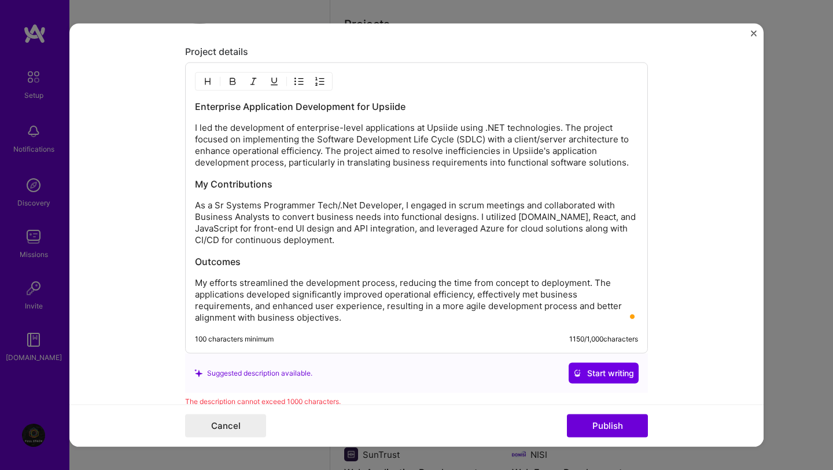
click at [197, 203] on p "As a Sr Systems Programmer Tech/.Net Developer, I engaged in scrum meetings and…" at bounding box center [416, 222] width 443 height 46
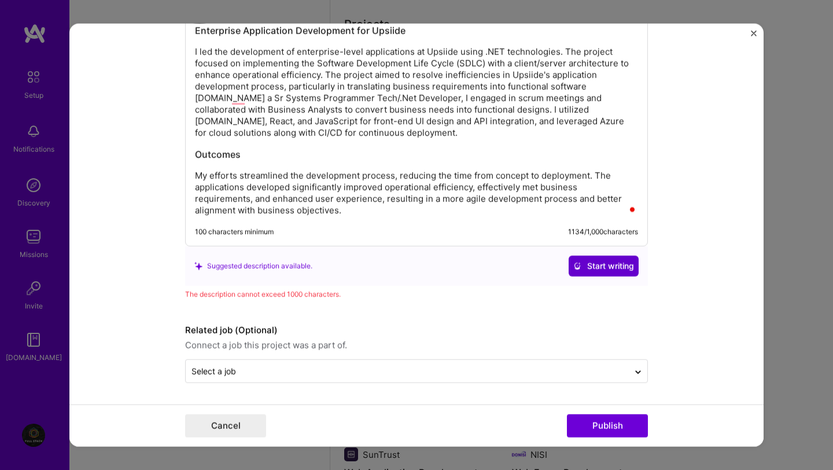
click at [591, 268] on span "Start writing" at bounding box center [603, 266] width 61 height 12
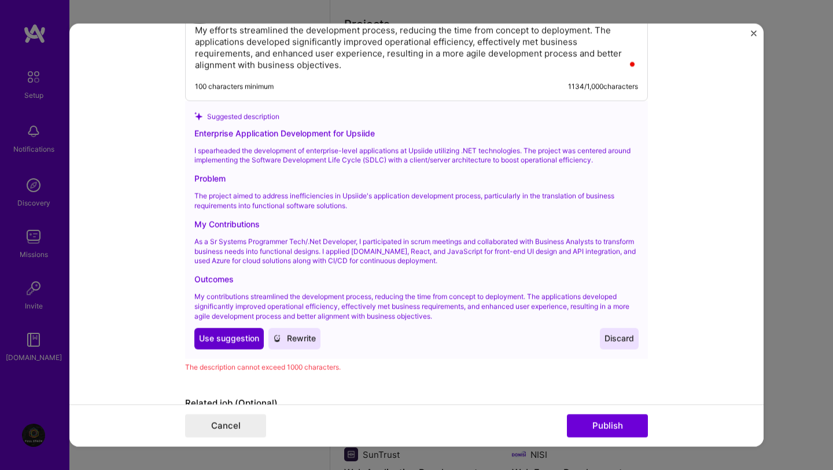
click at [244, 340] on span "Use suggestion" at bounding box center [229, 339] width 60 height 12
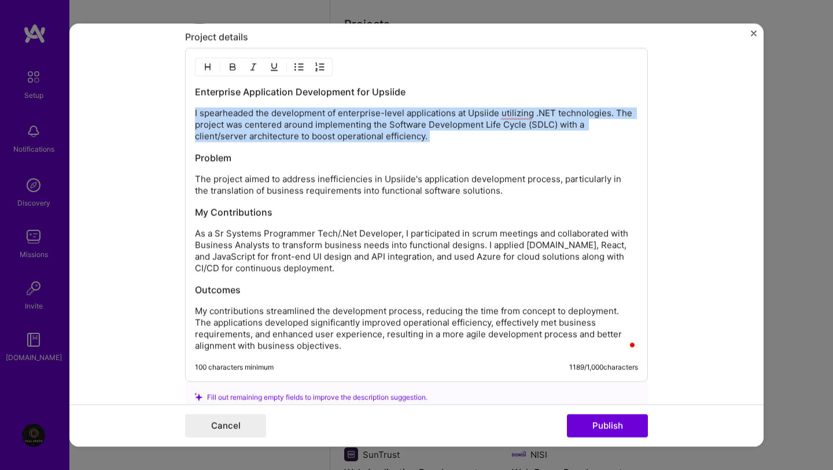
drag, startPoint x: 431, startPoint y: 144, endPoint x: 190, endPoint y: 106, distance: 244.7
click at [190, 107] on div "Enterprise Application Development for Upsiide I spearheaded the development of…" at bounding box center [416, 214] width 463 height 334
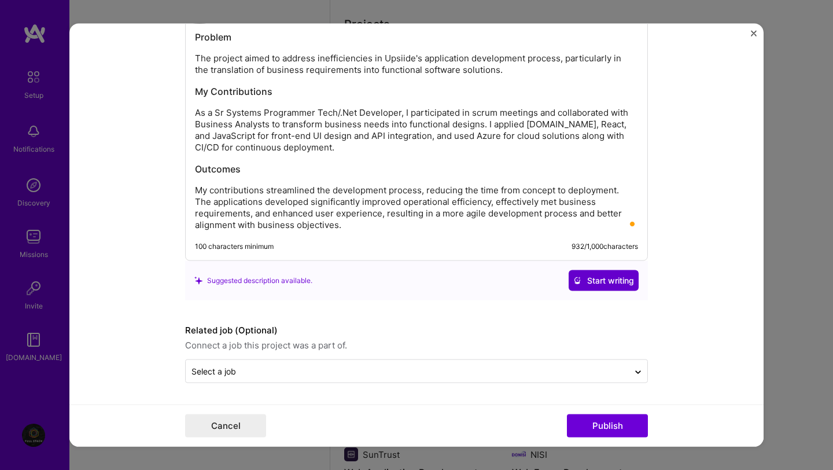
click at [609, 285] on span "Start writing" at bounding box center [603, 280] width 61 height 12
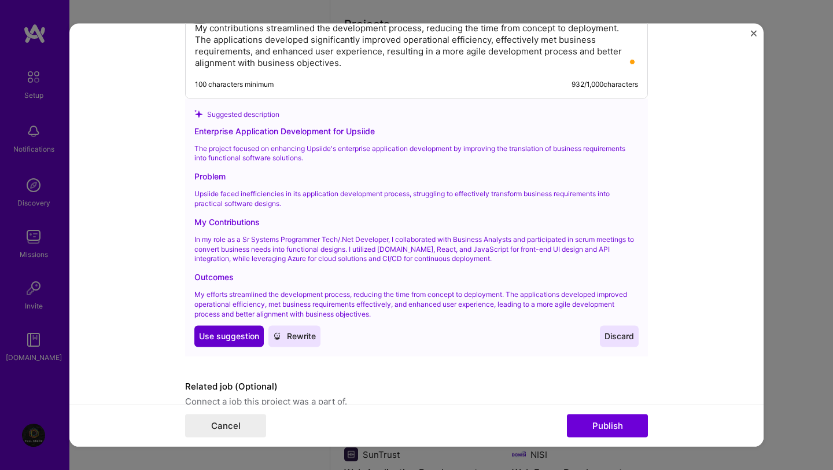
click at [235, 345] on button "Use Use suggestion" at bounding box center [228, 336] width 69 height 21
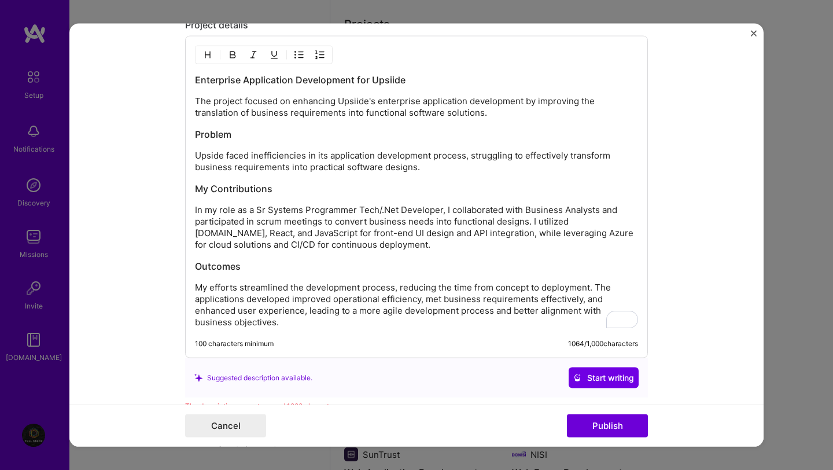
click at [197, 134] on h3 "Problem" at bounding box center [416, 133] width 443 height 13
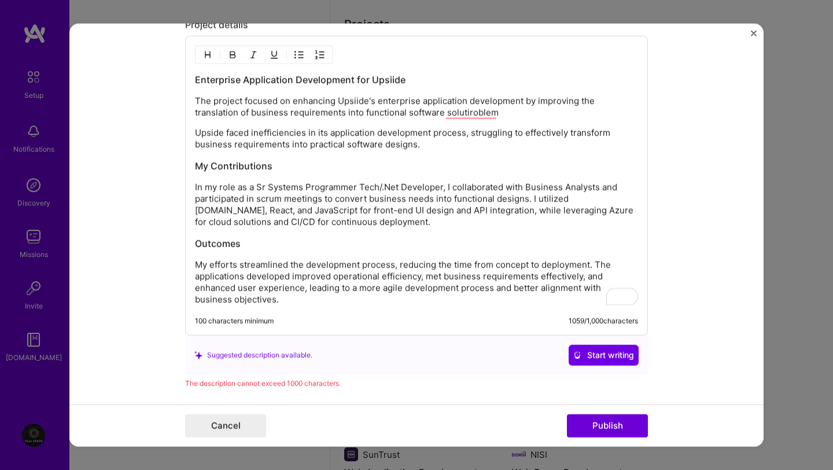
click at [192, 138] on div "Enterprise Application Development for Upsiide The project focused on enhancing…" at bounding box center [416, 185] width 463 height 300
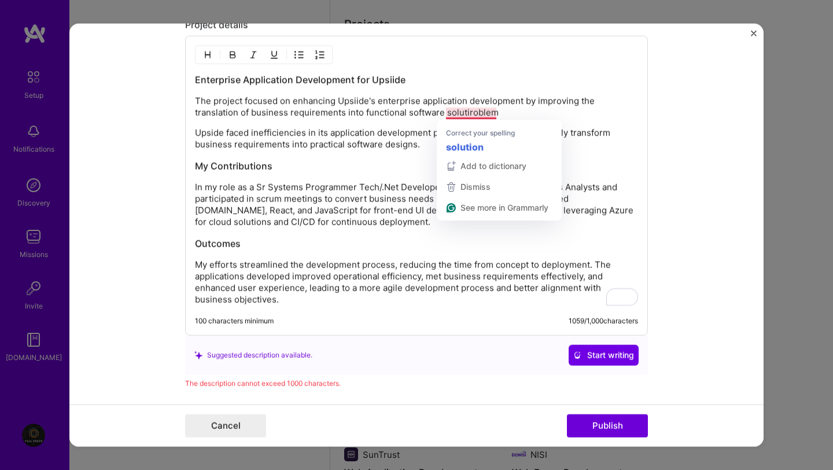
click at [471, 113] on p "The project focused on enhancing Upsiide's enterprise application development b…" at bounding box center [416, 106] width 443 height 23
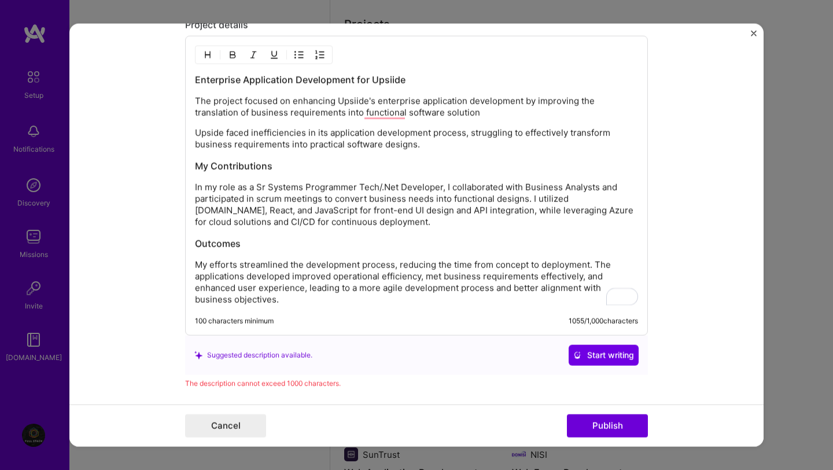
click at [197, 132] on p "Upside faced inefficiencies in its application development process, struggling …" at bounding box center [416, 138] width 443 height 23
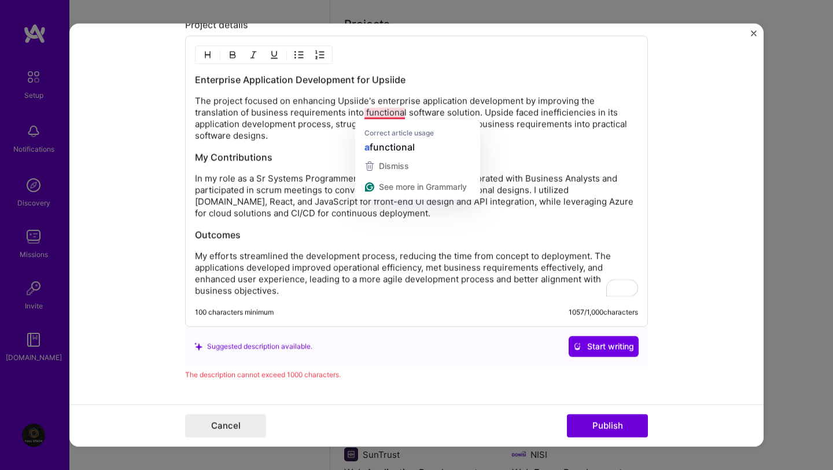
click at [393, 115] on p "The project focused on enhancing Upsiide's enterprise application development b…" at bounding box center [416, 118] width 443 height 46
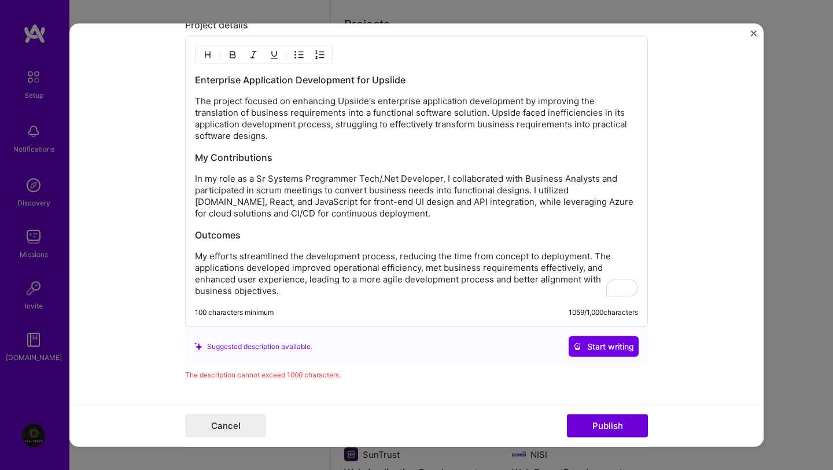
click at [196, 177] on p "In my role as a Sr Systems Programmer Tech/.Net Developer, I collaborated with …" at bounding box center [416, 195] width 443 height 46
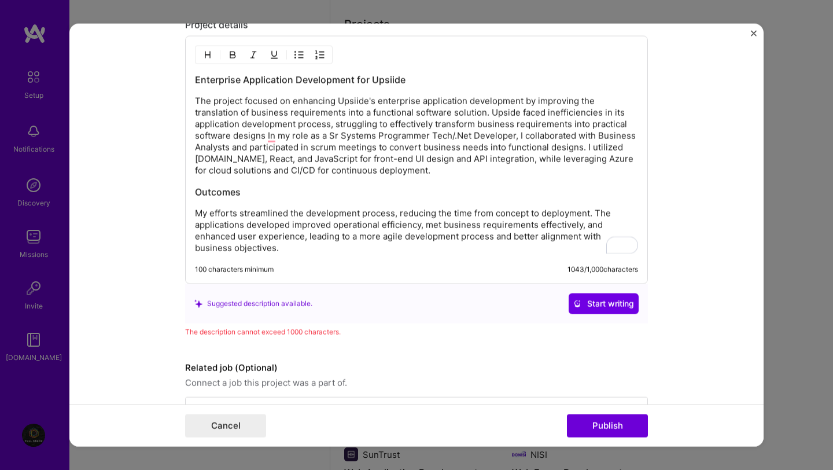
click at [197, 215] on p "My efforts streamlined the development process, reducing the time from concept …" at bounding box center [416, 230] width 443 height 46
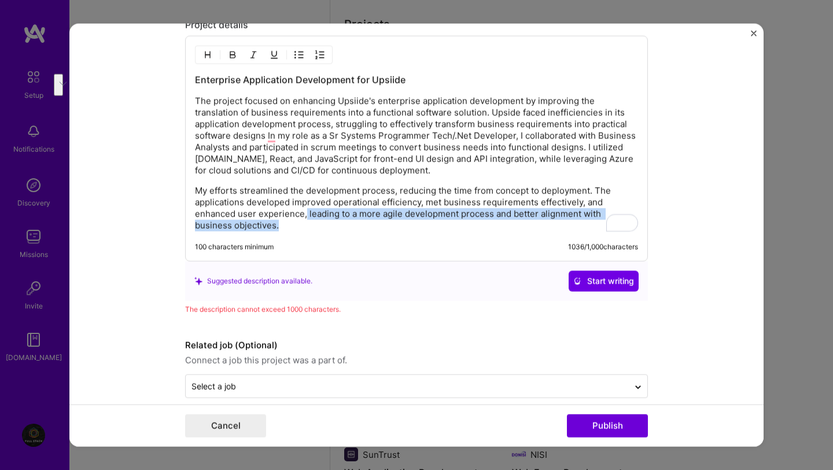
drag, startPoint x: 305, startPoint y: 217, endPoint x: 313, endPoint y: 238, distance: 21.8
click at [313, 238] on div "Enterprise Application Development for Upsiide The project focused on enhancing…" at bounding box center [416, 148] width 463 height 226
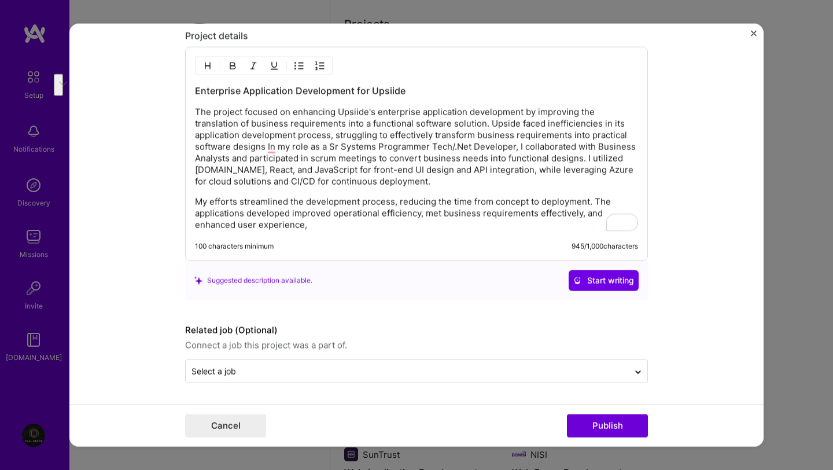
scroll to position [1311, 0]
click at [613, 430] on button "Publish" at bounding box center [607, 425] width 81 height 23
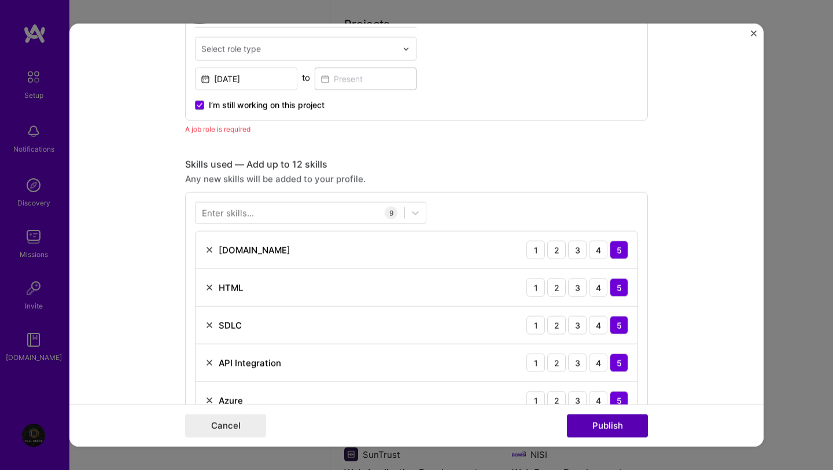
scroll to position [398, 0]
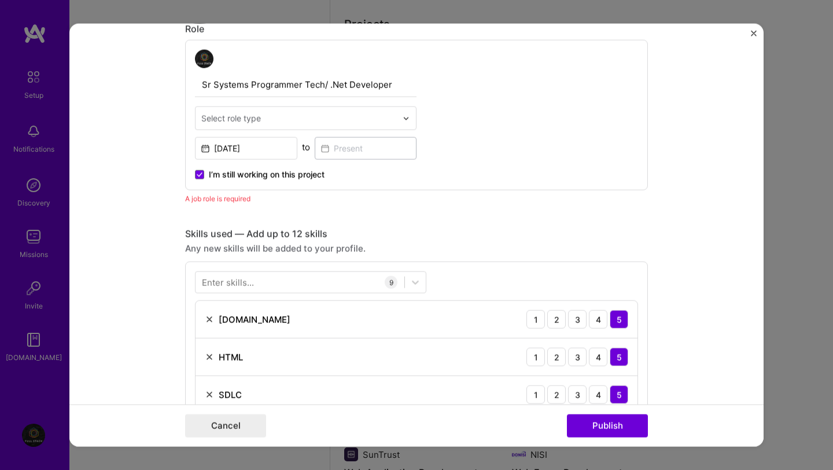
click at [250, 123] on div "Select role type" at bounding box center [231, 118] width 60 height 12
type input "Senior Dot Net Full Stack Developer"
click at [589, 419] on button "Publish" at bounding box center [607, 425] width 81 height 23
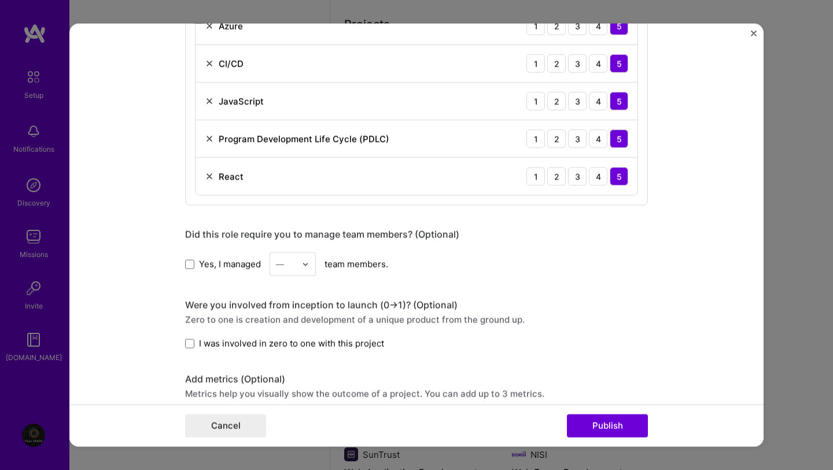
scroll to position [835, 0]
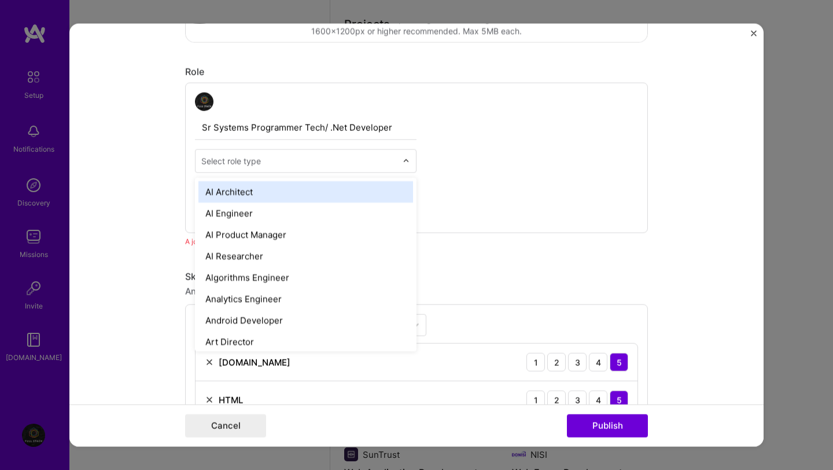
click at [268, 167] on input "text" at bounding box center [299, 161] width 196 height 12
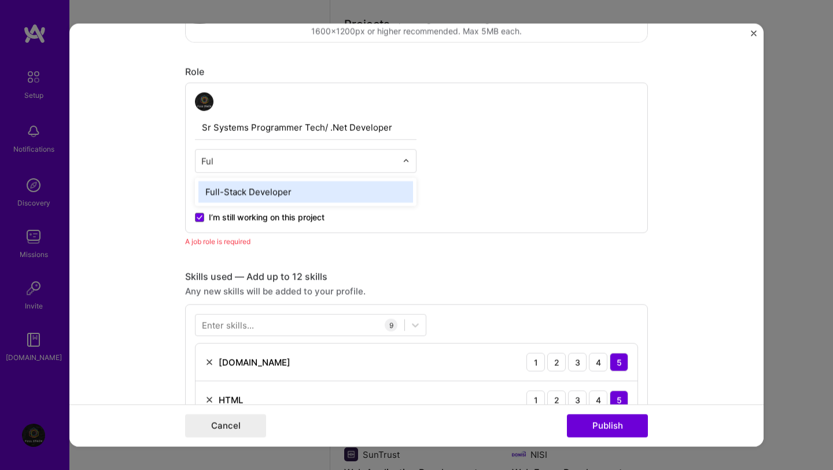
type input "Full"
click at [264, 194] on div "Full-Stack Developer" at bounding box center [305, 191] width 215 height 21
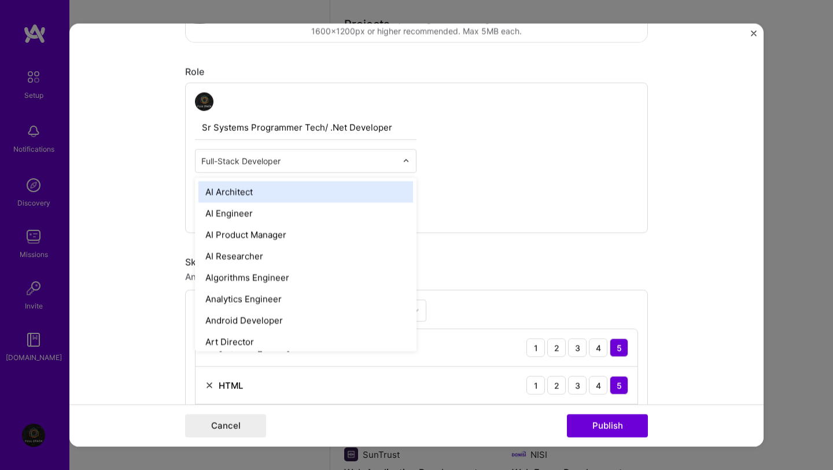
click at [201, 161] on input "text" at bounding box center [299, 161] width 196 height 12
type input "S"
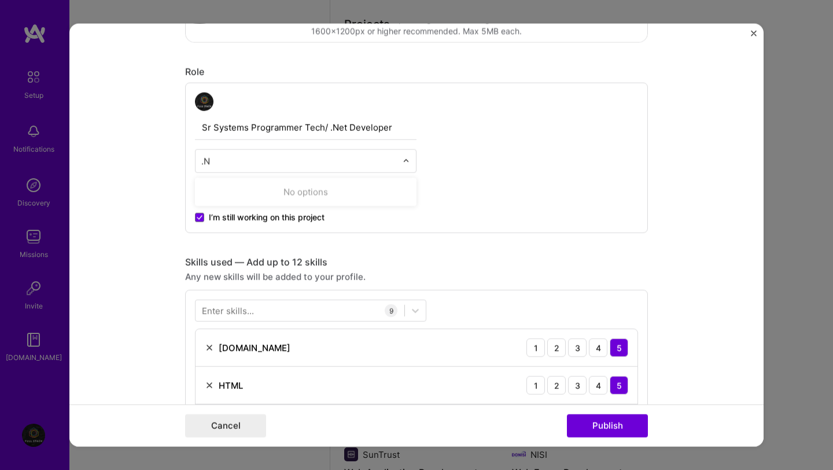
type input "."
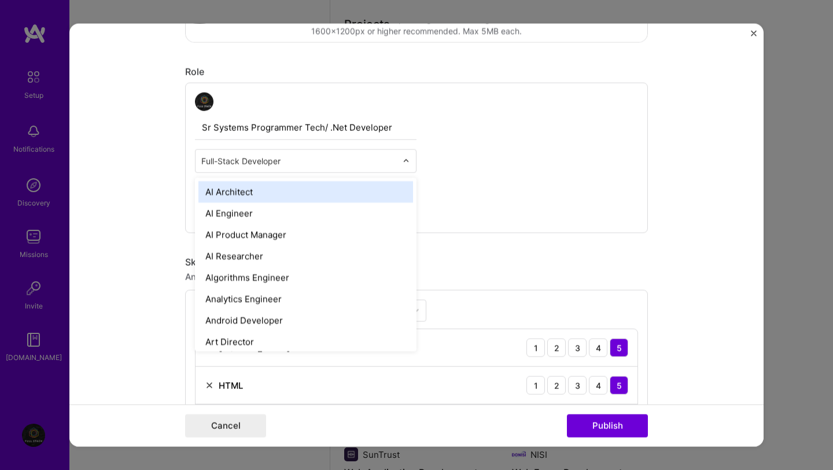
click at [252, 164] on input "text" at bounding box center [299, 161] width 196 height 12
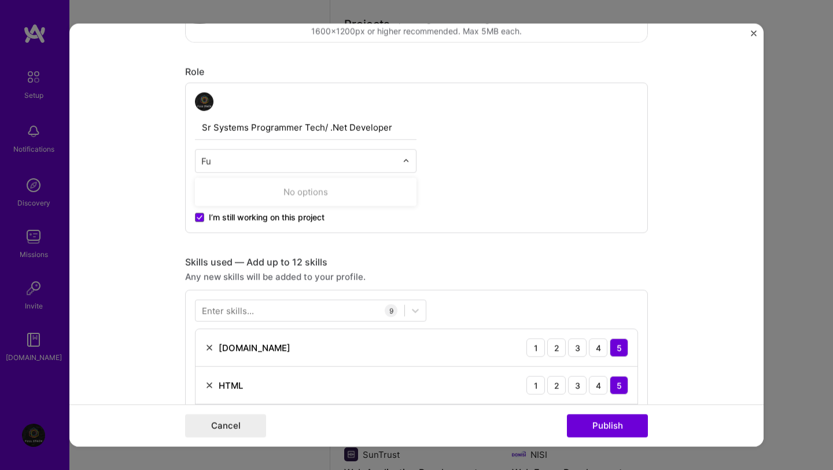
type input "F"
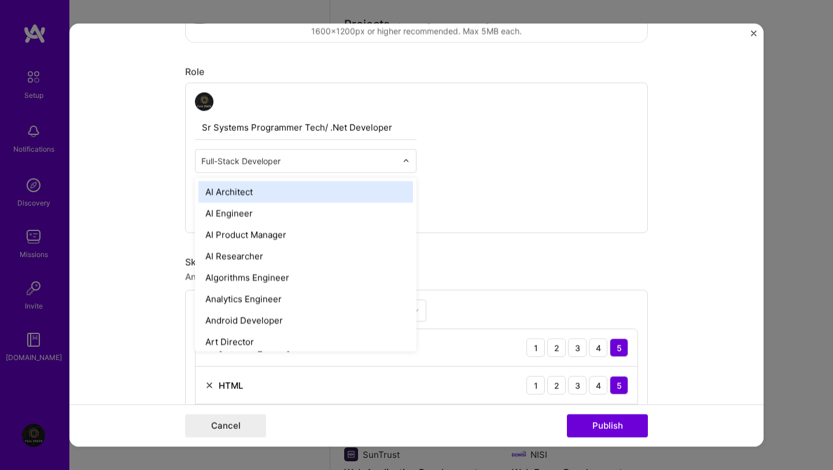
click at [299, 161] on input "text" at bounding box center [299, 161] width 196 height 12
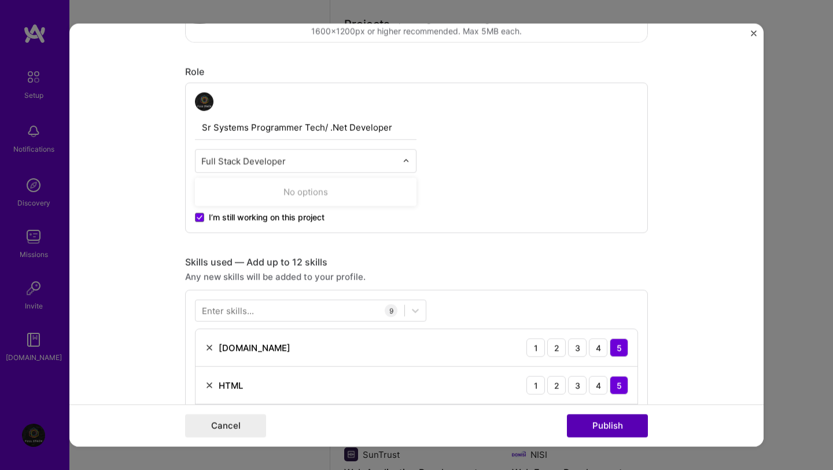
type input "Full Stack Developer"
click at [596, 432] on button "Publish" at bounding box center [607, 425] width 81 height 23
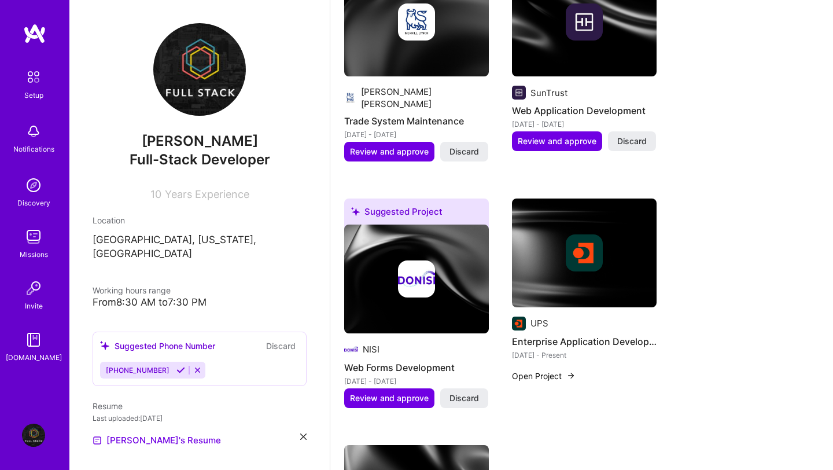
scroll to position [501, 0]
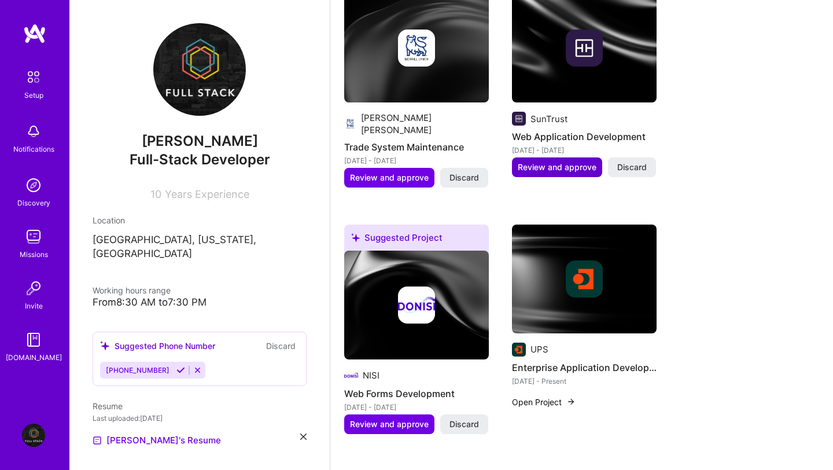
click at [558, 161] on span "Review and approve" at bounding box center [557, 167] width 79 height 12
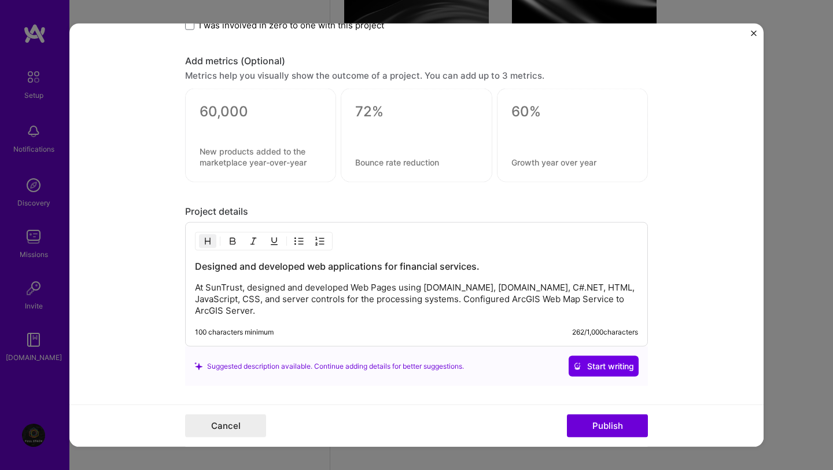
scroll to position [984, 0]
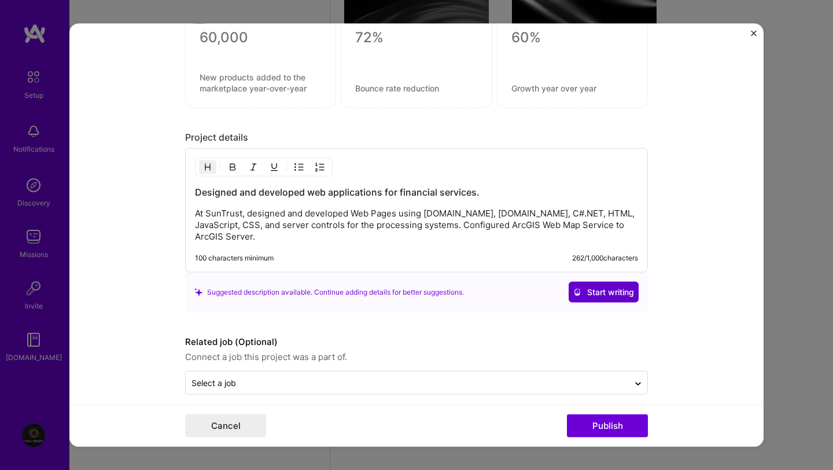
click at [606, 286] on span "Start writing" at bounding box center [603, 292] width 61 height 12
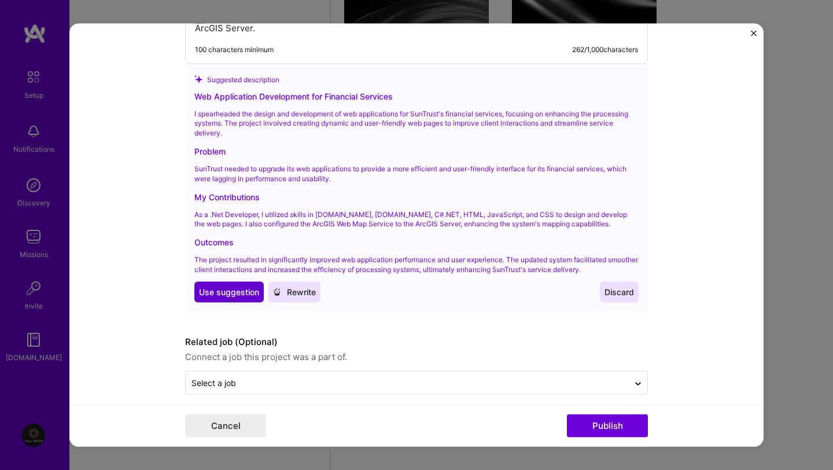
click at [235, 286] on span "Use suggestion" at bounding box center [229, 292] width 60 height 12
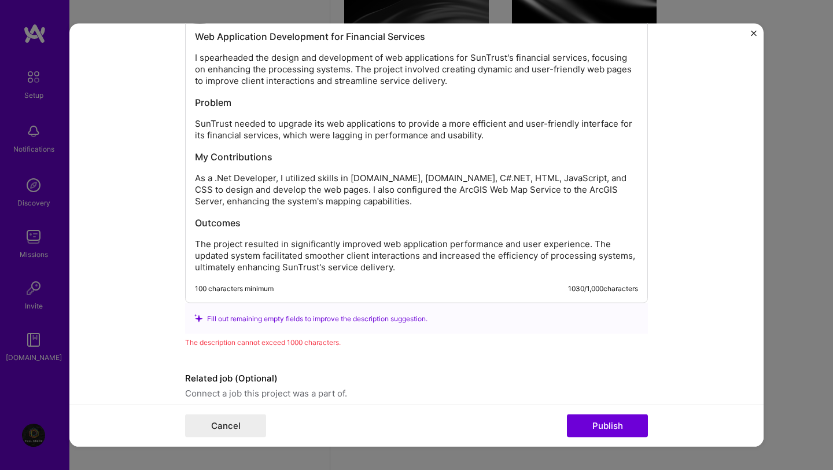
scroll to position [1138, 0]
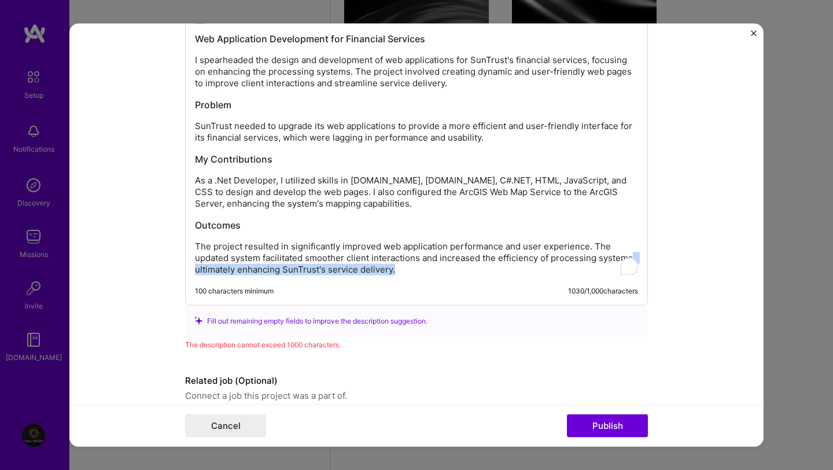
drag, startPoint x: 229, startPoint y: 272, endPoint x: 485, endPoint y: 278, distance: 255.7
click at [485, 278] on div "Web Application Development for Financial Services I spearheaded the design and…" at bounding box center [416, 149] width 463 height 311
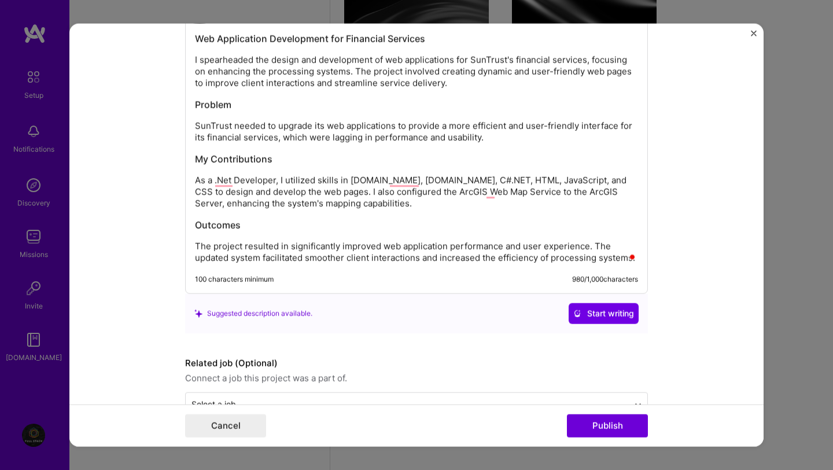
click at [547, 228] on h3 "Outcomes" at bounding box center [416, 224] width 443 height 13
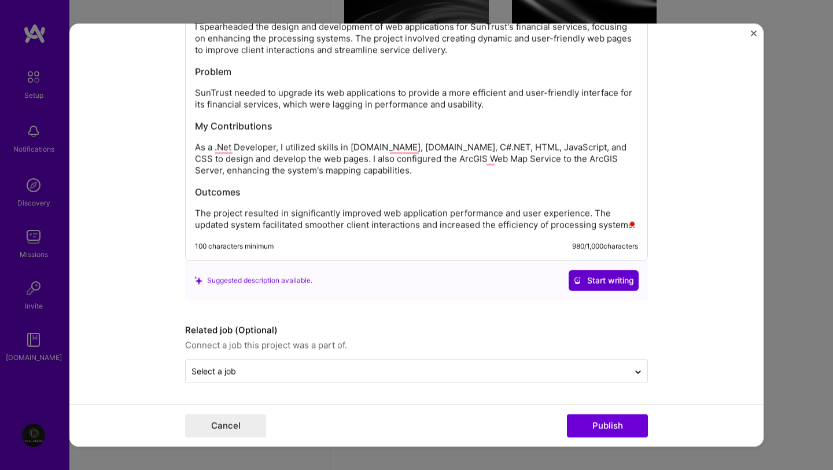
click at [613, 281] on span "Start writing" at bounding box center [603, 280] width 61 height 12
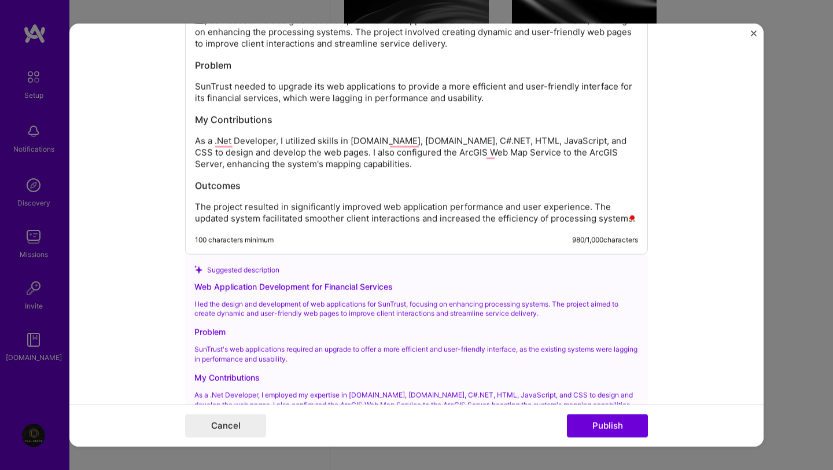
scroll to position [1182, 0]
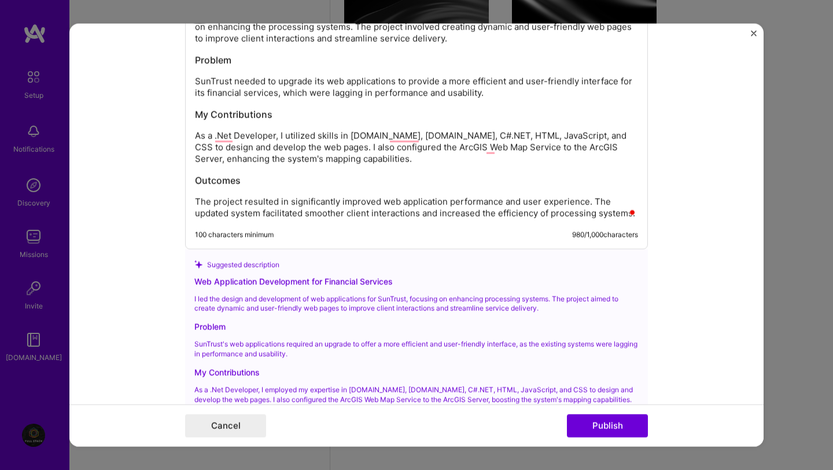
click at [702, 278] on form "Editing suggested project This project is suggested based on your LinkedIn, res…" at bounding box center [416, 235] width 694 height 423
click at [610, 423] on button "Publish" at bounding box center [607, 425] width 81 height 23
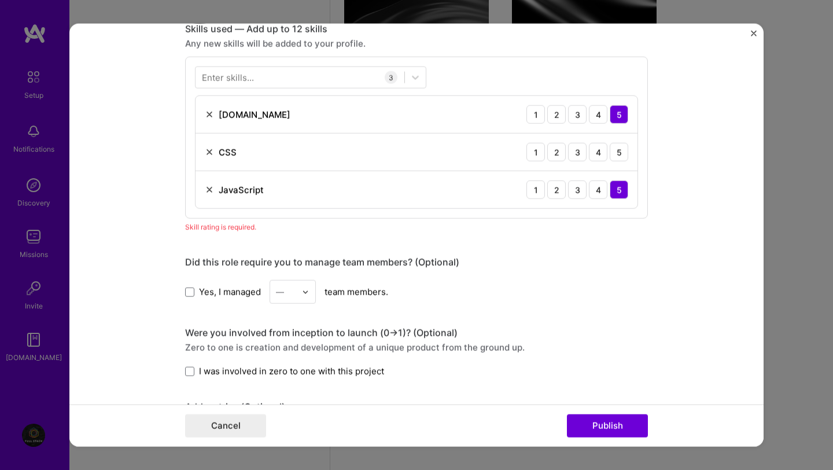
scroll to position [545, 0]
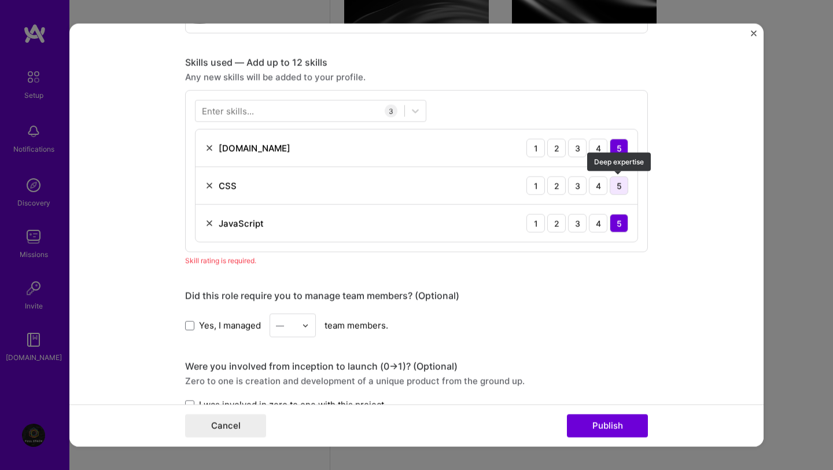
click at [615, 187] on div "5" at bounding box center [619, 185] width 19 height 19
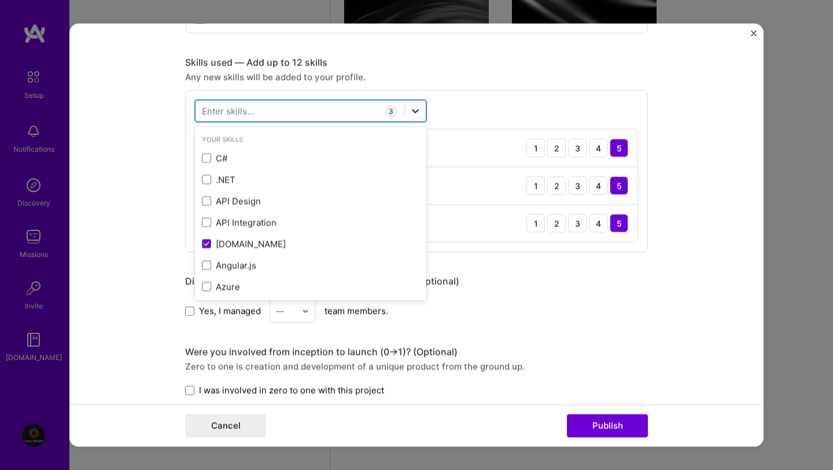
click at [424, 115] on div at bounding box center [415, 111] width 21 height 21
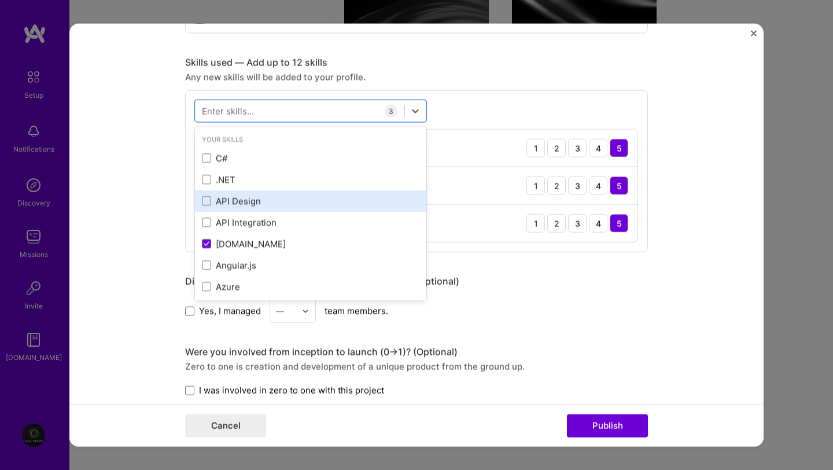
click at [248, 198] on div "API Design" at bounding box center [310, 200] width 217 height 12
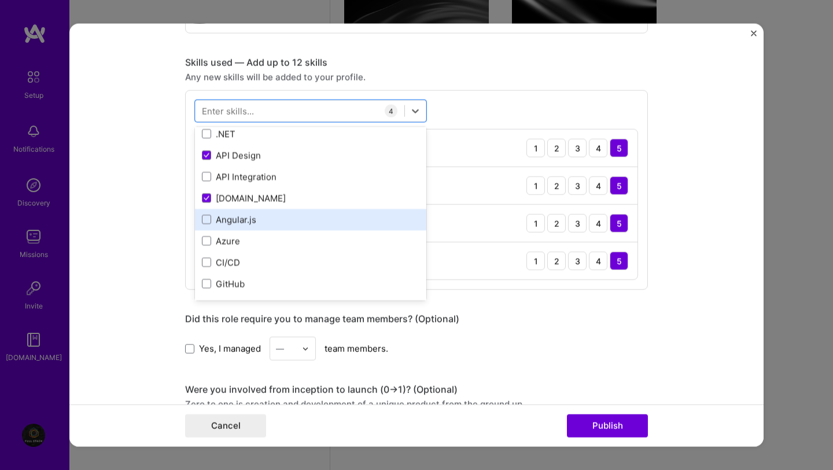
scroll to position [47, 0]
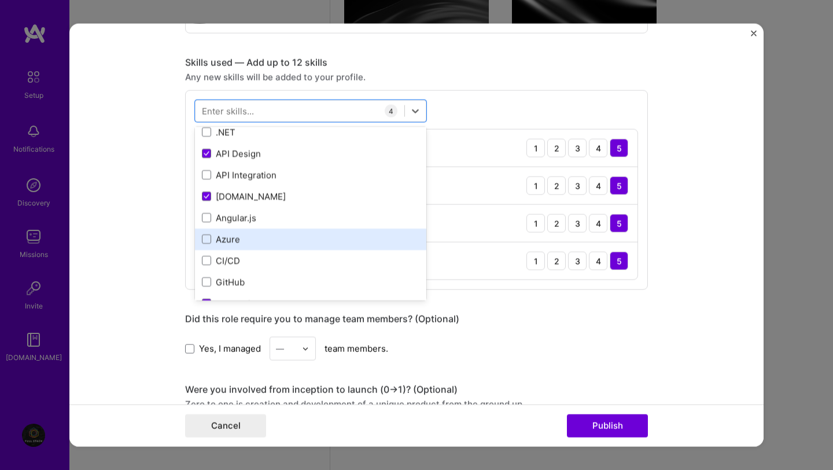
click at [212, 241] on div "Azure" at bounding box center [310, 239] width 217 height 12
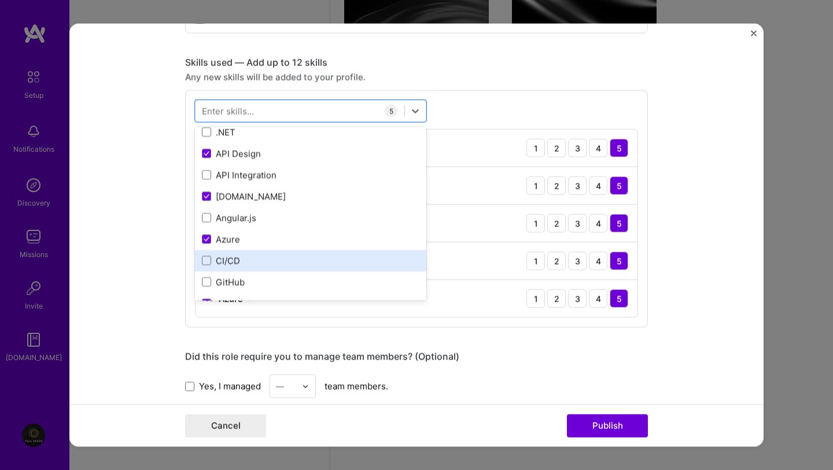
click at [206, 266] on div "CI/CD" at bounding box center [310, 260] width 217 height 12
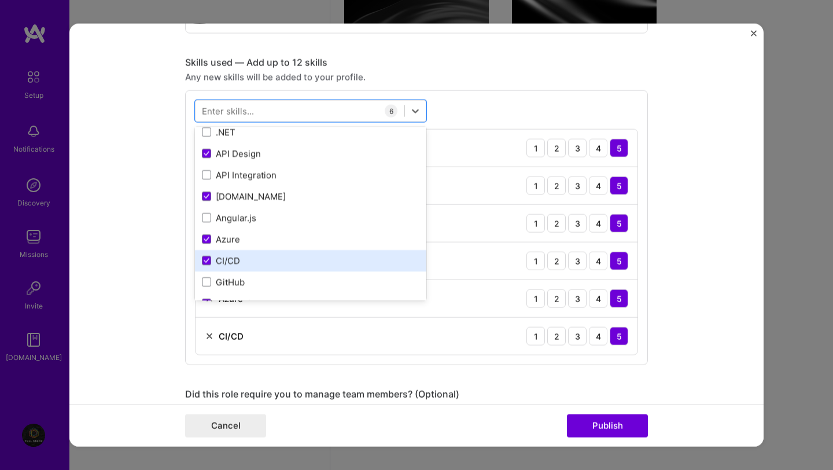
scroll to position [98, 0]
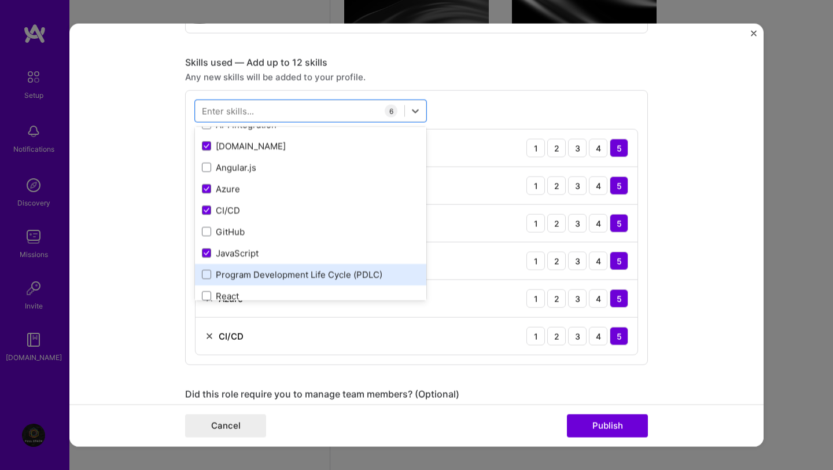
click at [233, 279] on div "Program Development Life Cycle (PDLC)" at bounding box center [310, 274] width 217 height 12
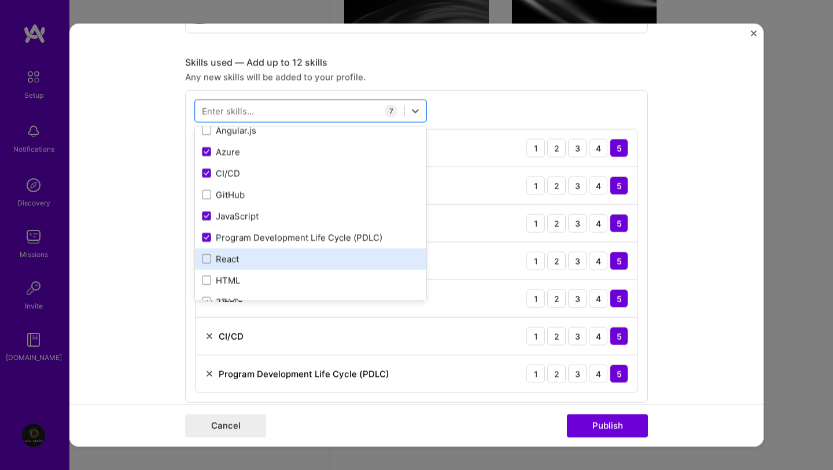
click at [230, 257] on div "React" at bounding box center [310, 258] width 217 height 12
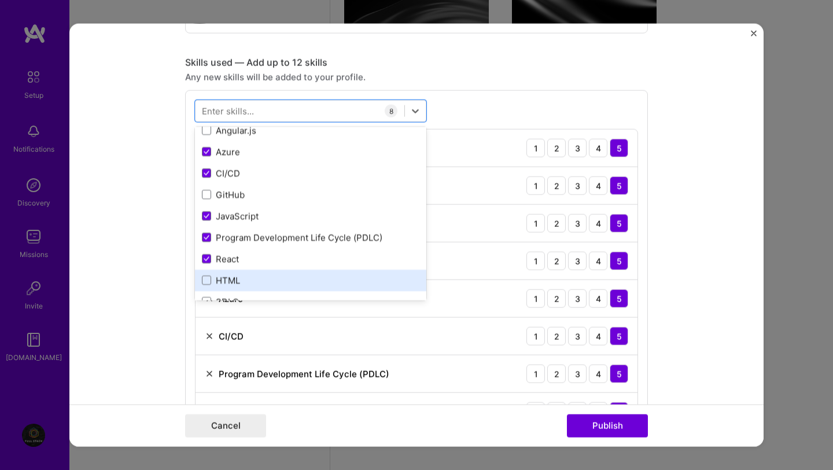
click at [245, 281] on div "HTML" at bounding box center [310, 280] width 217 height 12
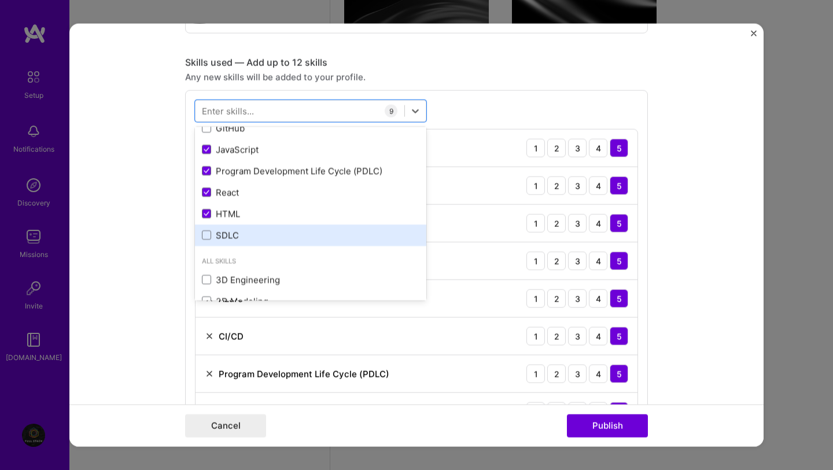
click at [225, 235] on div "SDLC" at bounding box center [310, 234] width 217 height 12
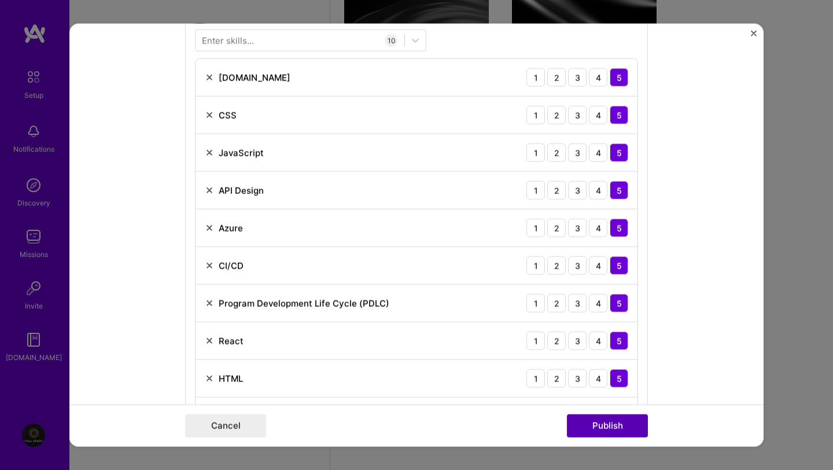
click at [593, 415] on button "Publish" at bounding box center [607, 425] width 81 height 23
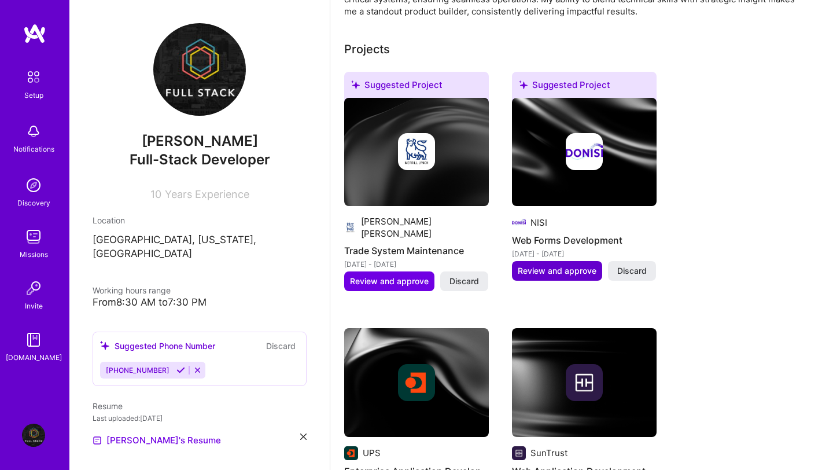
click at [573, 265] on span "Review and approve" at bounding box center [557, 271] width 79 height 12
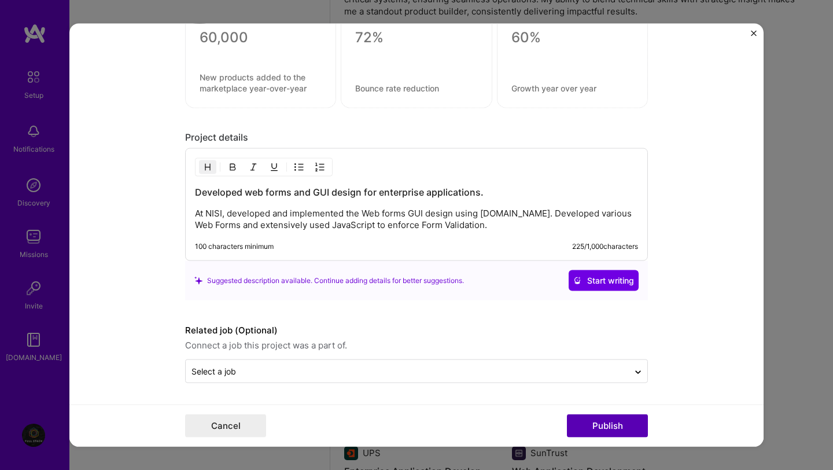
click at [595, 420] on button "Publish" at bounding box center [607, 425] width 81 height 23
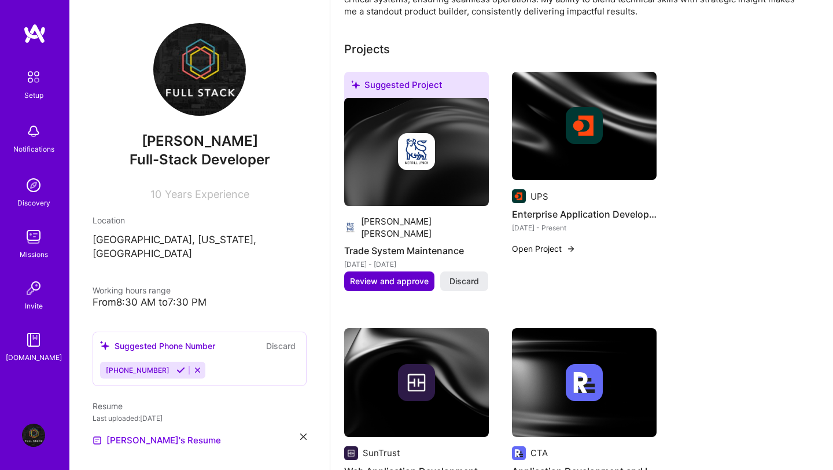
click at [416, 275] on span "Review and approve" at bounding box center [389, 281] width 79 height 12
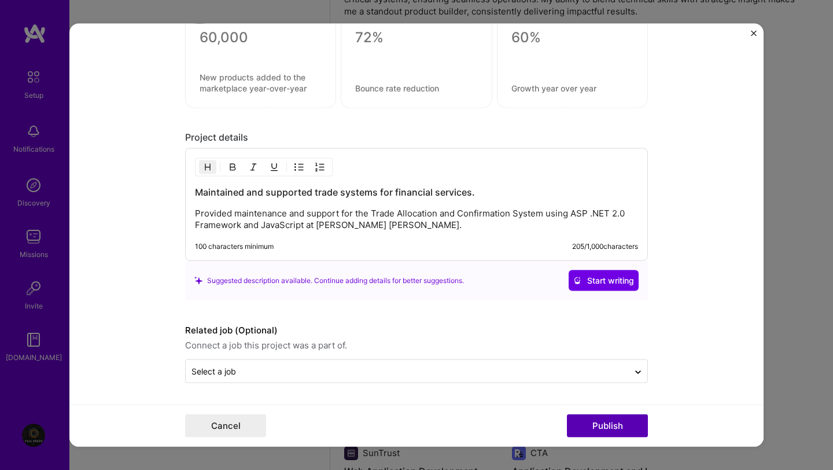
click at [594, 428] on button "Publish" at bounding box center [607, 425] width 81 height 23
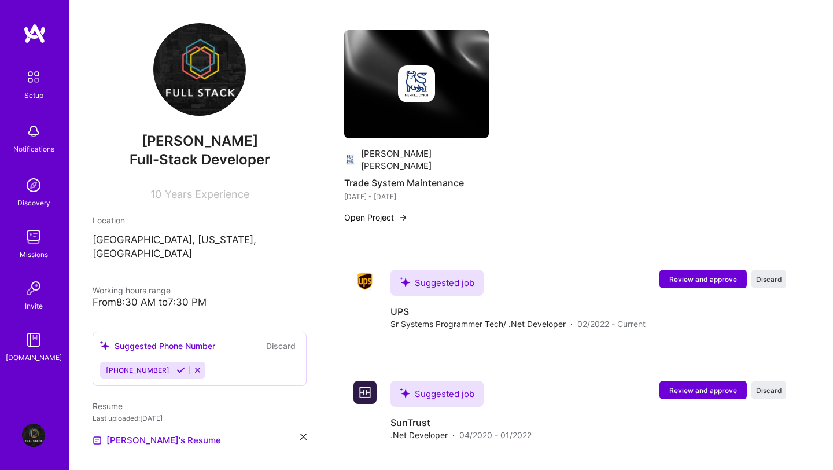
scroll to position [874, 0]
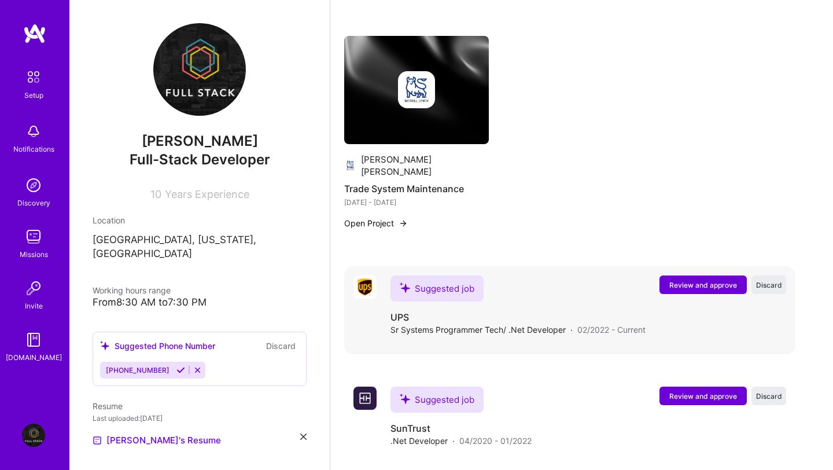
click at [700, 280] on span "Review and approve" at bounding box center [703, 285] width 68 height 10
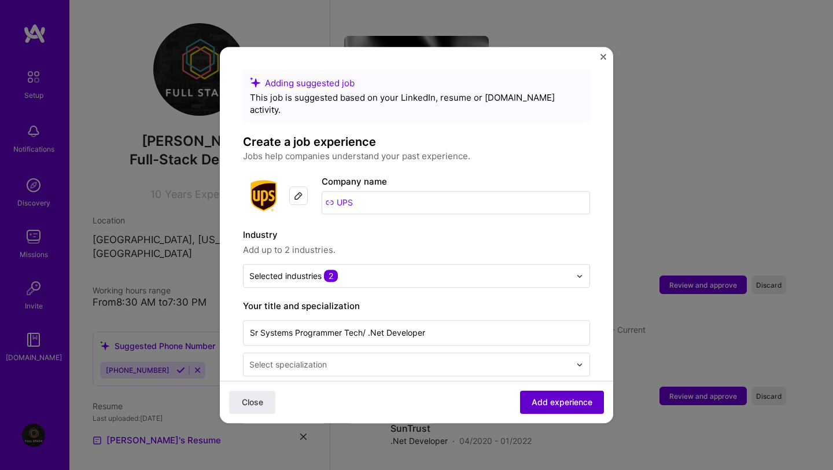
click at [567, 405] on span "Add experience" at bounding box center [562, 402] width 61 height 12
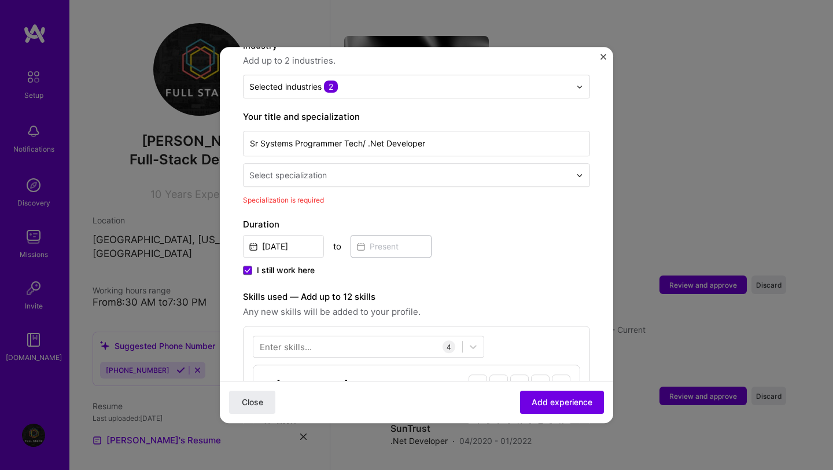
scroll to position [188, 0]
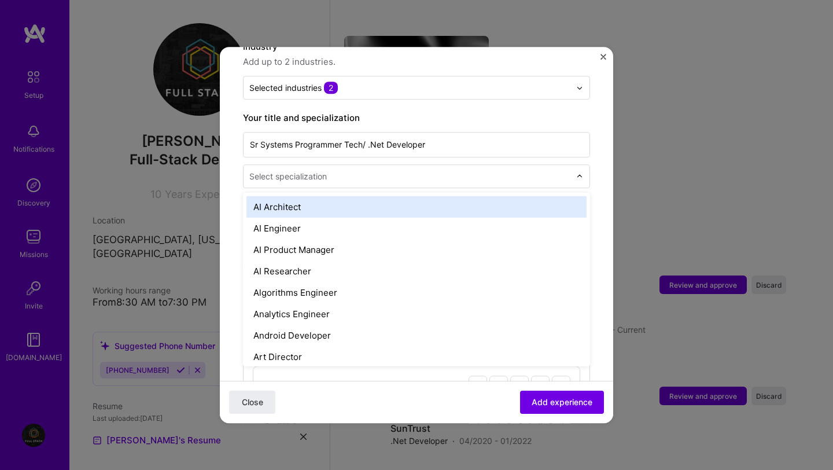
click at [330, 170] on input "text" at bounding box center [410, 176] width 323 height 12
type input "fu"
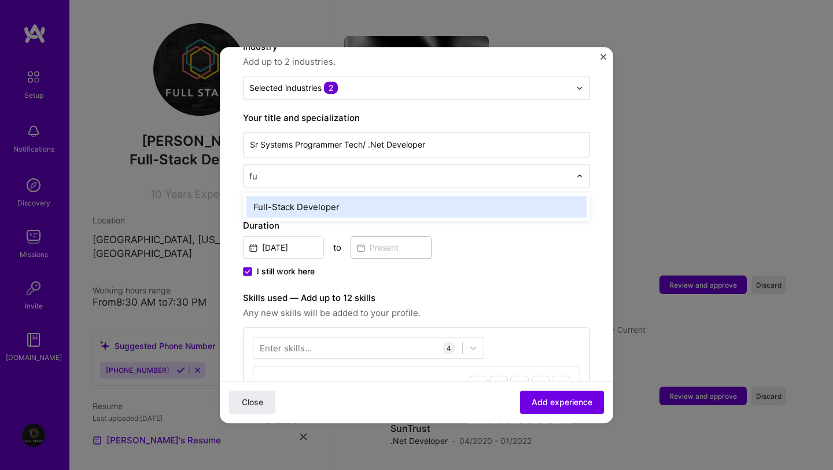
click at [311, 196] on div "Full-Stack Developer" at bounding box center [416, 206] width 340 height 21
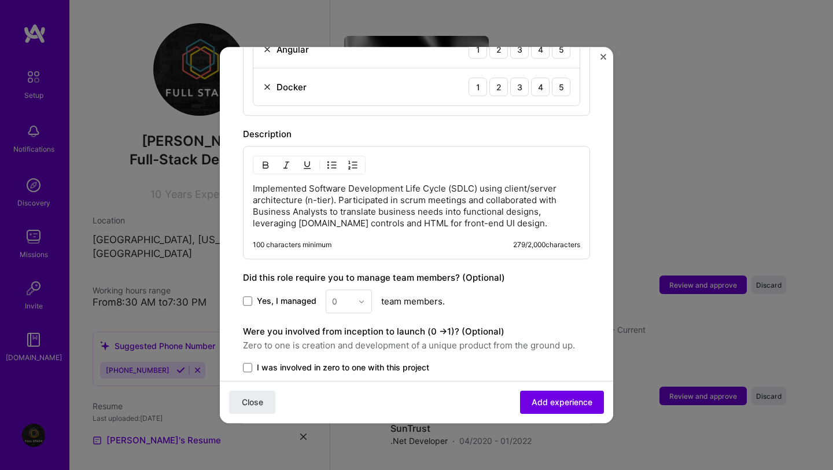
scroll to position [654, 0]
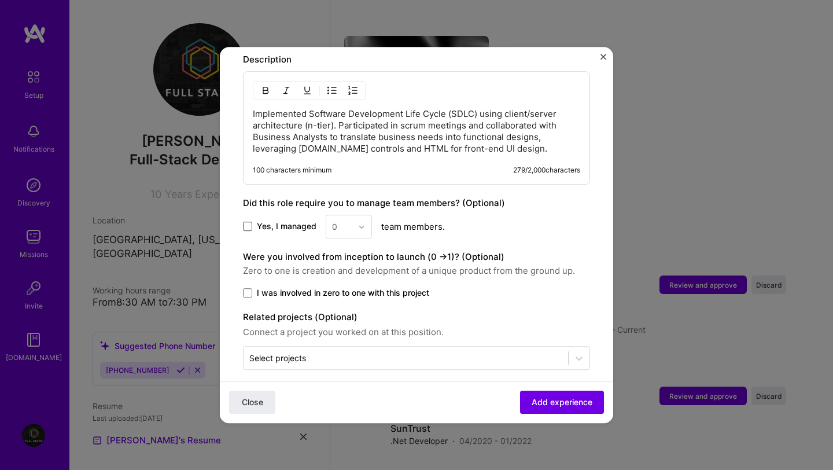
click at [249, 222] on span at bounding box center [247, 226] width 9 height 9
click at [0, 0] on input "Yes, I managed" at bounding box center [0, 0] width 0 height 0
click at [574, 412] on button "Add experience" at bounding box center [562, 401] width 84 height 23
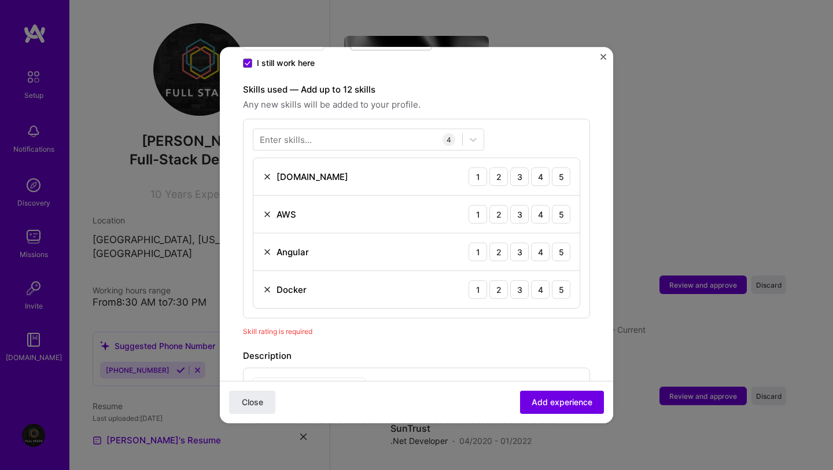
scroll to position [375, 0]
click at [559, 169] on div "5" at bounding box center [561, 178] width 19 height 19
click at [563, 207] on div "5" at bounding box center [561, 216] width 19 height 19
click at [561, 245] on div "5" at bounding box center [561, 254] width 19 height 19
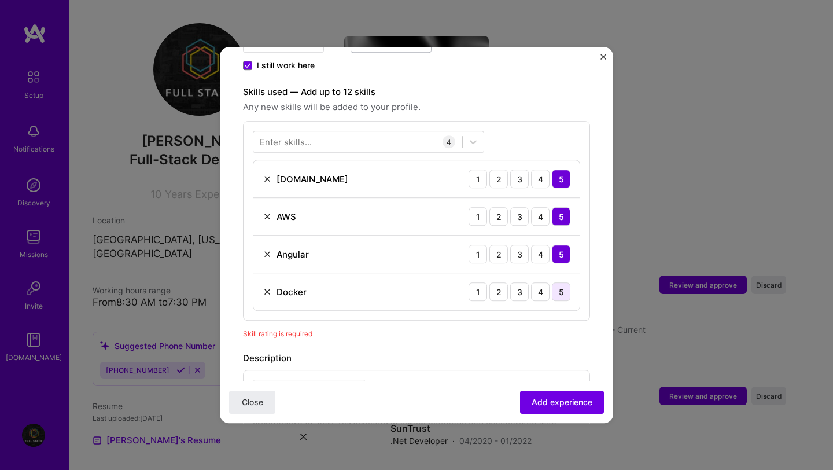
click at [561, 282] on div "5" at bounding box center [561, 291] width 19 height 19
click at [471, 136] on icon at bounding box center [473, 142] width 12 height 12
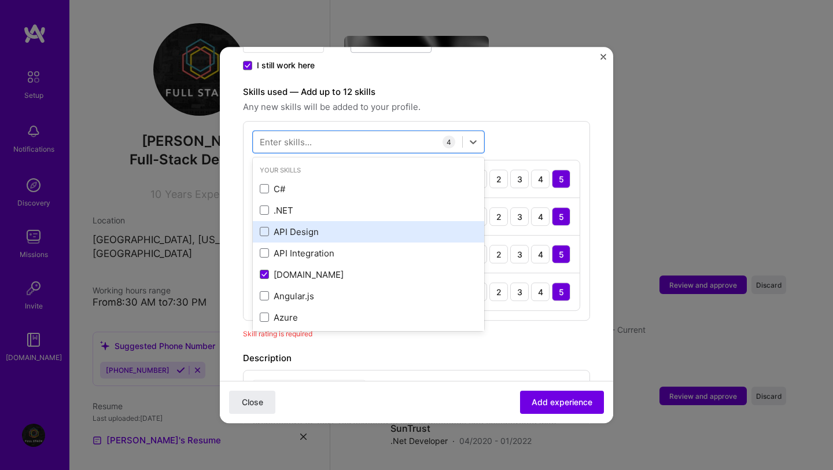
click at [313, 226] on div "API Design" at bounding box center [368, 232] width 217 height 12
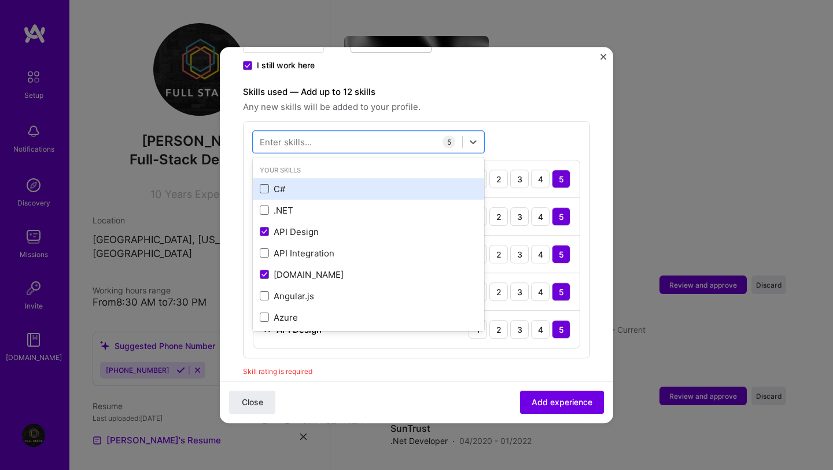
click at [267, 185] on span at bounding box center [264, 189] width 9 height 9
click at [0, 0] on input "checkbox" at bounding box center [0, 0] width 0 height 0
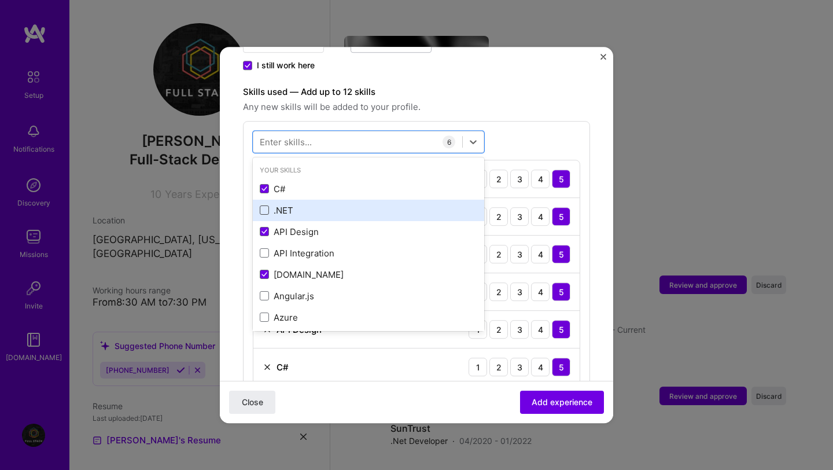
click at [264, 206] on span at bounding box center [264, 210] width 9 height 9
click at [0, 0] on input "checkbox" at bounding box center [0, 0] width 0 height 0
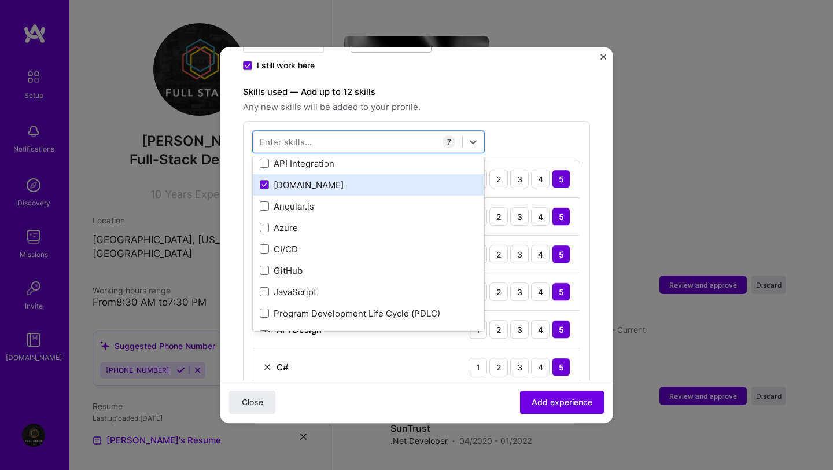
scroll to position [90, 0]
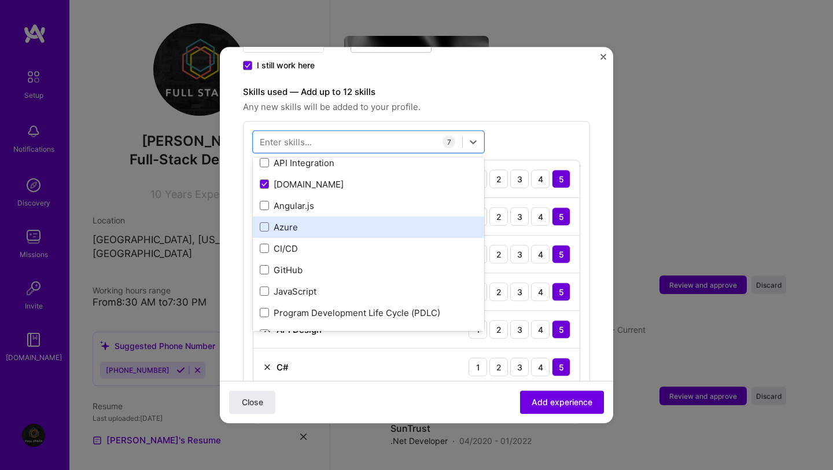
click at [271, 221] on div "Azure" at bounding box center [368, 227] width 217 height 12
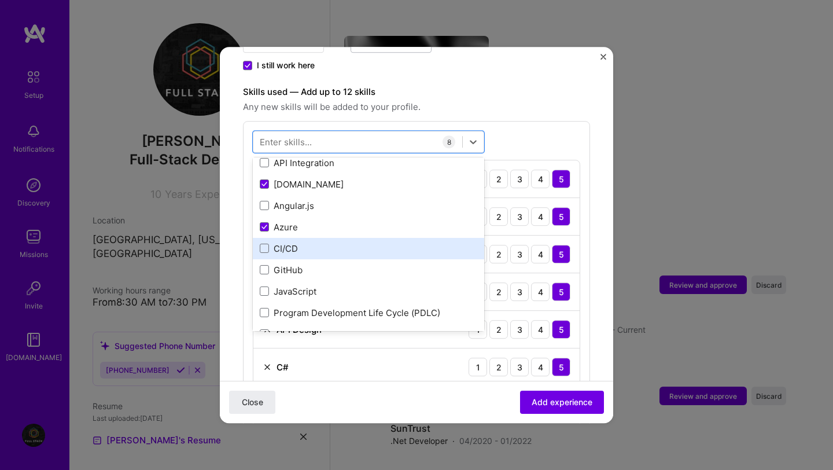
click at [269, 242] on div "CI/CD" at bounding box center [368, 248] width 217 height 12
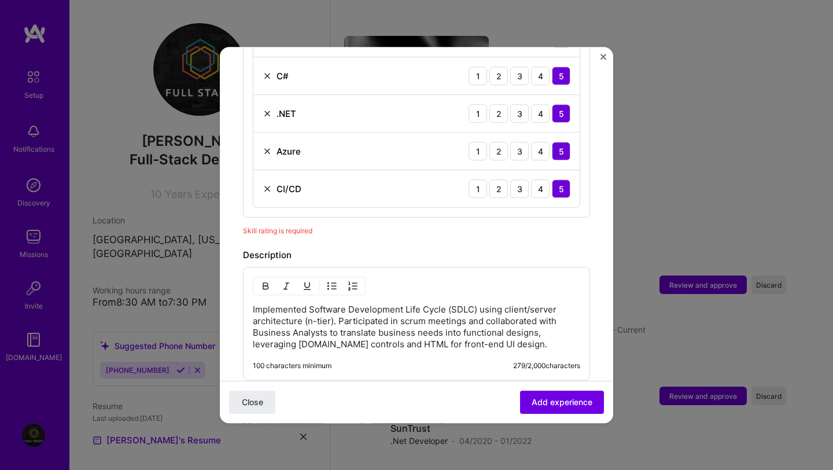
scroll to position [688, 0]
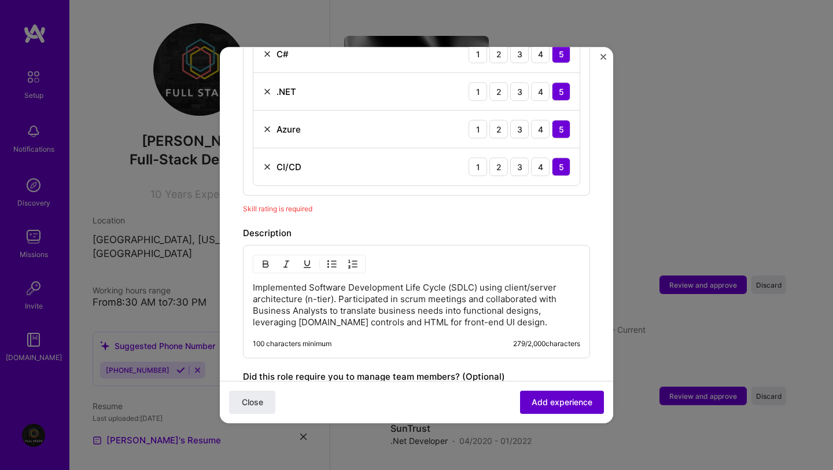
click at [551, 400] on span "Add experience" at bounding box center [562, 402] width 61 height 12
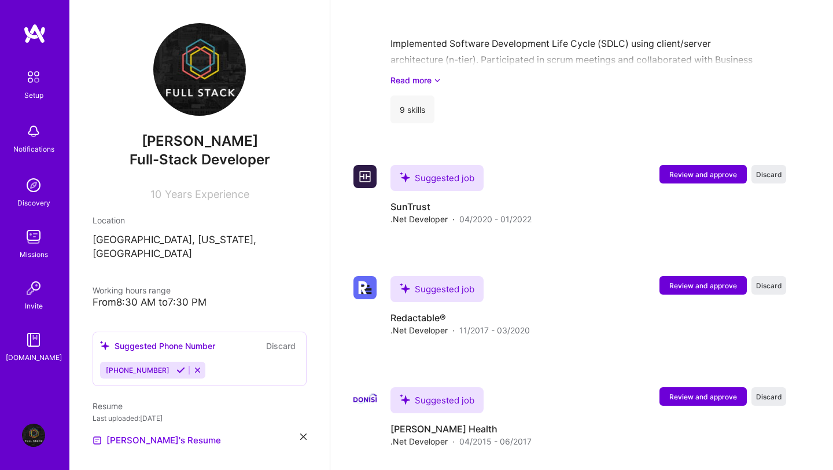
scroll to position [1215, 0]
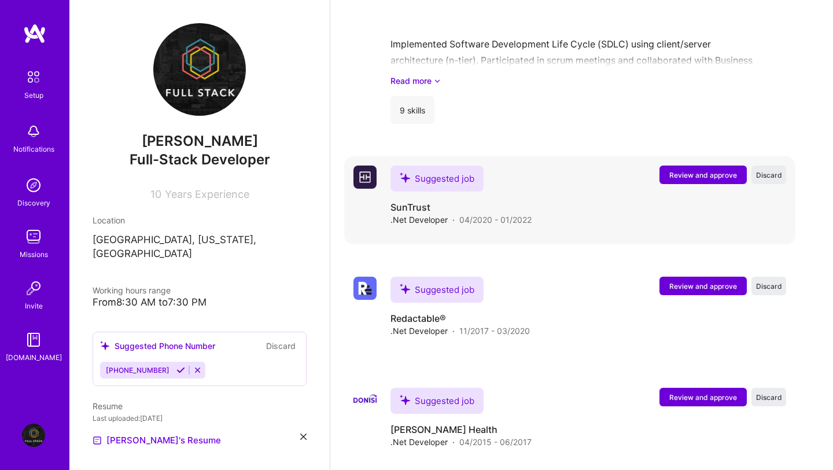
click at [684, 170] on span "Review and approve" at bounding box center [703, 175] width 68 height 10
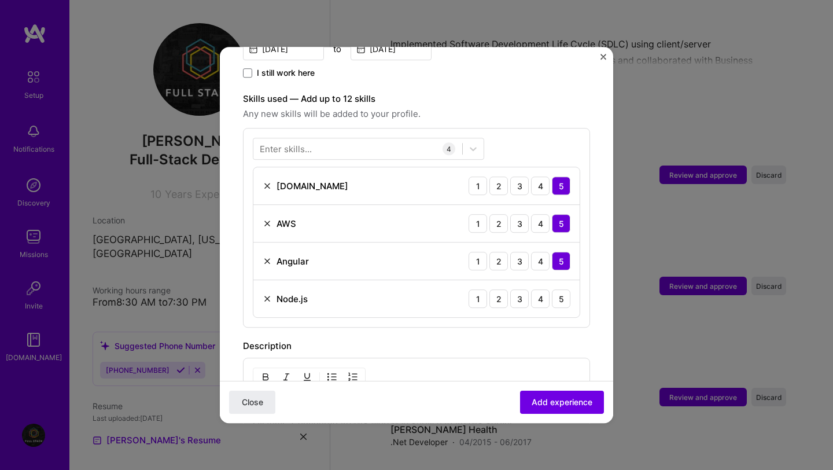
scroll to position [368, 0]
click at [561, 289] on div "5" at bounding box center [561, 298] width 19 height 19
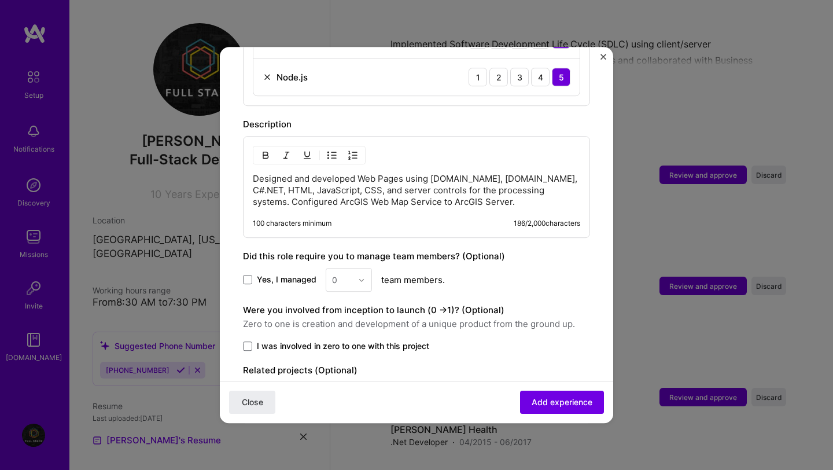
scroll to position [591, 0]
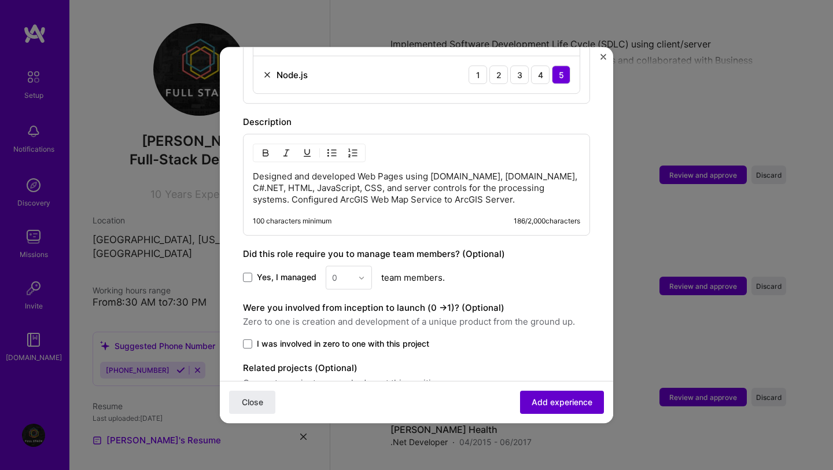
click at [560, 408] on button "Add experience" at bounding box center [562, 401] width 84 height 23
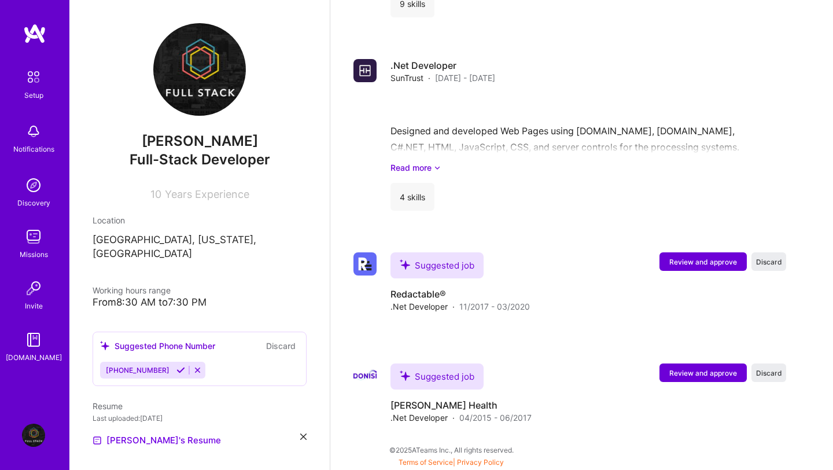
scroll to position [1297, 0]
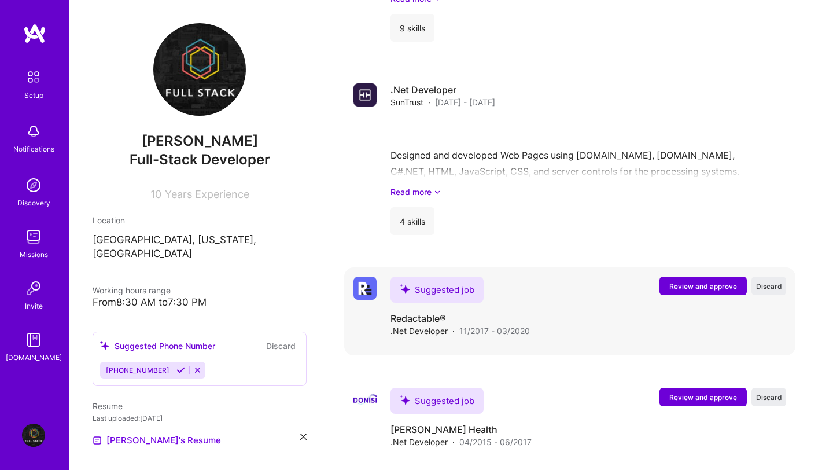
click at [695, 281] on span "Review and approve" at bounding box center [703, 286] width 68 height 10
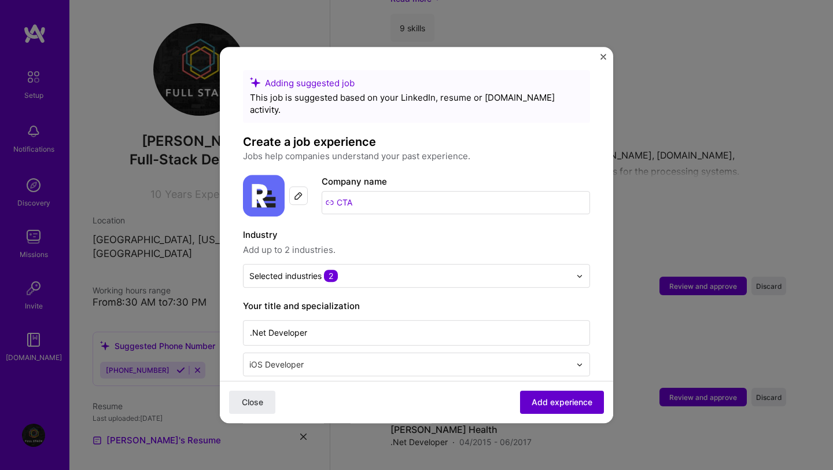
click at [578, 398] on span "Add experience" at bounding box center [562, 402] width 61 height 12
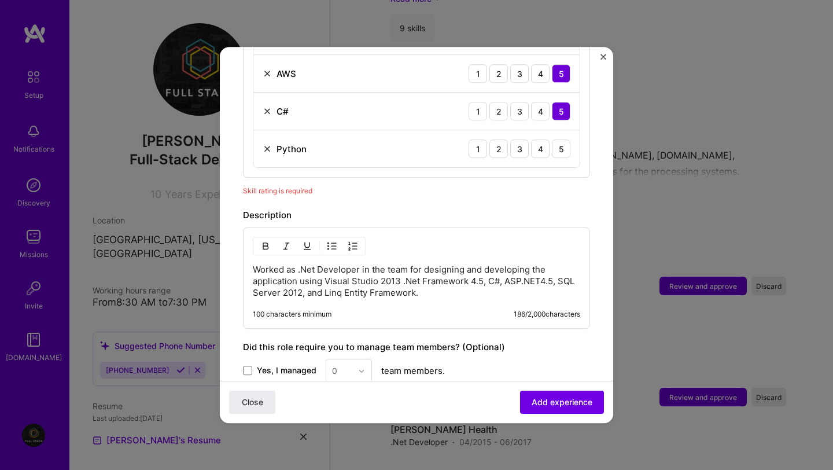
scroll to position [518, 0]
click at [560, 142] on div "5" at bounding box center [561, 148] width 19 height 19
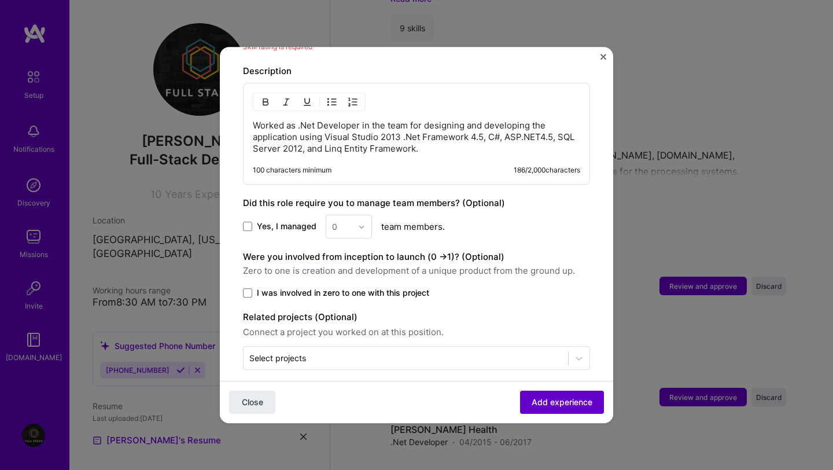
click at [539, 396] on span "Add experience" at bounding box center [562, 402] width 61 height 12
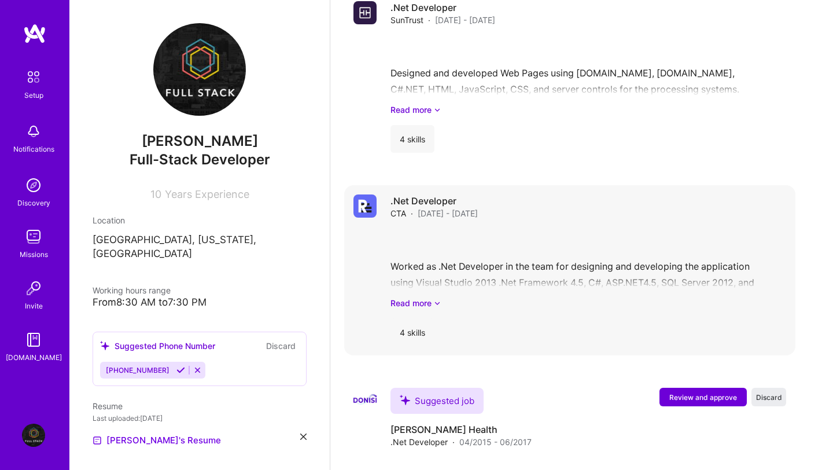
scroll to position [1362, 0]
click at [713, 388] on button "Review and approve" at bounding box center [702, 397] width 87 height 19
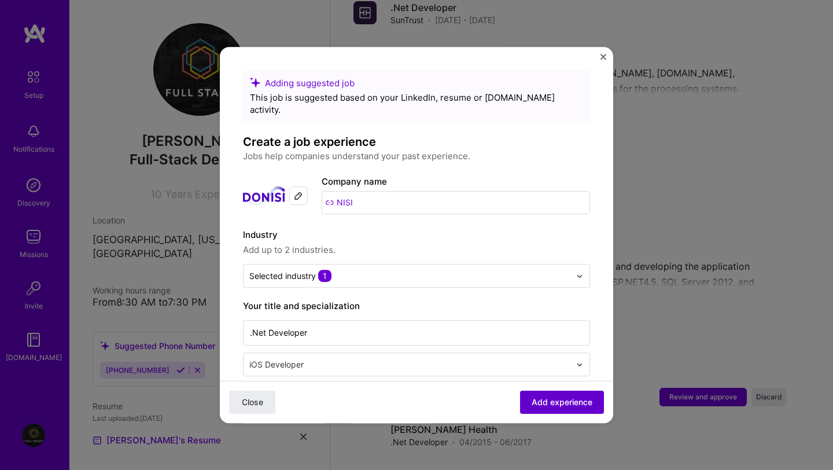
click at [588, 409] on button "Add experience" at bounding box center [562, 401] width 84 height 23
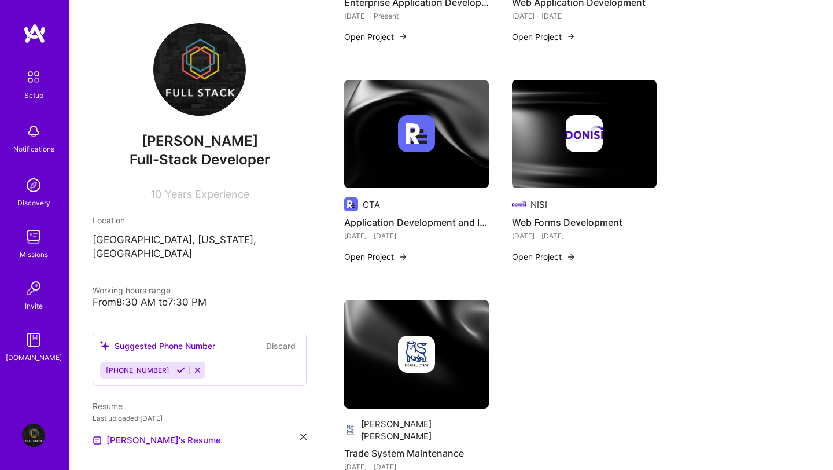
scroll to position [494, 0]
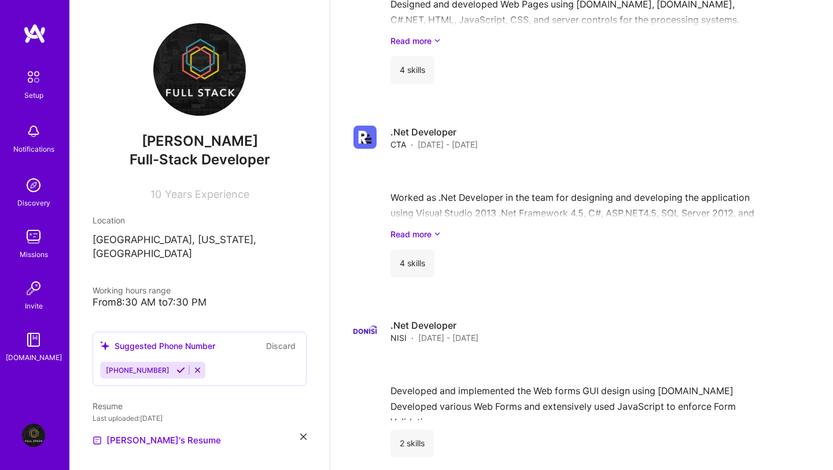
scroll to position [475, 0]
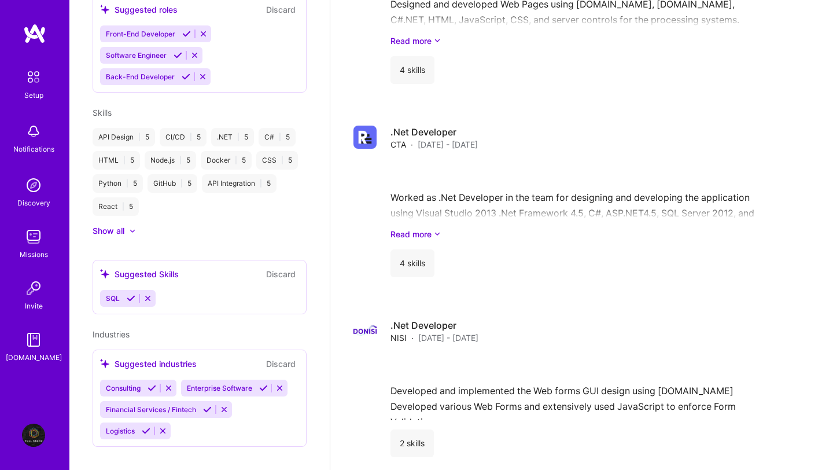
click at [110, 128] on div "API Design | 5" at bounding box center [124, 137] width 62 height 19
click at [145, 128] on div "API Design | 5" at bounding box center [124, 137] width 62 height 19
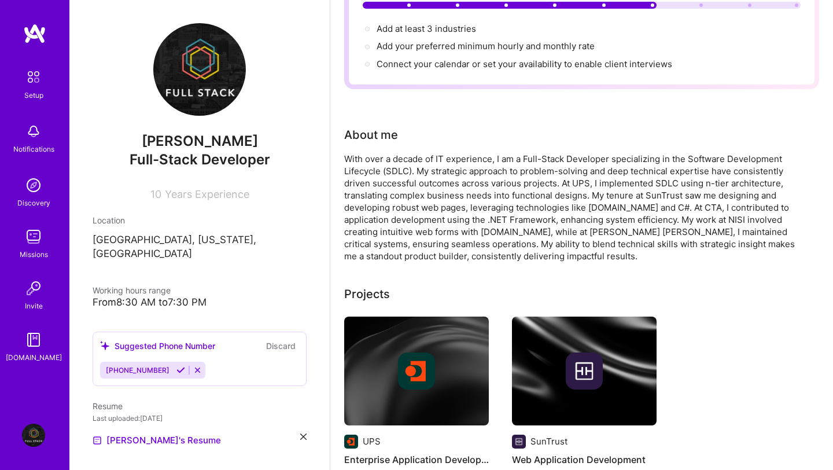
scroll to position [0, 0]
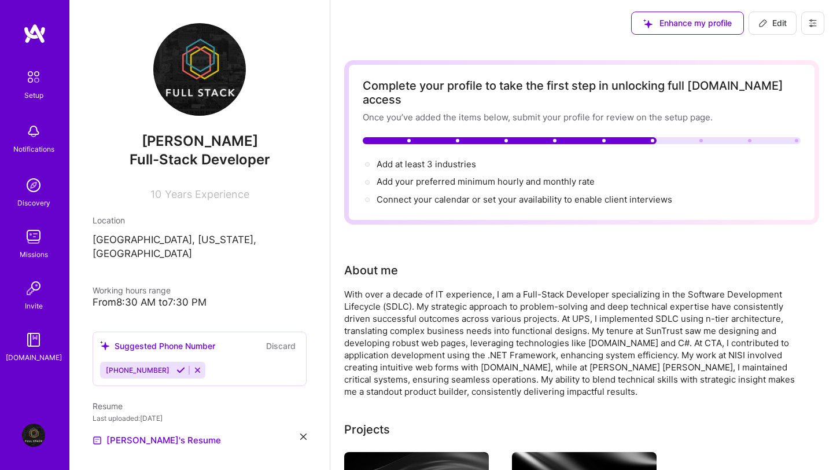
click at [544, 161] on div "Add at least 3 industries → Add your preferred minimum hourly and monthly rate …" at bounding box center [582, 182] width 438 height 48
click at [774, 20] on span "Edit" at bounding box center [772, 23] width 28 height 12
select select "US"
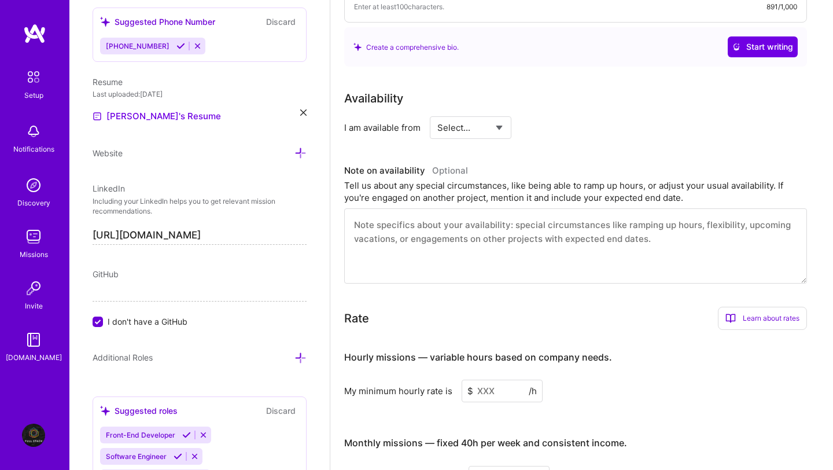
scroll to position [422, 0]
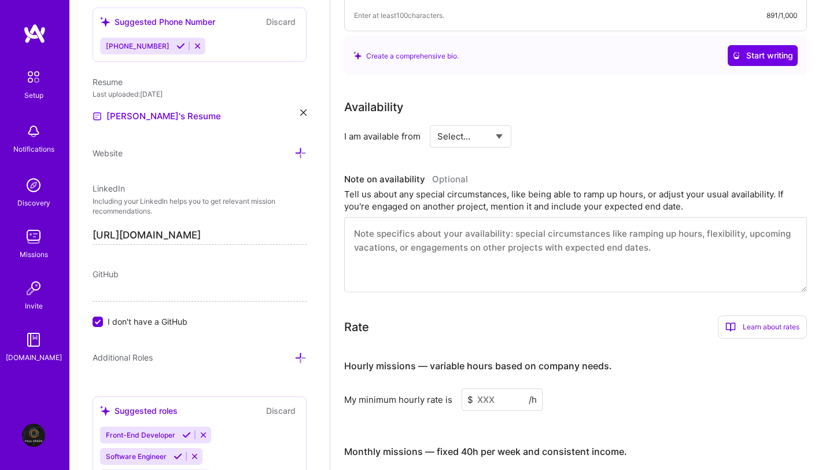
click at [504, 125] on div "Select... Right Now Future Date Not Available" at bounding box center [471, 136] width 82 height 23
click at [501, 121] on select "Select... Right Now Future Date Not Available" at bounding box center [470, 135] width 67 height 29
select select "Future Date"
click at [592, 125] on input "Aug 25" at bounding box center [569, 136] width 57 height 23
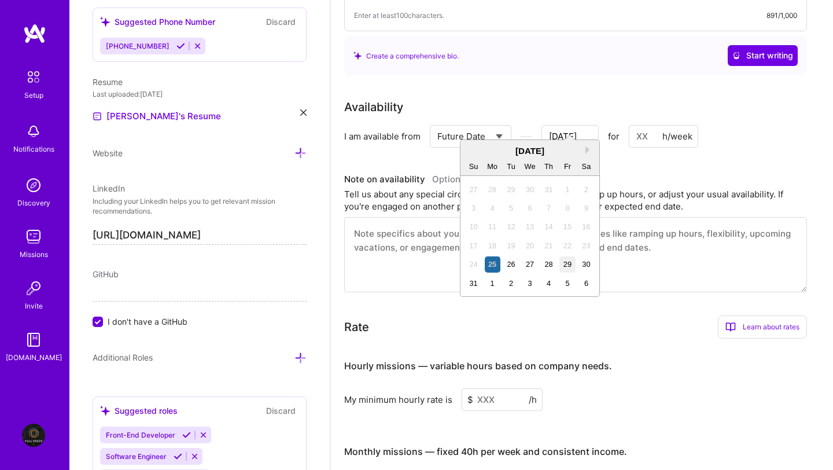
click at [567, 260] on div "29" at bounding box center [567, 264] width 16 height 16
type input "Aug 29"
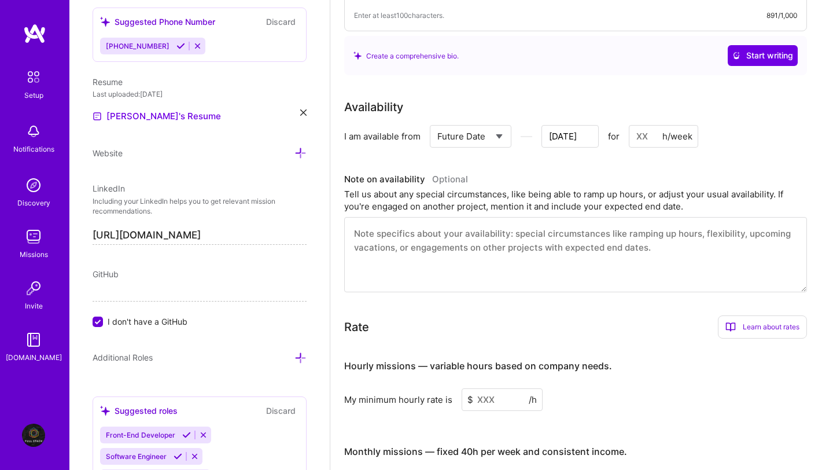
click at [649, 125] on input at bounding box center [663, 136] width 69 height 23
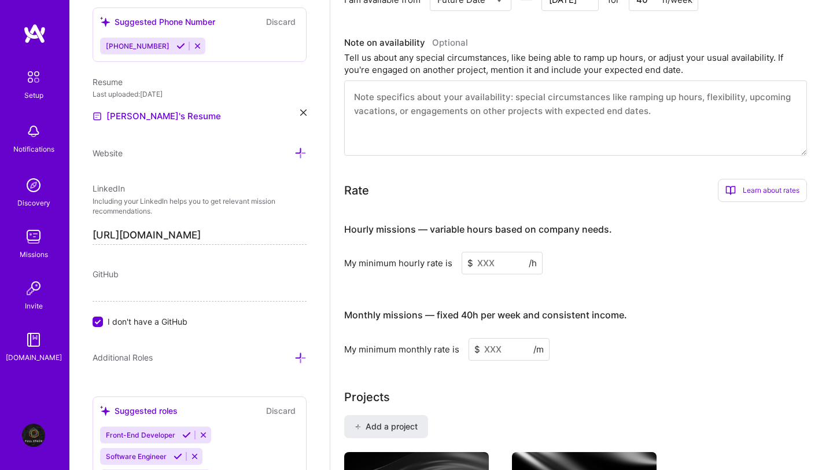
scroll to position [550, 0]
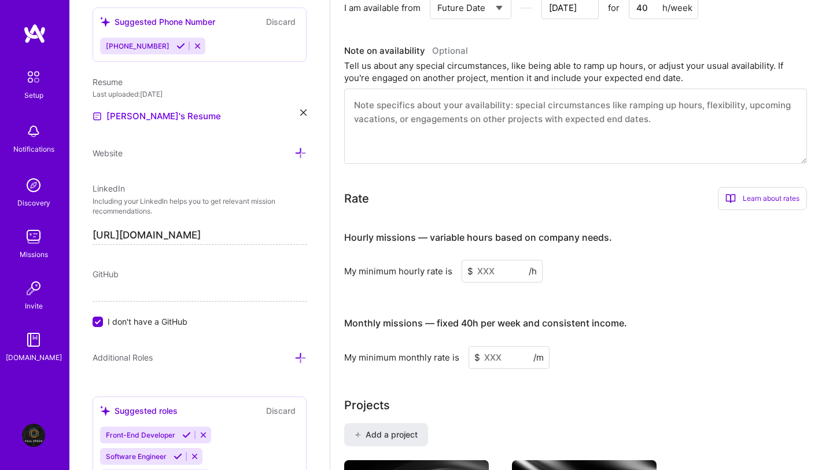
type input "40"
click at [511, 260] on input at bounding box center [502, 271] width 81 height 23
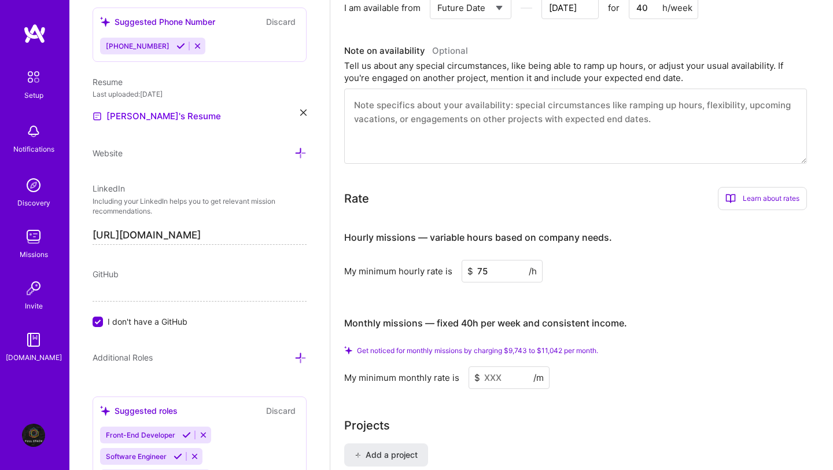
type input "75"
click at [492, 346] on span "Get noticed for monthly missions by charging $9,743 to $11,042 per month." at bounding box center [477, 350] width 241 height 9
click at [499, 366] on input at bounding box center [509, 377] width 81 height 23
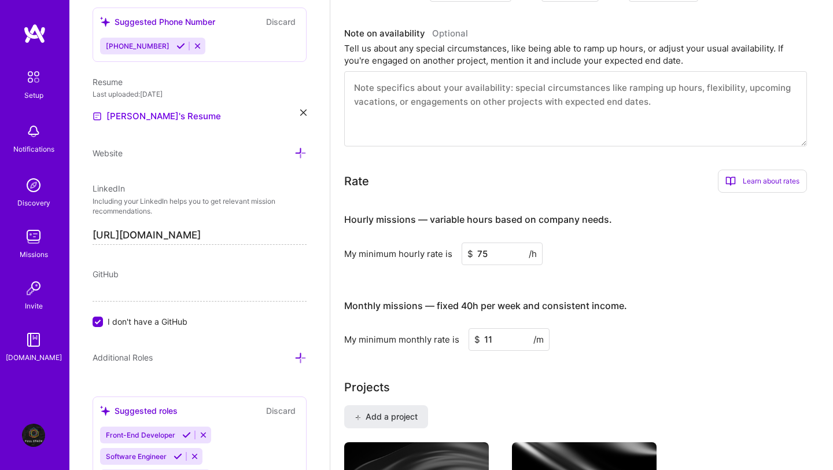
type input "1"
type input "11042"
click at [494, 328] on input "11042" at bounding box center [509, 339] width 81 height 23
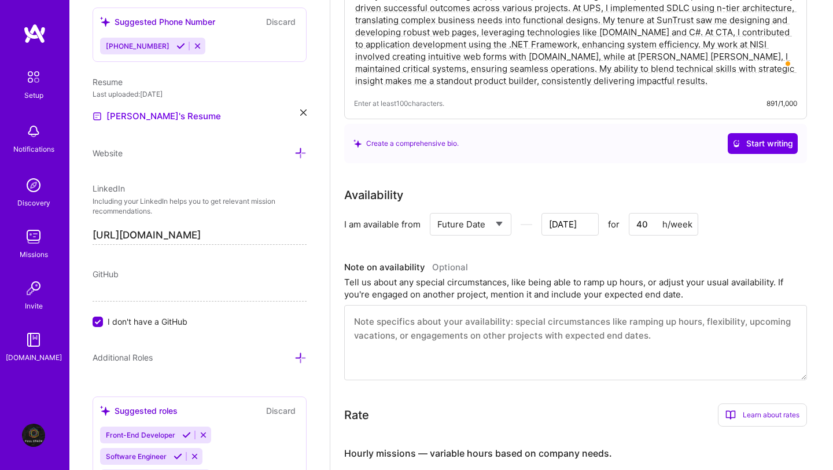
scroll to position [298, 0]
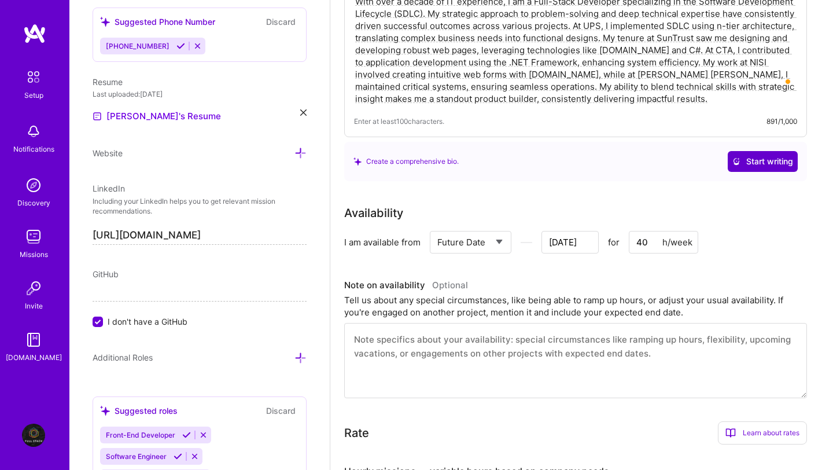
type input "11042"
click at [754, 156] on span "Start writing" at bounding box center [762, 162] width 61 height 12
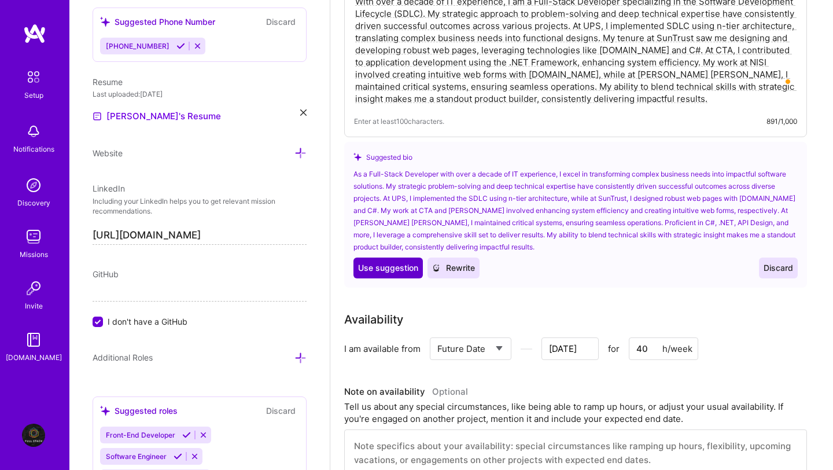
click at [401, 262] on span "Use suggestion" at bounding box center [388, 268] width 60 height 12
type textarea "As a Full-Stack Developer with over a decade of IT experience, I excel in trans…"
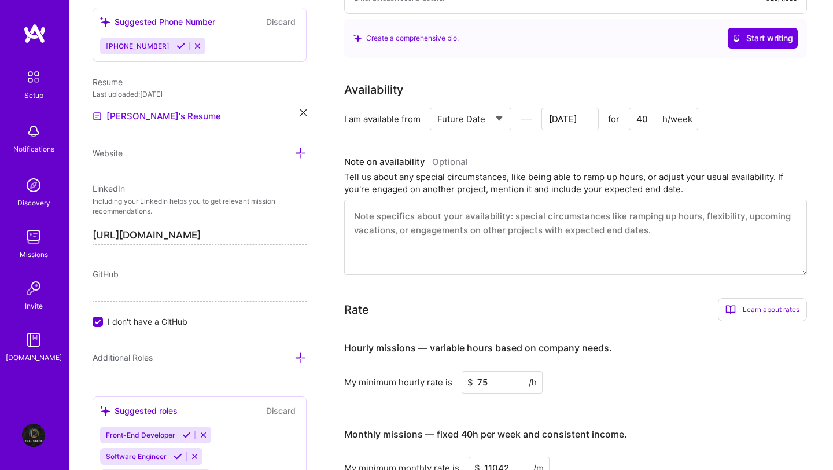
scroll to position [410, 0]
click at [442, 206] on textarea at bounding box center [575, 236] width 463 height 75
click at [577, 234] on textarea "To enrich screen reader interactions, please activate Accessibility in Grammarl…" at bounding box center [575, 236] width 463 height 75
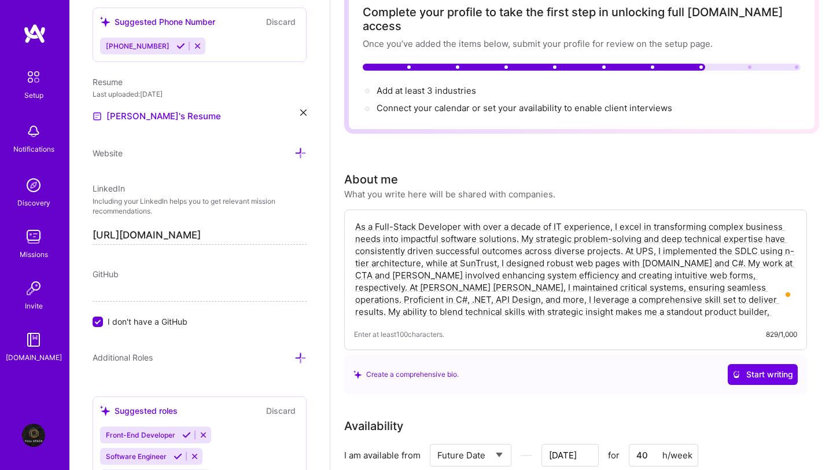
scroll to position [0, 0]
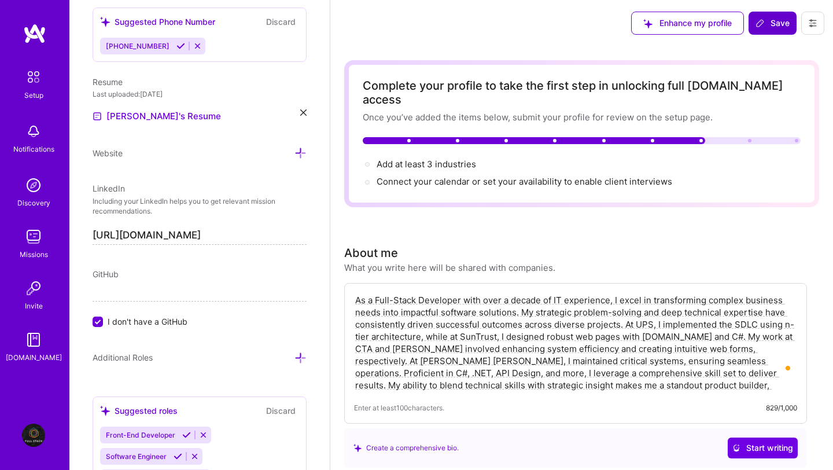
click at [767, 23] on span "Save" at bounding box center [772, 23] width 34 height 12
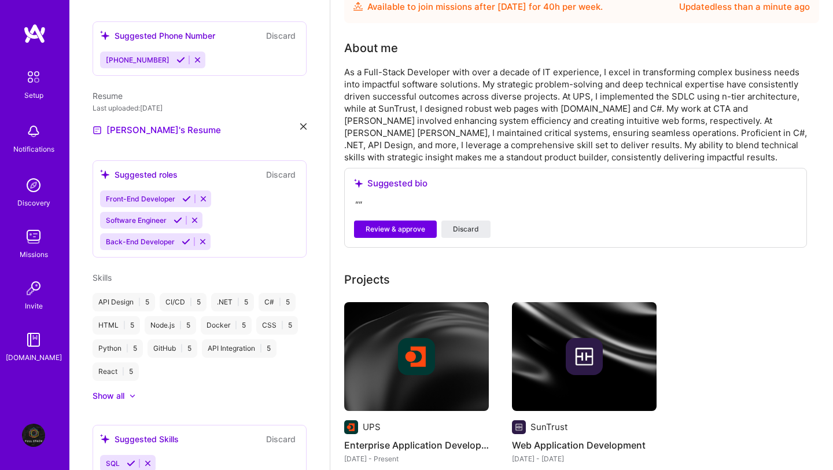
scroll to position [254, 0]
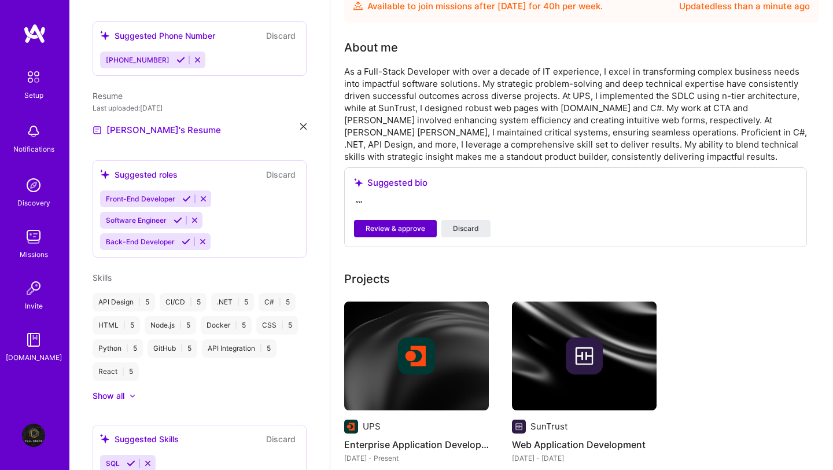
click at [387, 223] on span "Review & approve" at bounding box center [396, 228] width 60 height 10
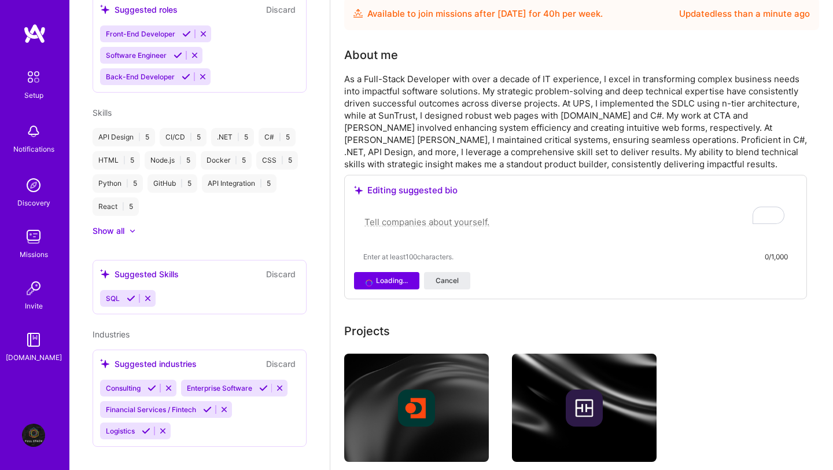
scroll to position [255, 0]
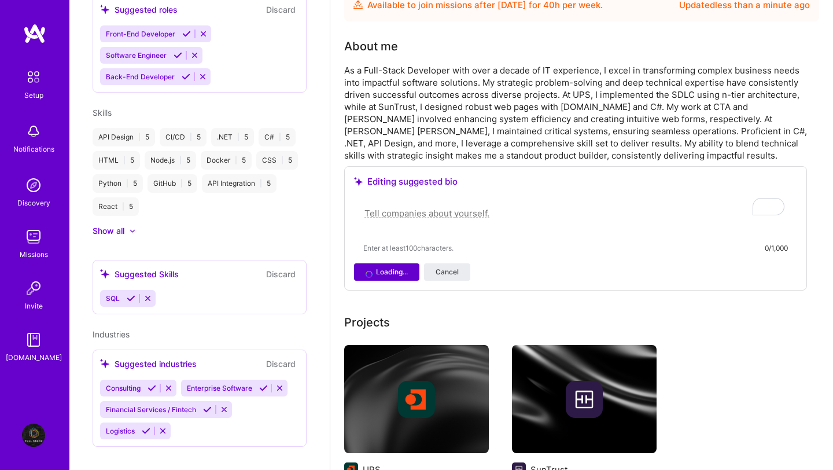
click at [402, 267] on span "Loading..." at bounding box center [392, 272] width 32 height 10
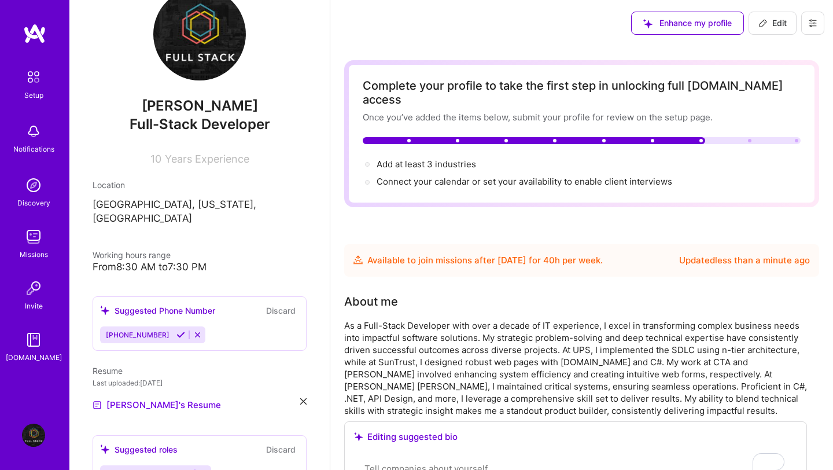
scroll to position [0, 0]
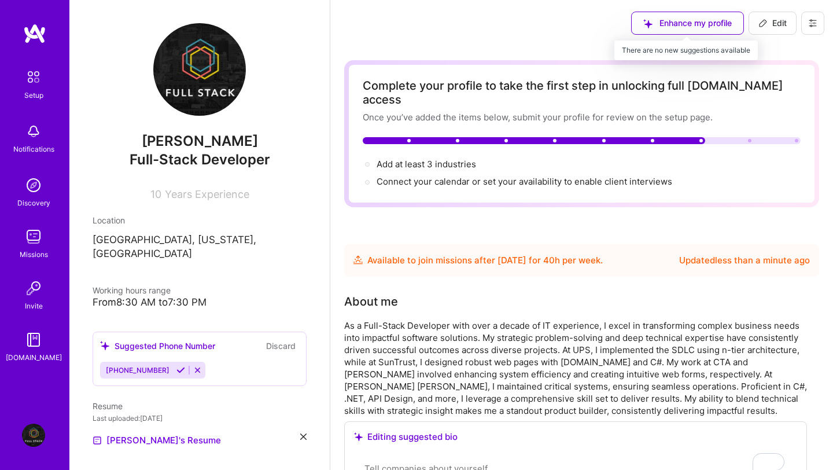
click at [713, 25] on div "Enhance my profile" at bounding box center [687, 23] width 113 height 23
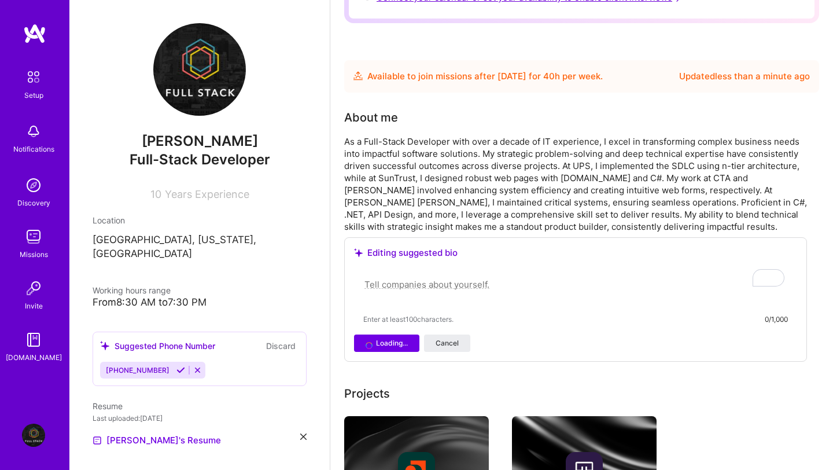
scroll to position [190, 0]
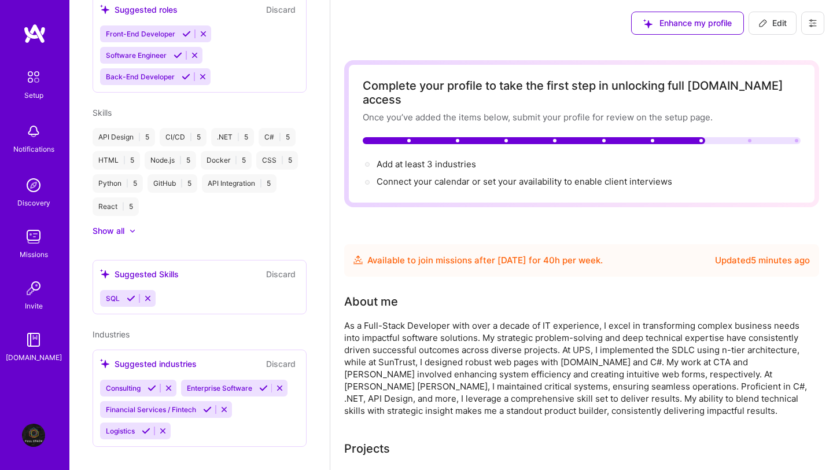
click at [768, 23] on span "Edit" at bounding box center [772, 23] width 28 height 12
select select "US"
select select "Future Date"
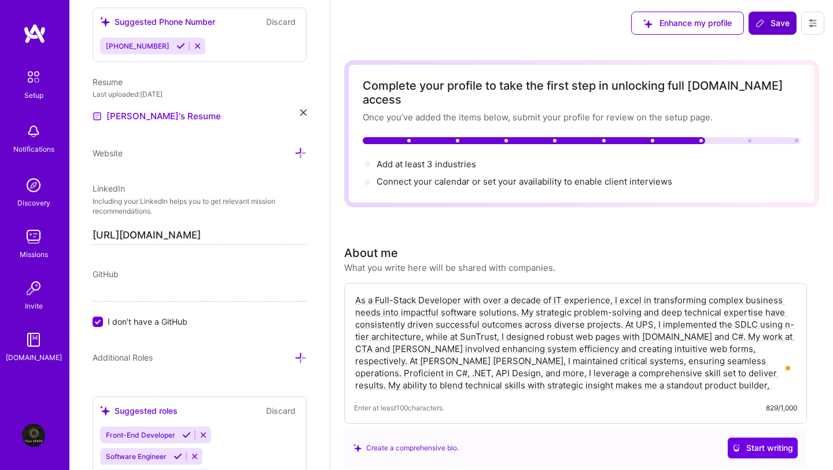
click at [776, 25] on span "Save" at bounding box center [772, 23] width 34 height 12
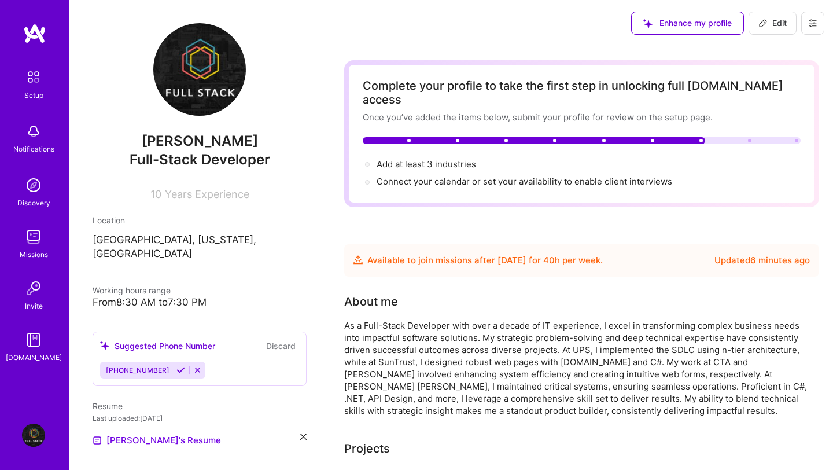
click at [39, 32] on img at bounding box center [34, 33] width 23 height 21
click at [36, 138] on img at bounding box center [33, 131] width 23 height 23
click at [34, 94] on div "Setup" at bounding box center [33, 95] width 19 height 12
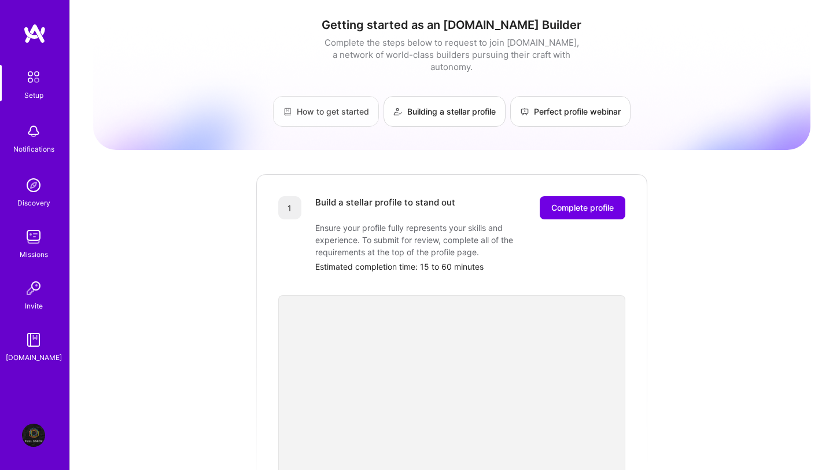
click at [350, 105] on link "How to get started" at bounding box center [326, 111] width 106 height 31
click at [20, 201] on div "Discovery" at bounding box center [33, 203] width 33 height 12
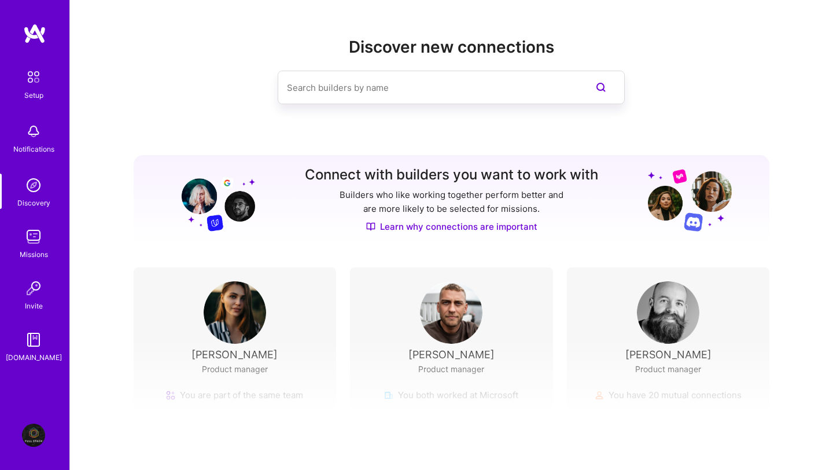
click at [36, 344] on img at bounding box center [33, 339] width 23 height 23
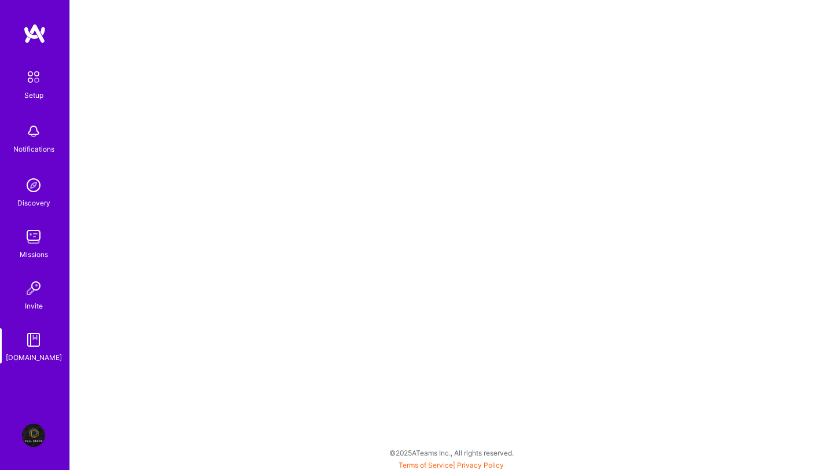
click at [43, 142] on img at bounding box center [33, 131] width 23 height 23
